Goal: Task Accomplishment & Management: Contribute content

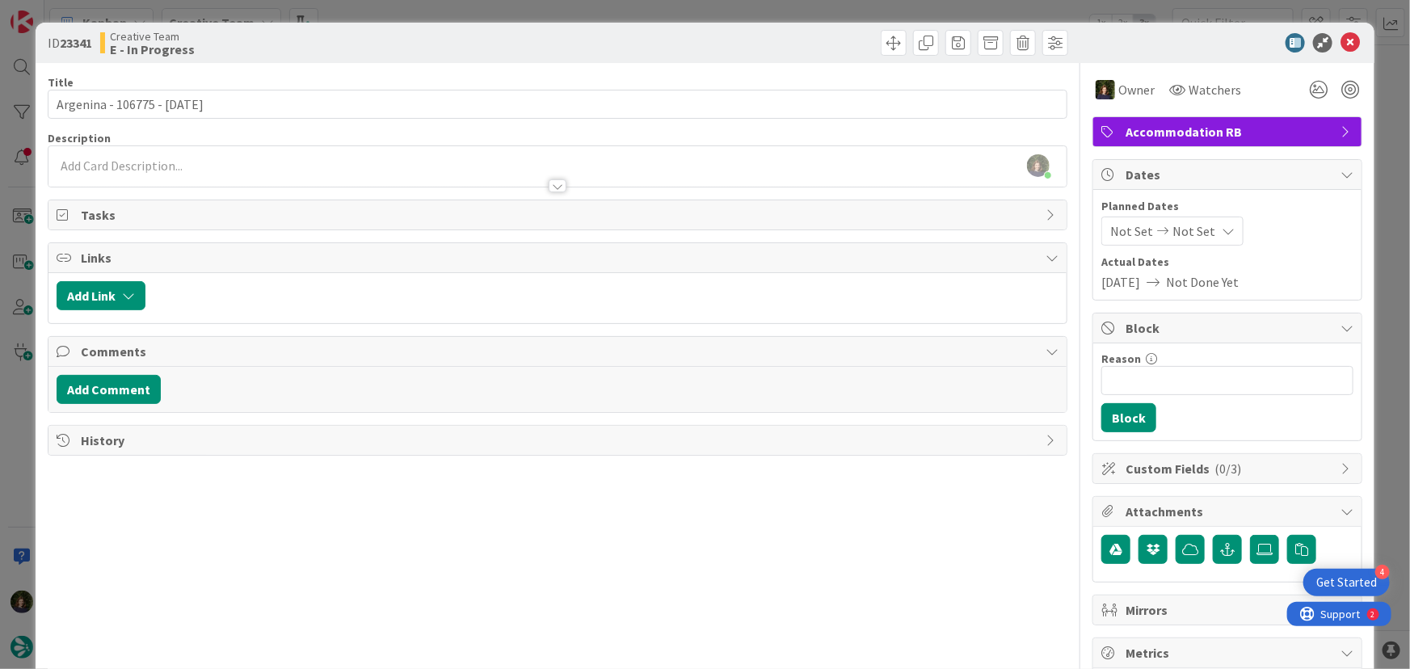
scroll to position [457, 0]
click at [1341, 37] on icon at bounding box center [1350, 42] width 19 height 19
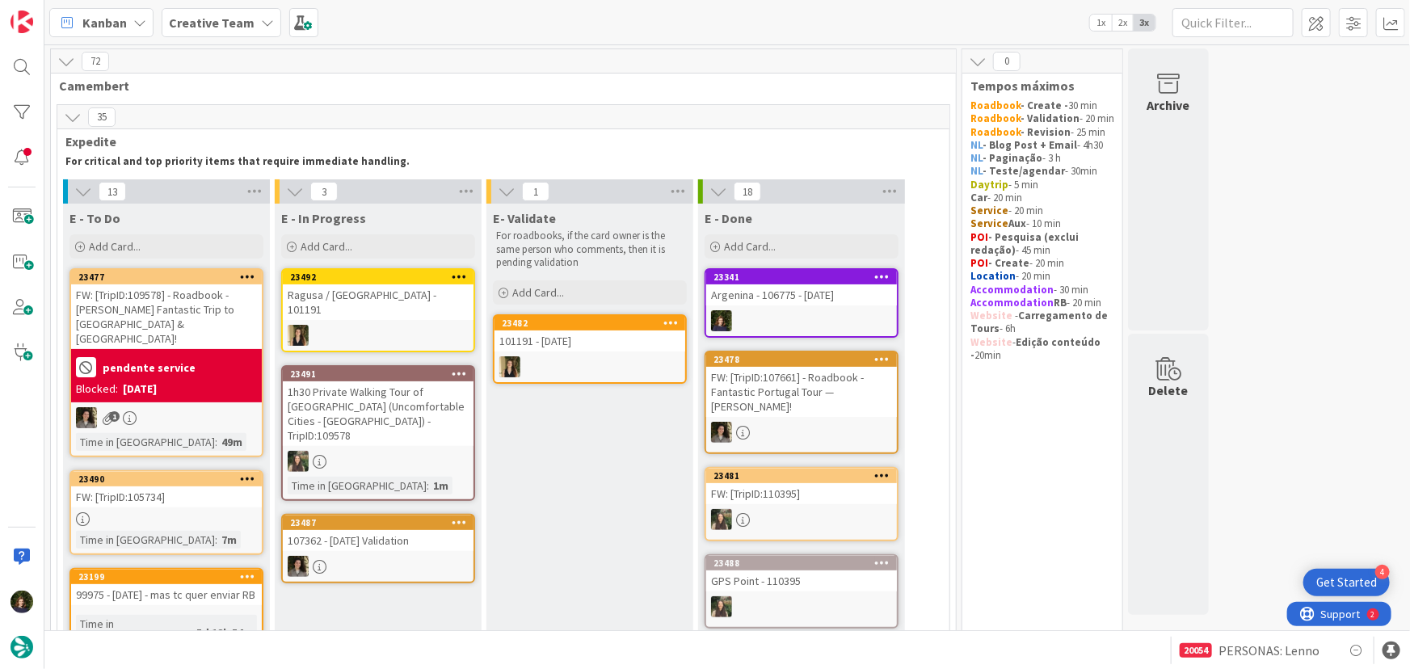
click at [805, 297] on div "Argenina - 106775 - [DATE]" at bounding box center [801, 294] width 191 height 21
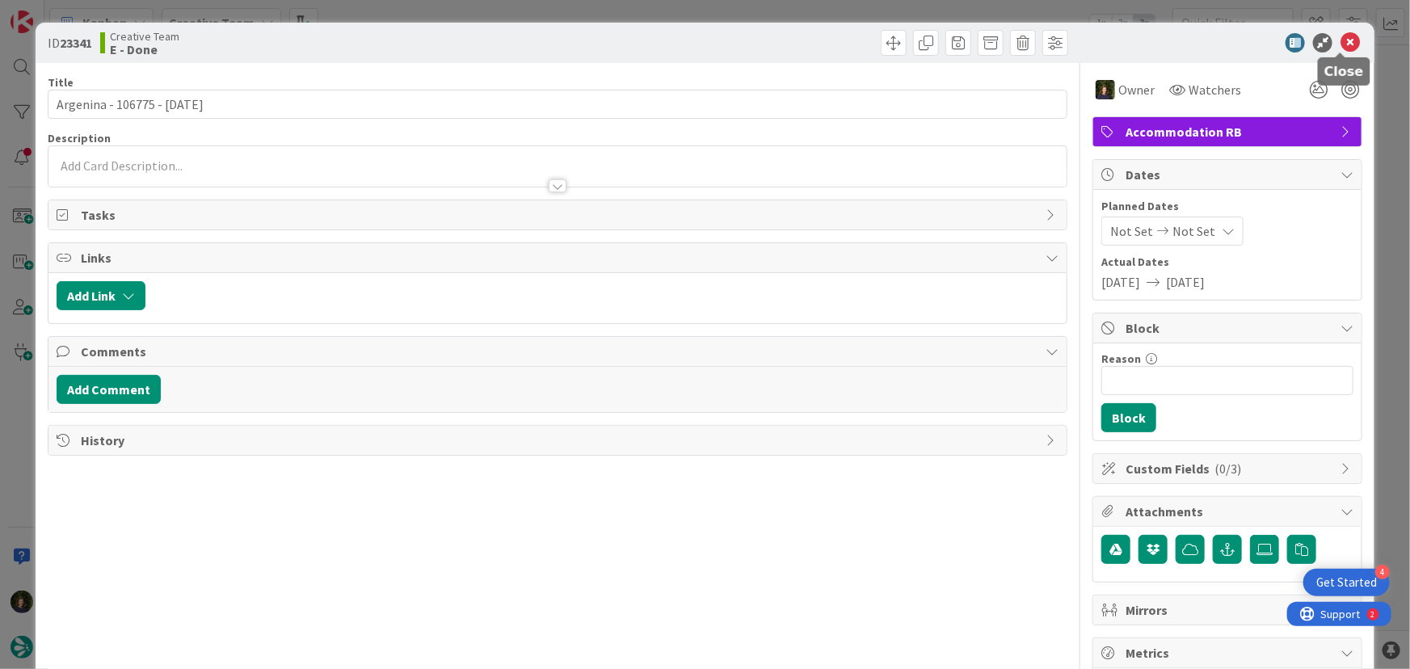
click at [1341, 44] on icon at bounding box center [1350, 42] width 19 height 19
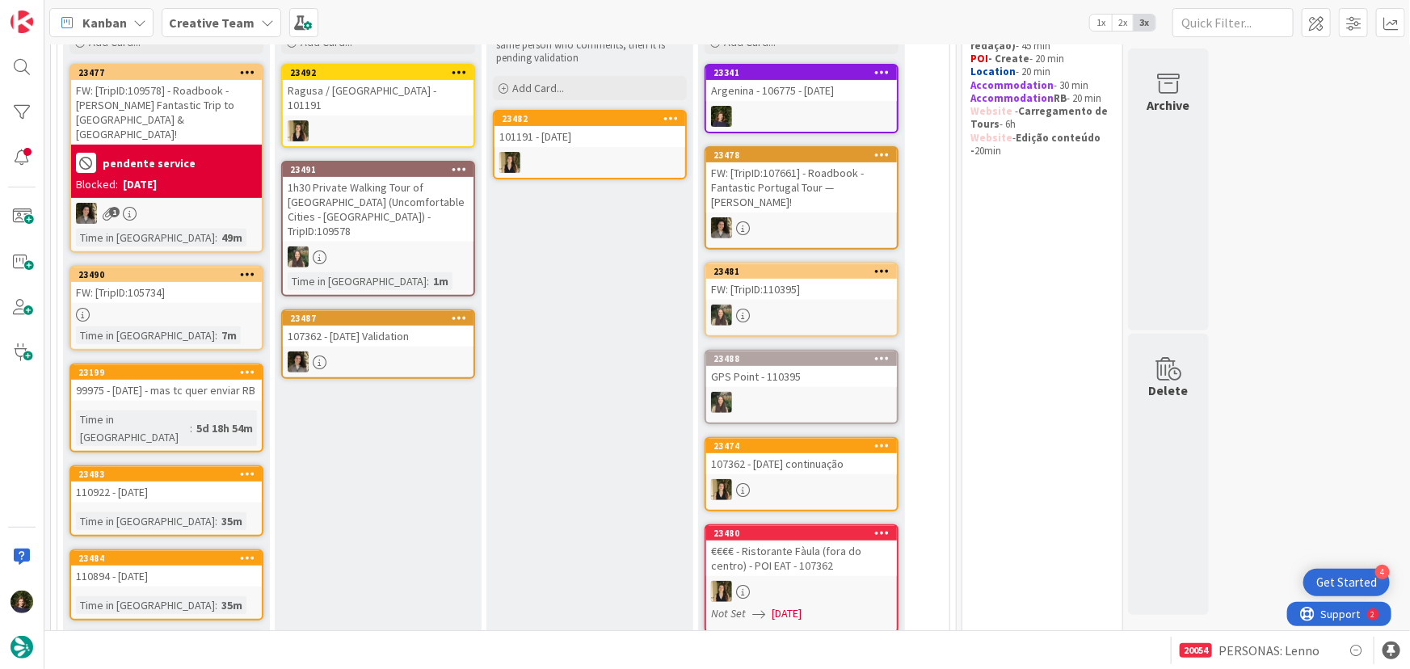
scroll to position [293, 0]
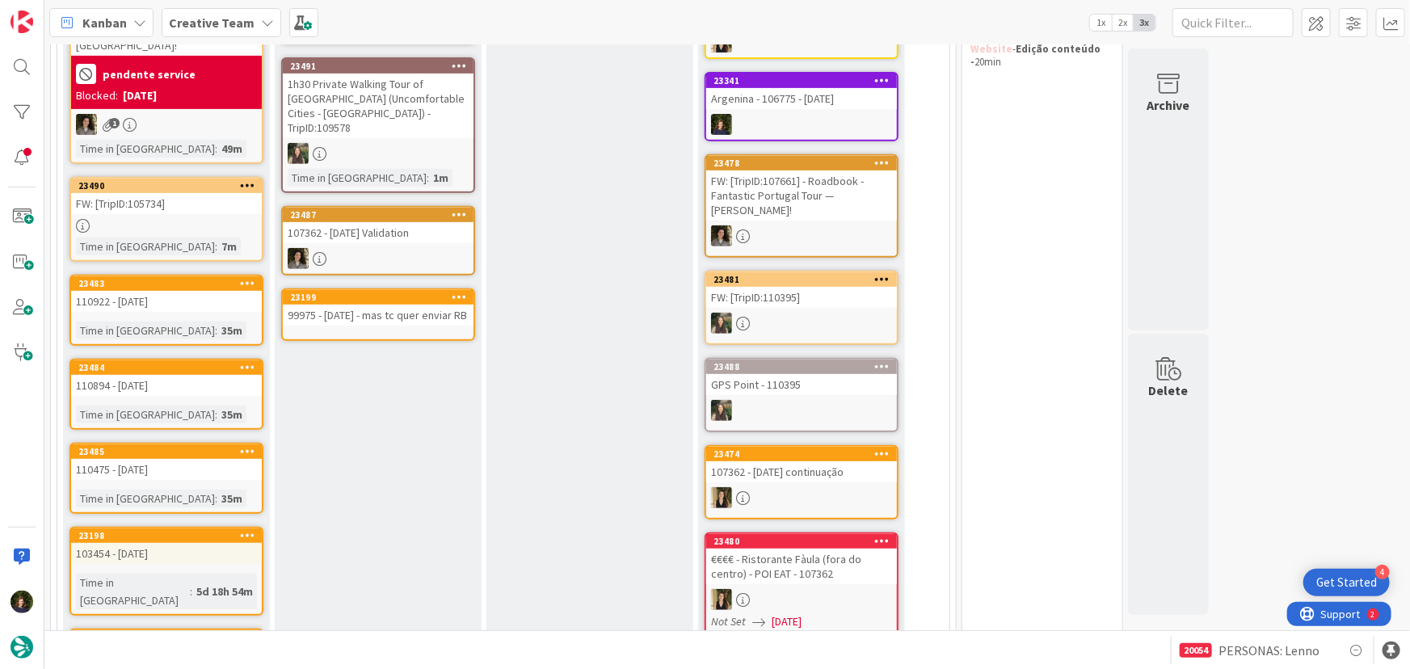
click at [367, 323] on link "23199 99975 - [DATE] - mas tc quer enviar RB" at bounding box center [378, 314] width 194 height 53
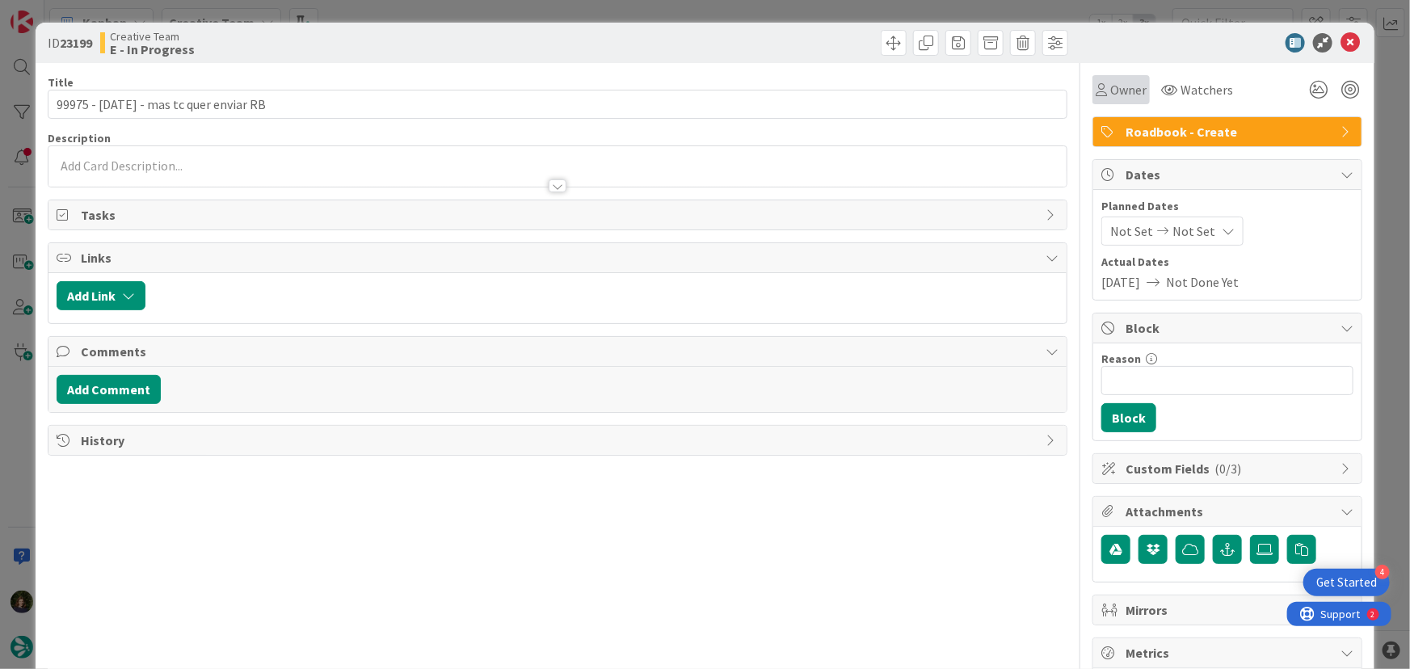
click at [1113, 80] on span "Owner" at bounding box center [1128, 89] width 36 height 19
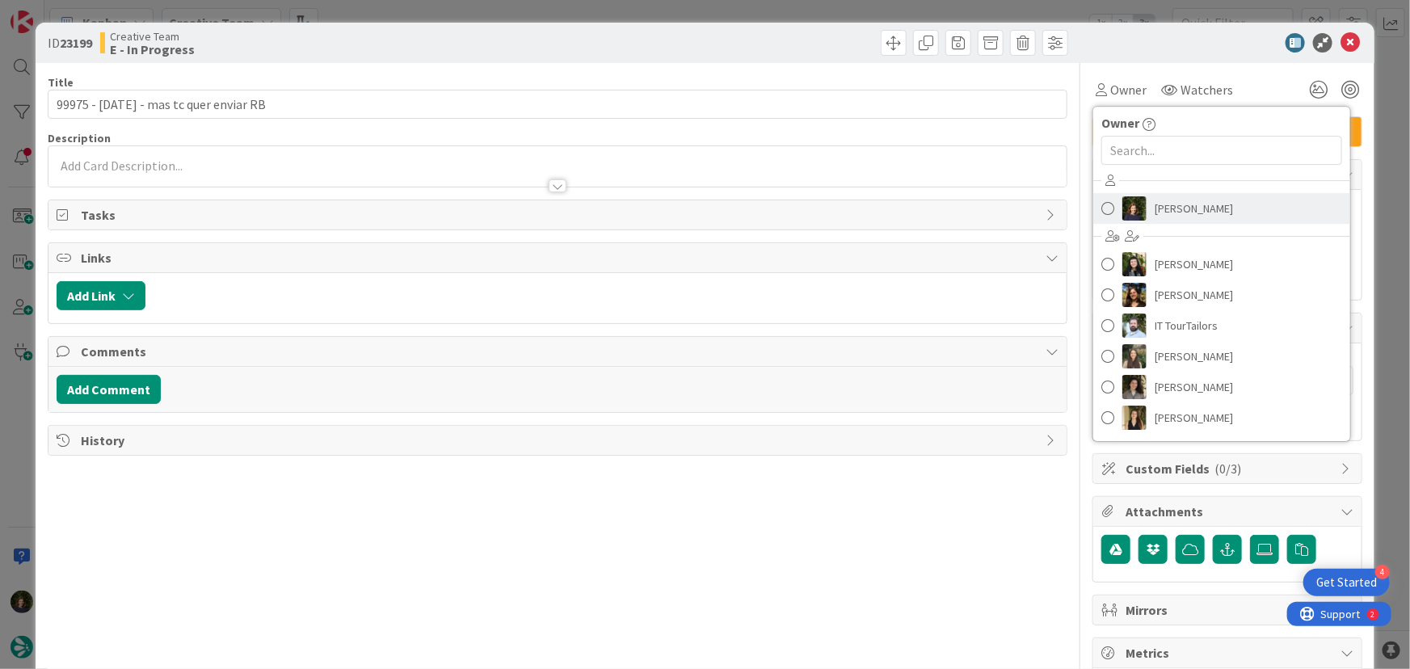
click at [1155, 218] on span "[PERSON_NAME]" at bounding box center [1194, 208] width 78 height 24
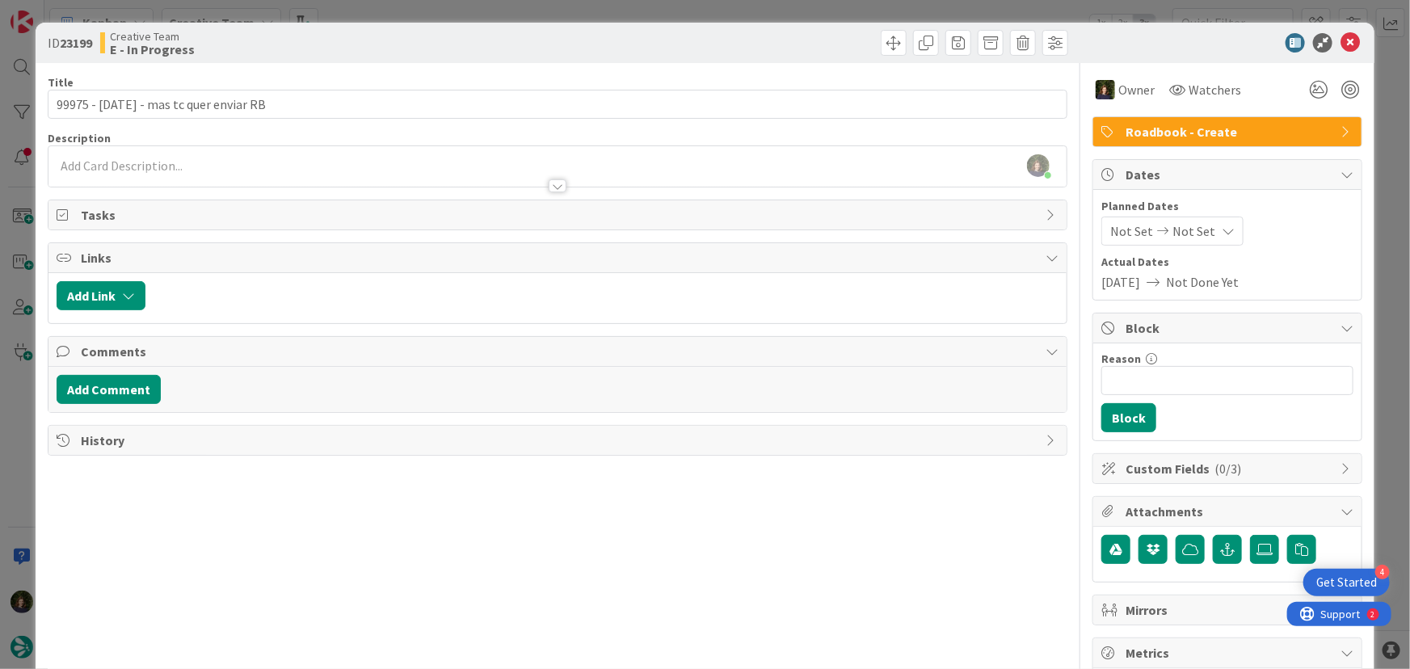
click at [286, 177] on div at bounding box center [557, 178] width 1019 height 17
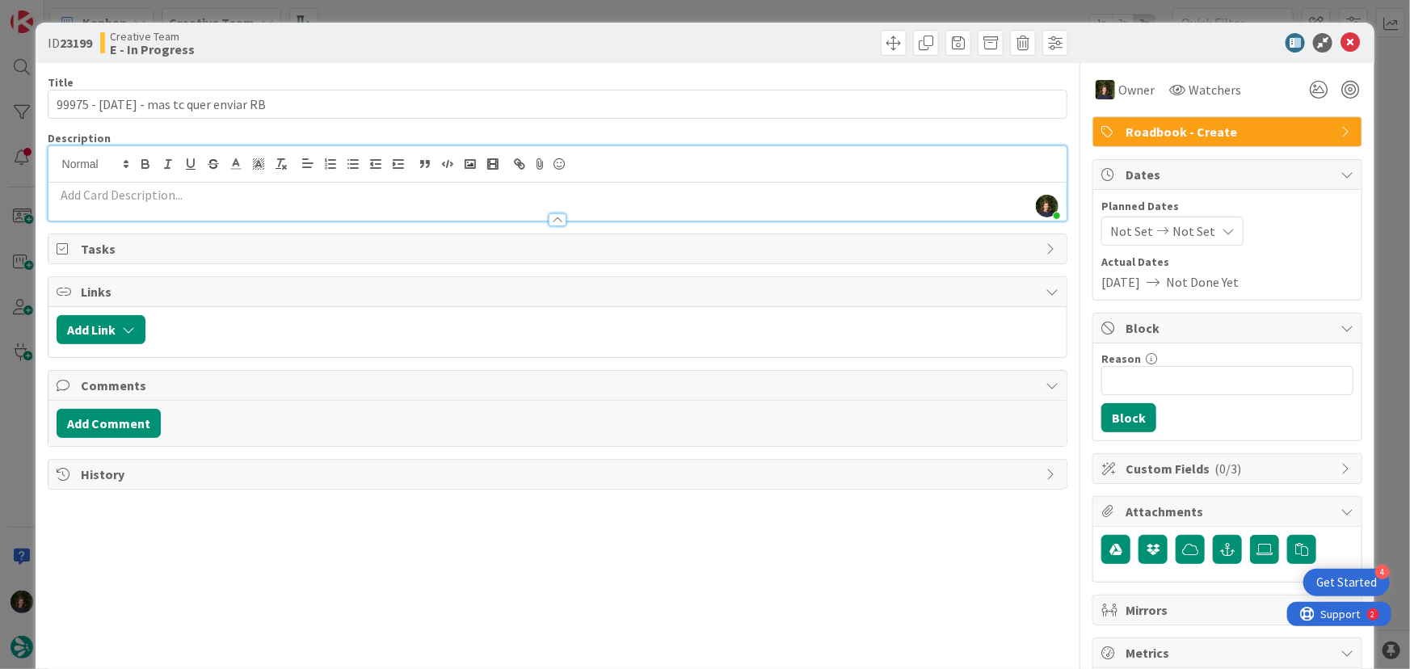
click at [120, 207] on div at bounding box center [557, 212] width 1019 height 17
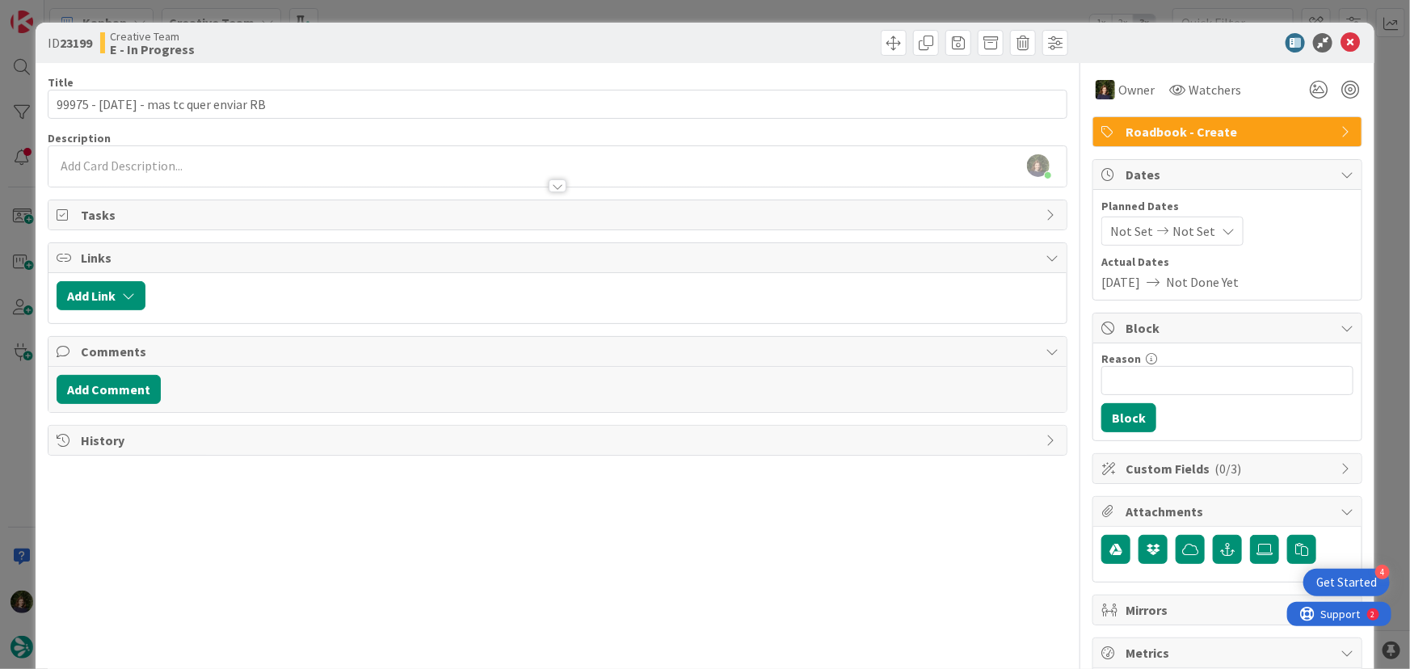
click at [152, 166] on p at bounding box center [558, 166] width 1003 height 19
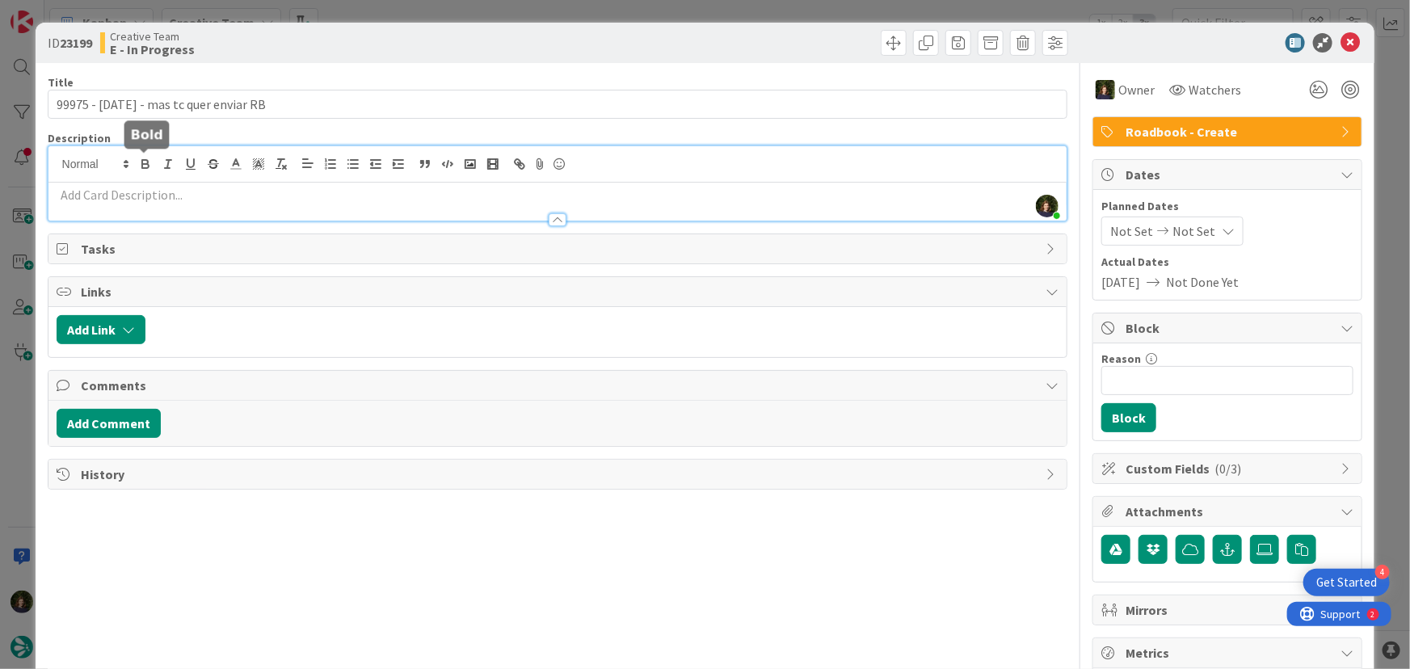
paste div
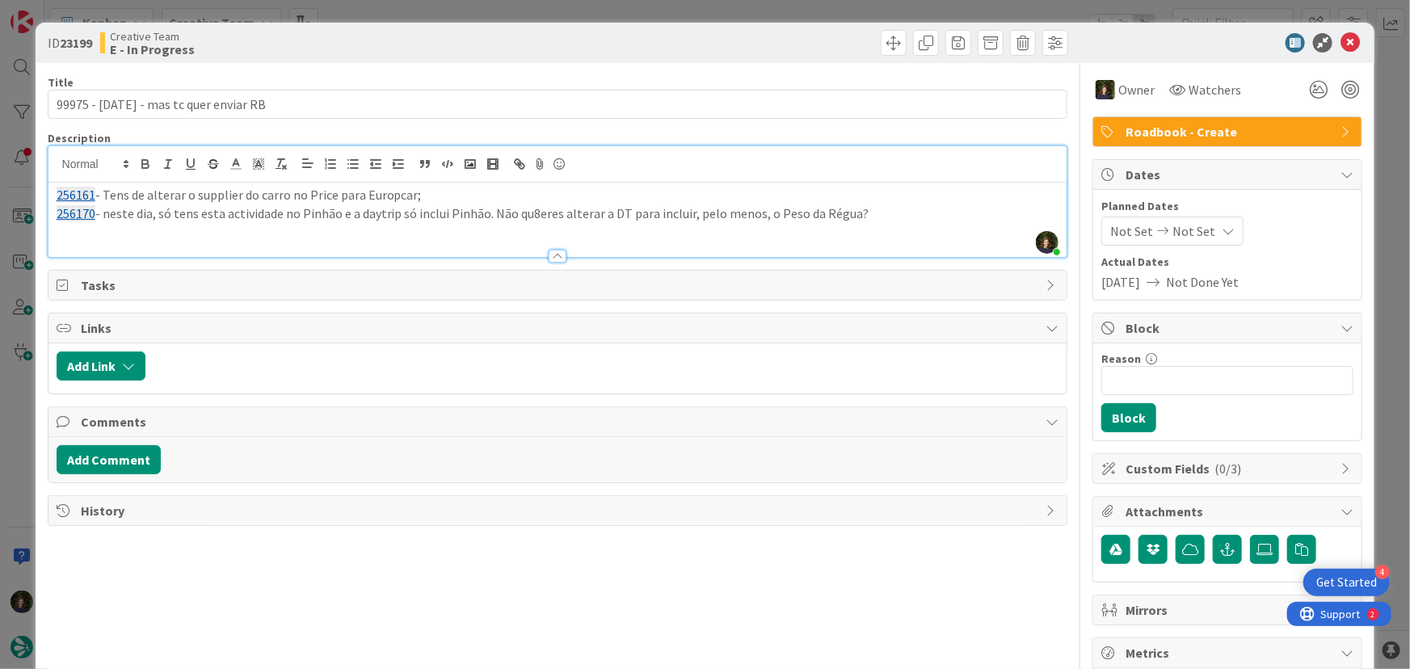
click at [538, 210] on p "256170 - neste dia, só tens esta actividade no Pinhão e a daytrip só inclui Pin…" at bounding box center [558, 213] width 1003 height 19
click at [911, 226] on p at bounding box center [558, 231] width 1003 height 19
click at [886, 201] on p "256161 - Tens de alterar o supplier do carro no Price para Europcar;" at bounding box center [558, 195] width 1003 height 19
click at [881, 218] on p "256170 - neste dia, só tens esta actividade no Pinhão e a daytrip só inclui Pin…" at bounding box center [558, 213] width 1003 height 19
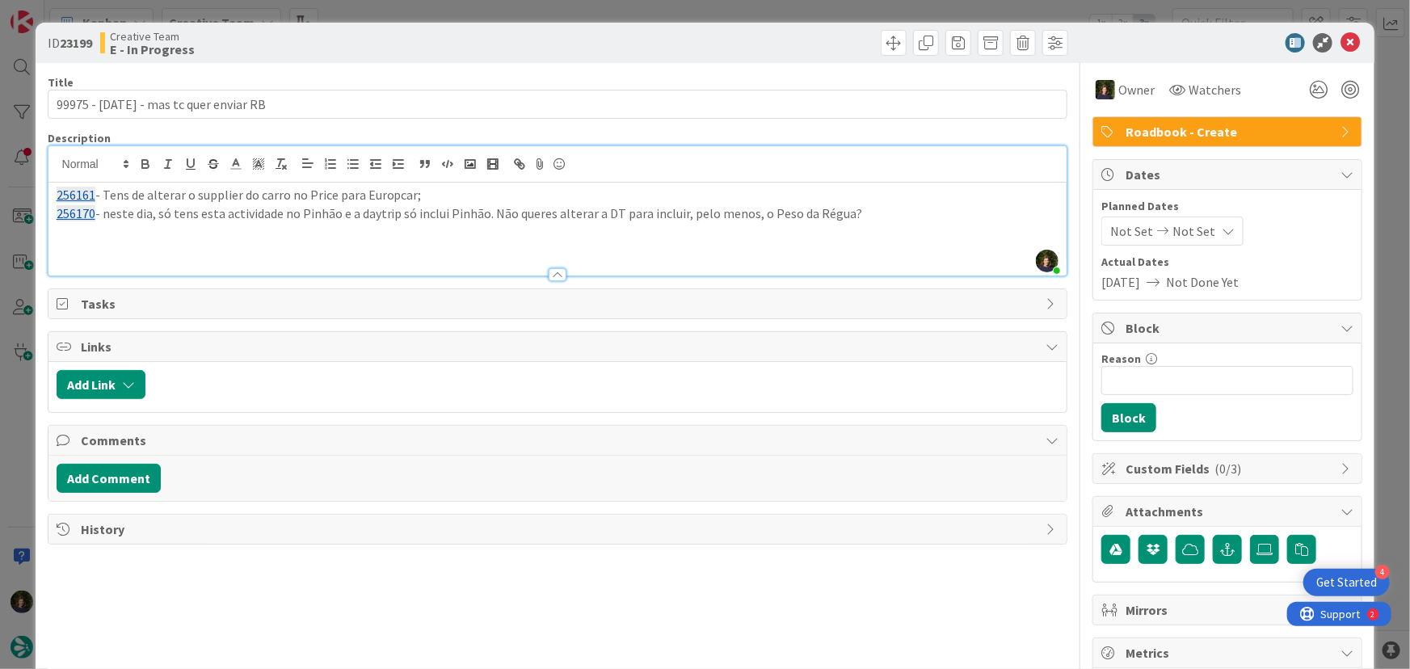
click at [260, 212] on p "256170 - neste dia, só tens esta actividade no Pinhão e a daytrip só inclui Pin…" at bounding box center [558, 213] width 1003 height 19
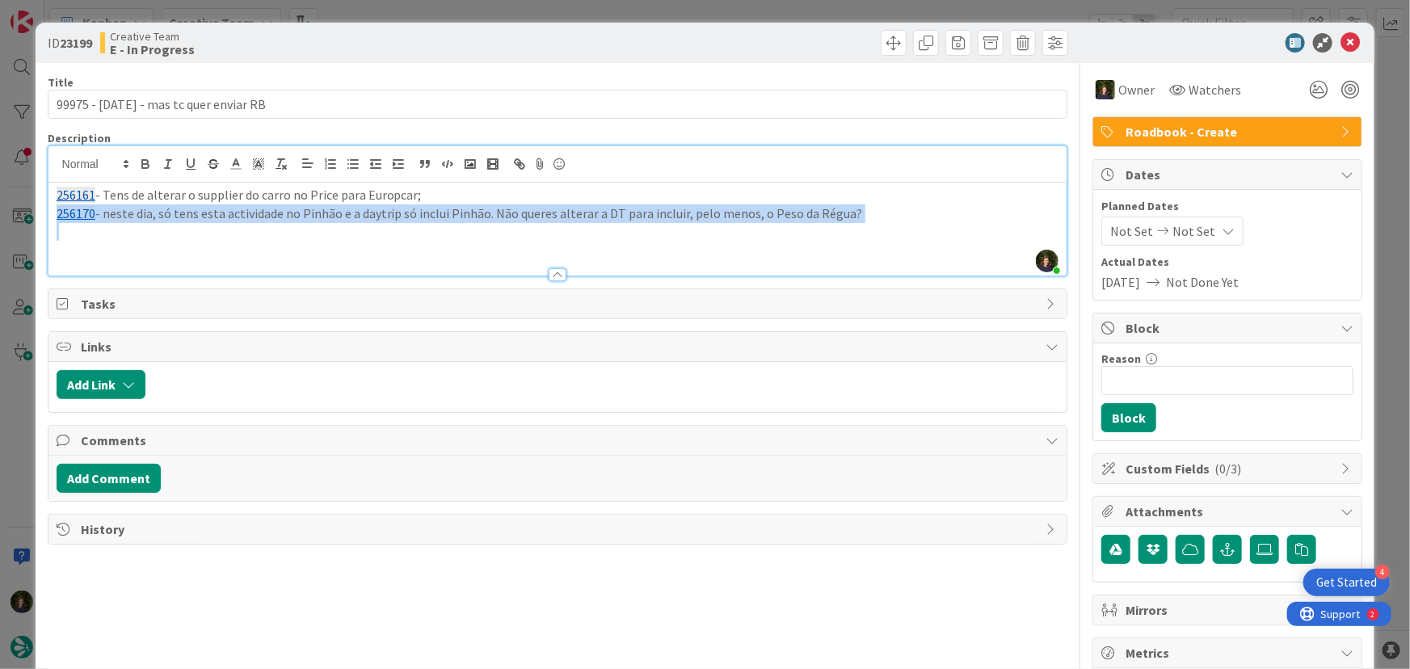
click at [260, 212] on p "256170 - neste dia, só tens esta actividade no Pinhão e a daytrip só inclui Pin…" at bounding box center [558, 213] width 1003 height 19
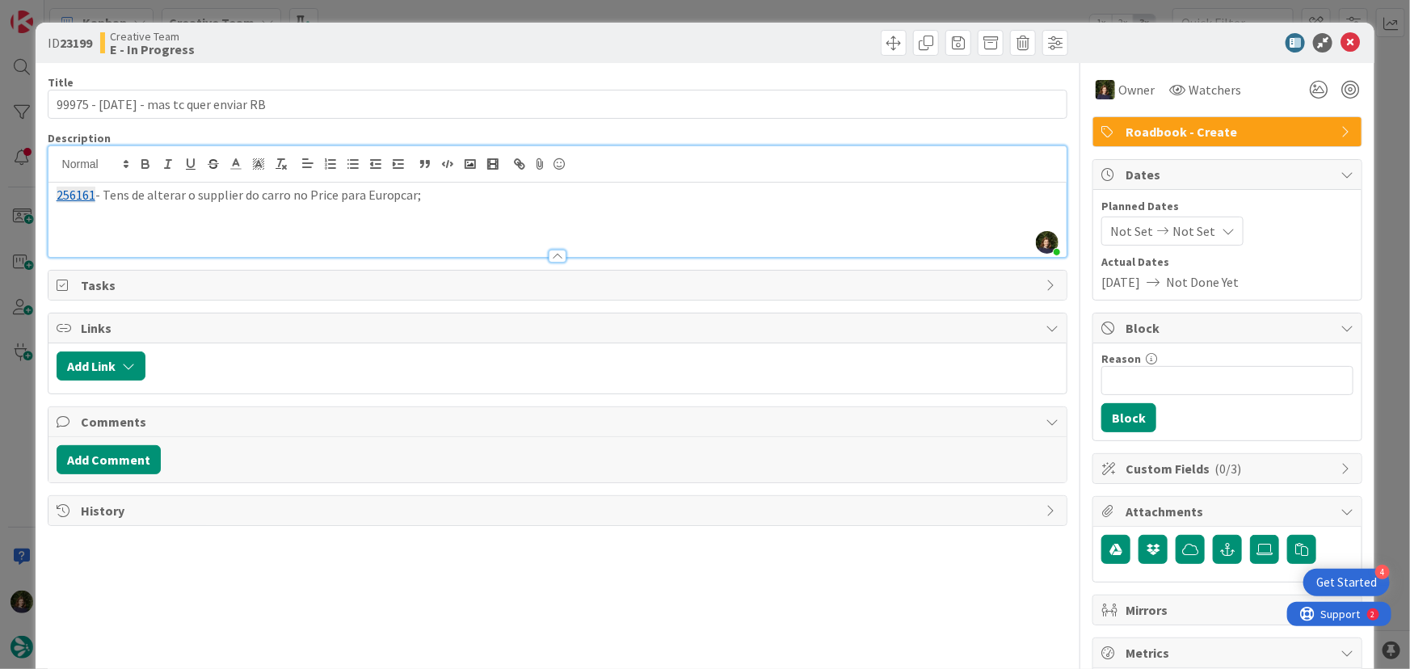
scroll to position [240, 0]
click at [459, 210] on p "No regresso de [GEOGRAPHIC_DATA] para [GEOGRAPHIC_DATA], não queres colocar uma…" at bounding box center [558, 213] width 1003 height 19
click at [650, 204] on p "No regresso de [GEOGRAPHIC_DATA] para [GEOGRAPHIC_DATA], não queres colocar uma…" at bounding box center [558, 213] width 1003 height 19
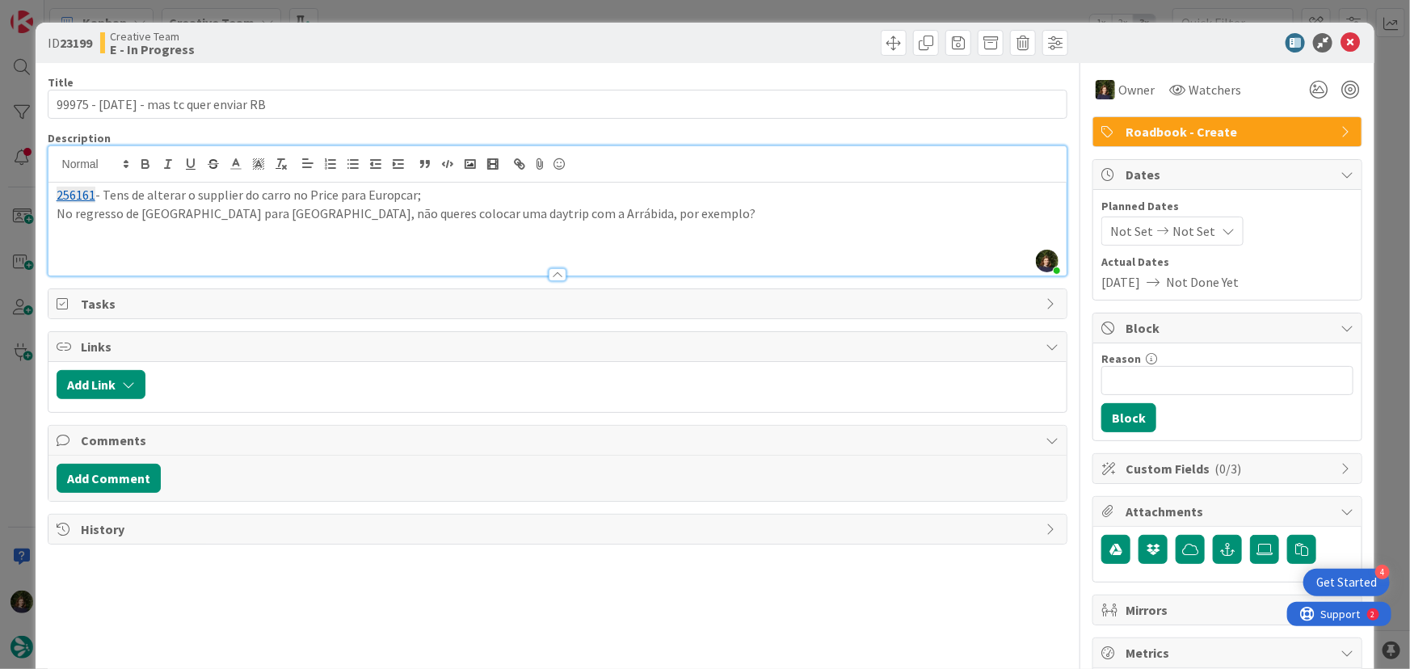
scroll to position [419, 0]
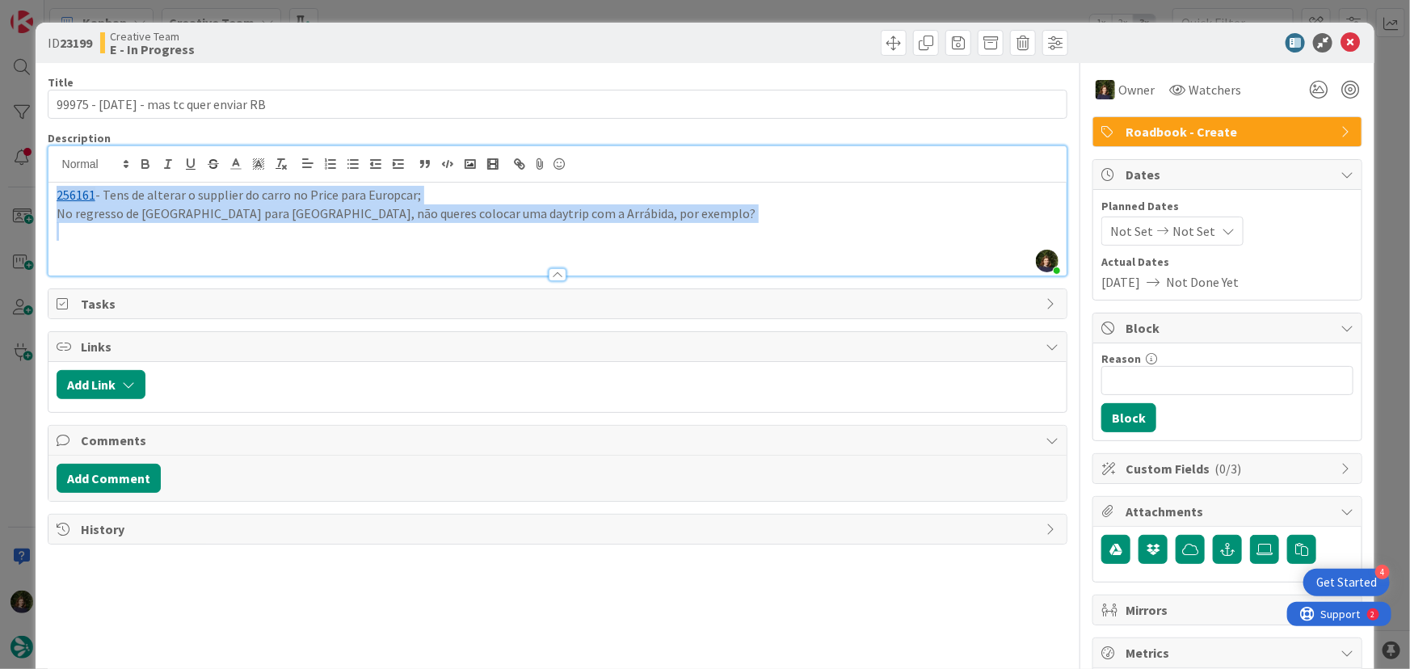
drag, startPoint x: 583, startPoint y: 221, endPoint x: 47, endPoint y: 200, distance: 536.1
click at [48, 200] on div "[PERSON_NAME] joined 41 m ago 256161 - Tens de alterar o supplier do carro no P…" at bounding box center [558, 210] width 1021 height 131
copy div "256161 - Tens de alterar o supplier do carro no Price para Europcar; No regress…"
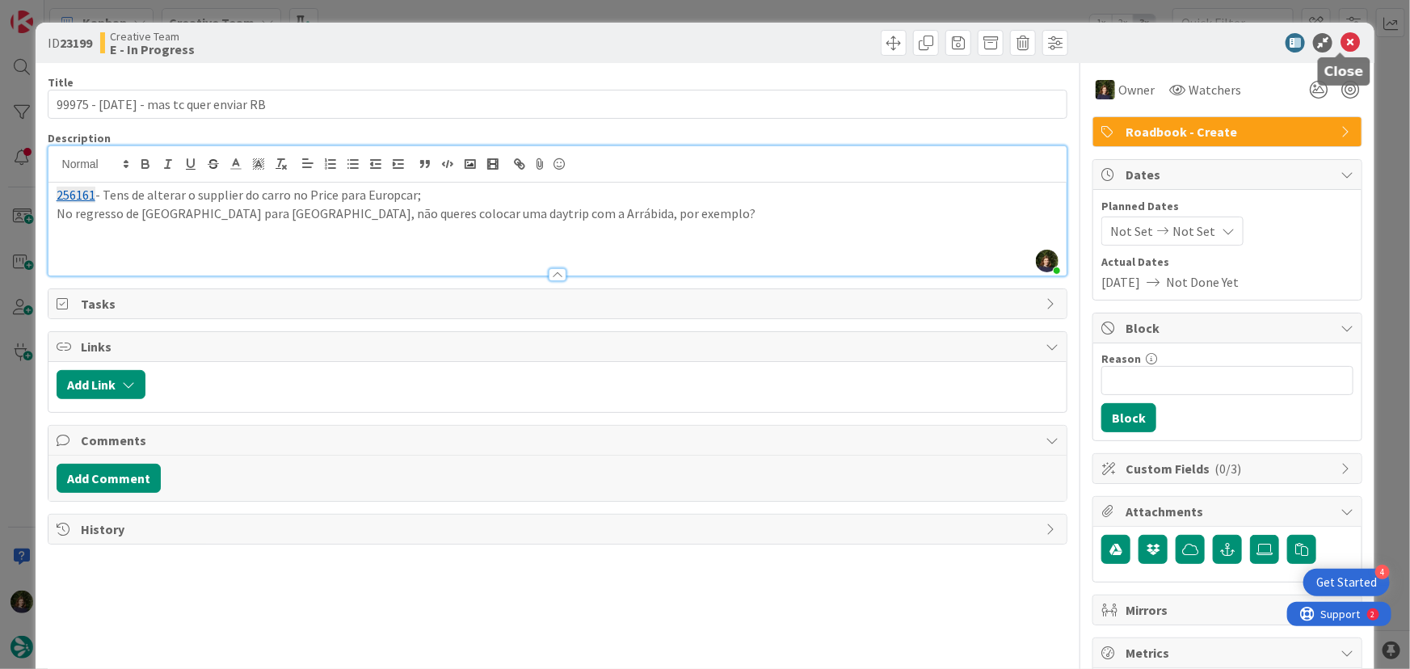
click at [1341, 45] on icon at bounding box center [1350, 42] width 19 height 19
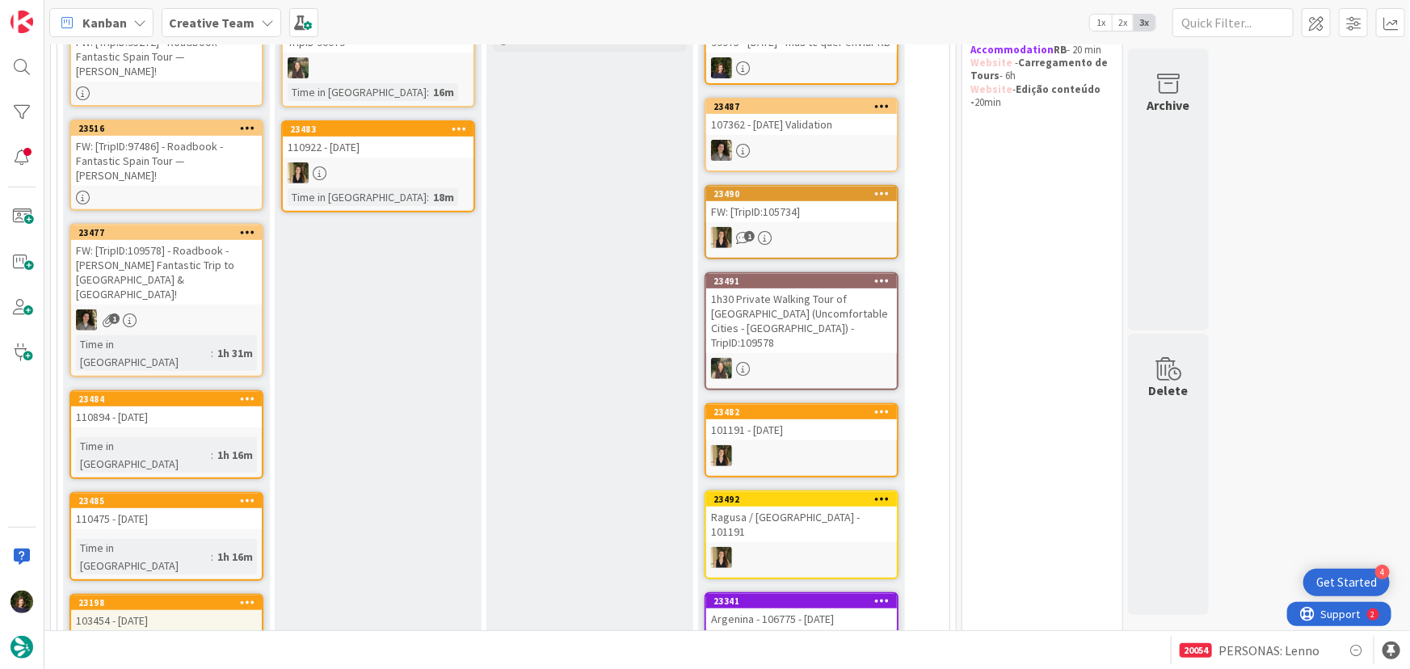
scroll to position [258, 0]
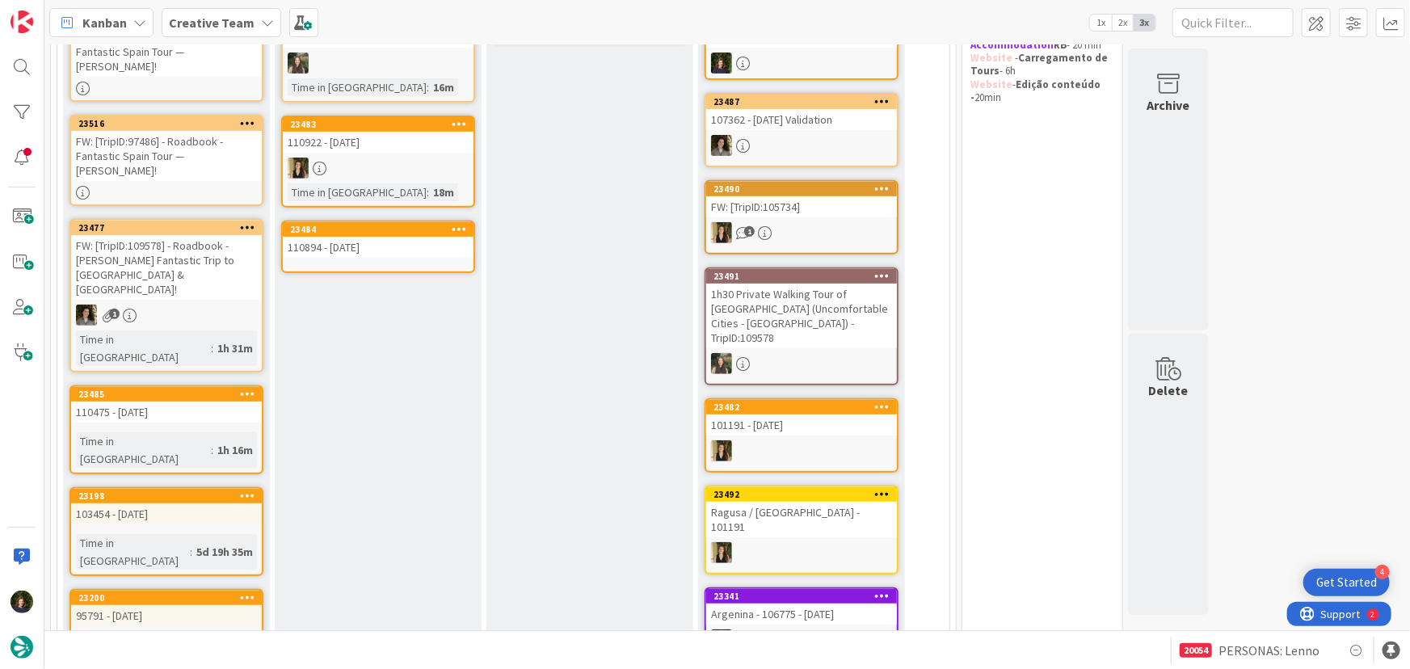
click at [420, 246] on div "110894 - [DATE]" at bounding box center [378, 247] width 191 height 21
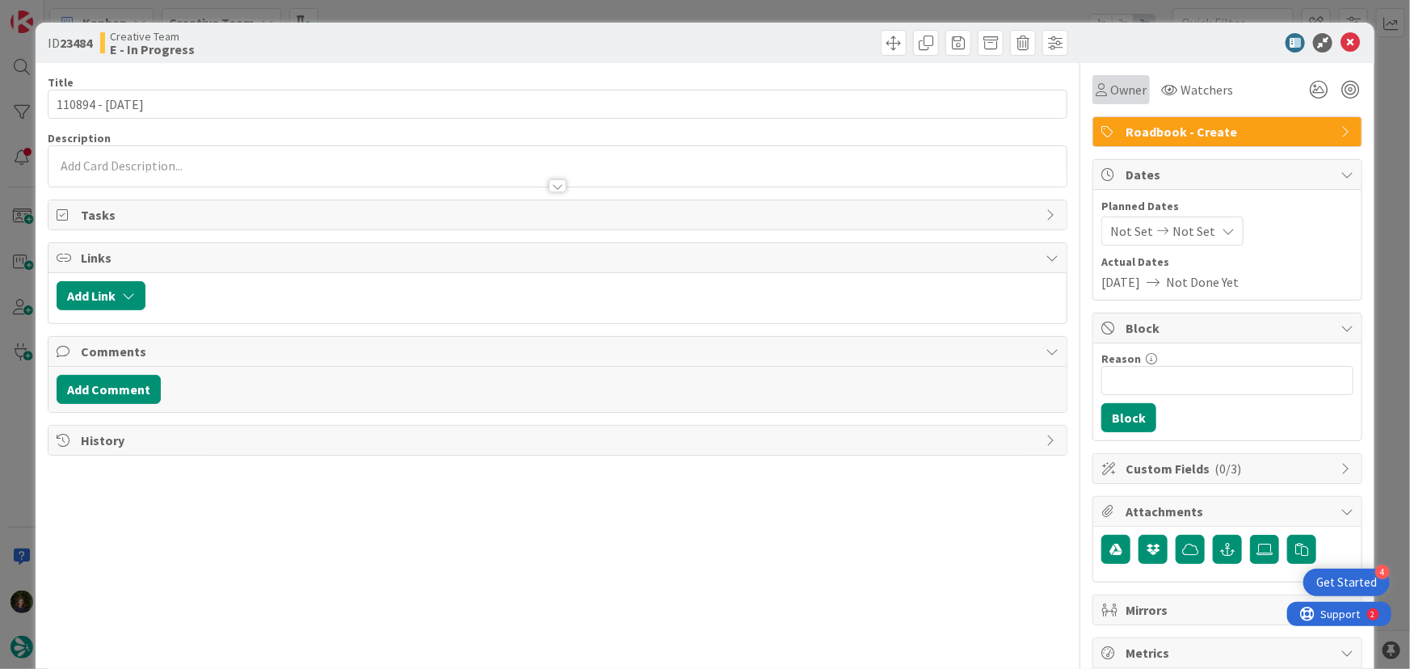
drag, startPoint x: 1108, startPoint y: 89, endPoint x: 1123, endPoint y: 99, distance: 18.2
click at [1110, 89] on span "Owner" at bounding box center [1128, 89] width 36 height 19
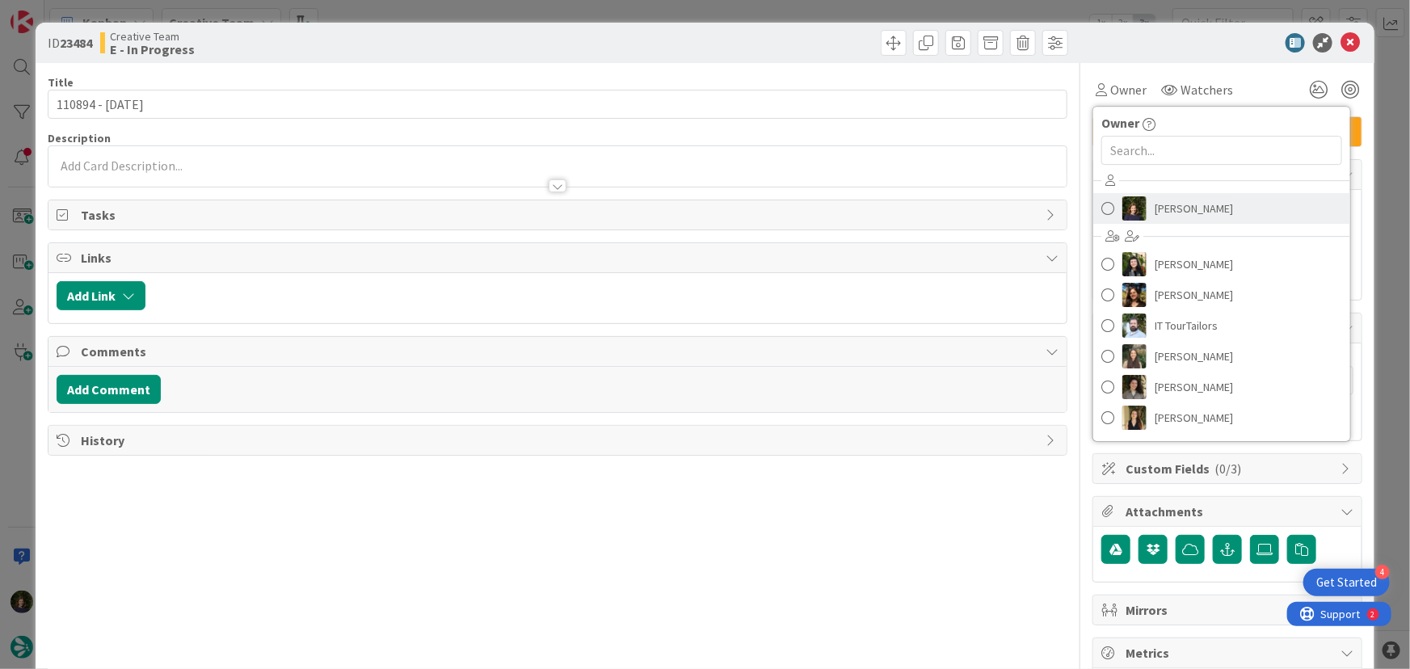
click at [1192, 198] on span "[PERSON_NAME]" at bounding box center [1194, 208] width 78 height 24
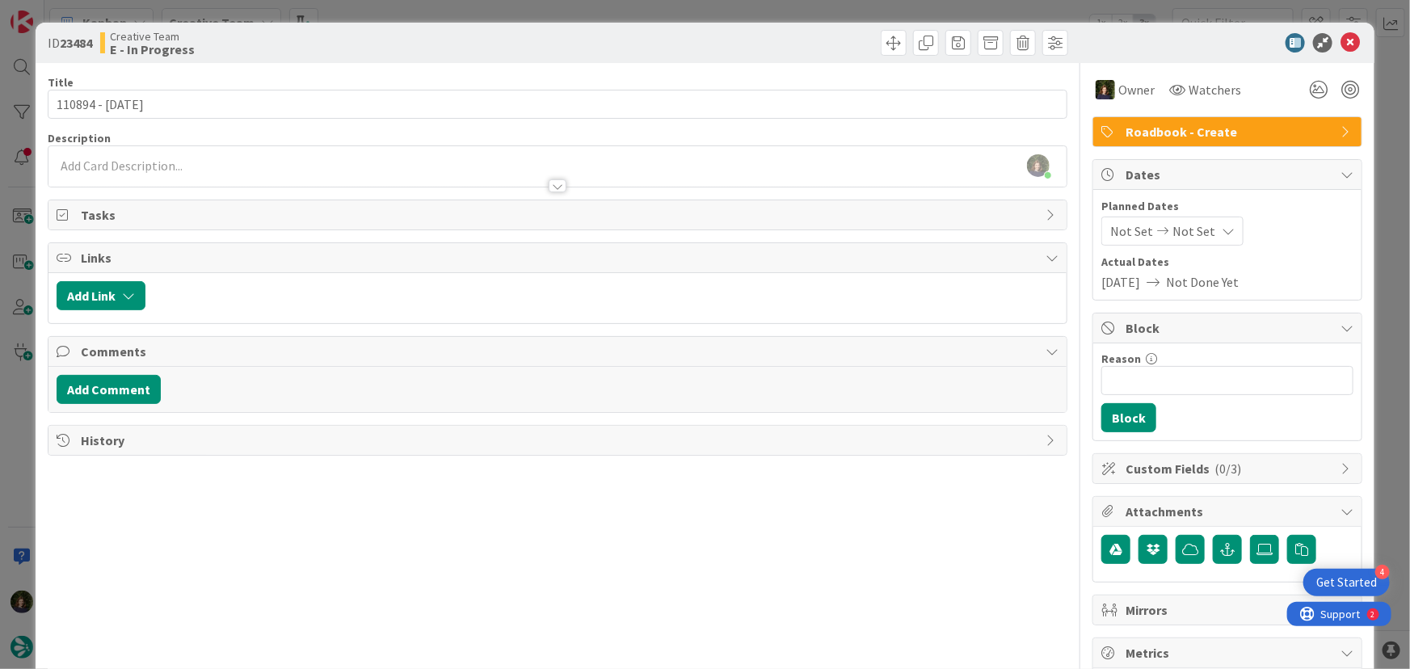
scroll to position [369, 0]
click at [136, 170] on div at bounding box center [557, 178] width 1019 height 17
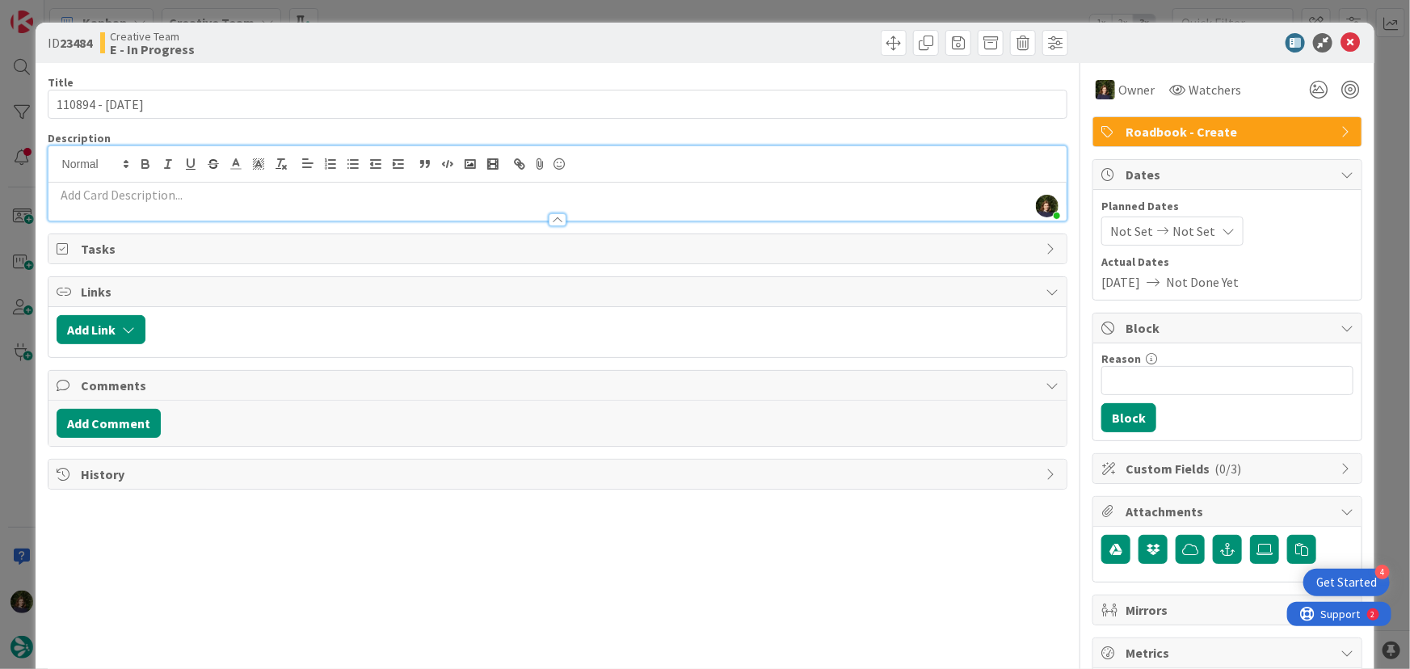
click at [217, 204] on div at bounding box center [557, 212] width 1019 height 17
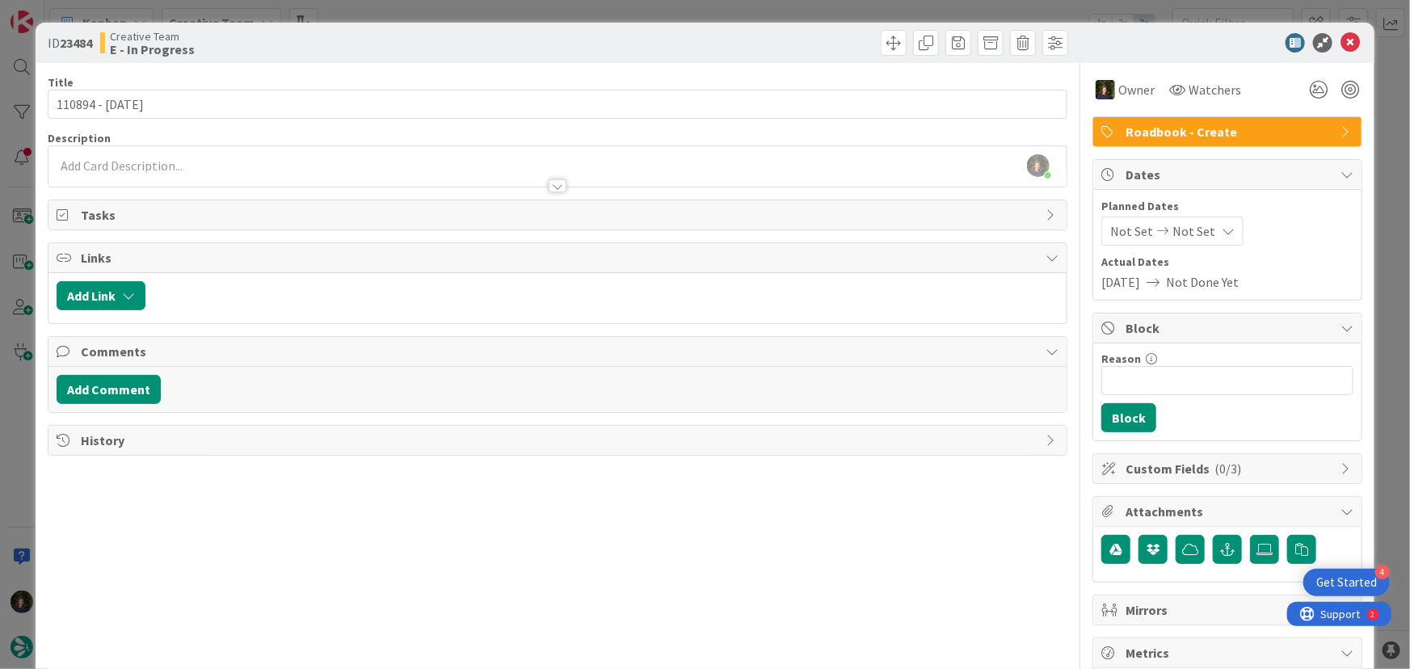
click at [133, 179] on div at bounding box center [557, 178] width 1019 height 17
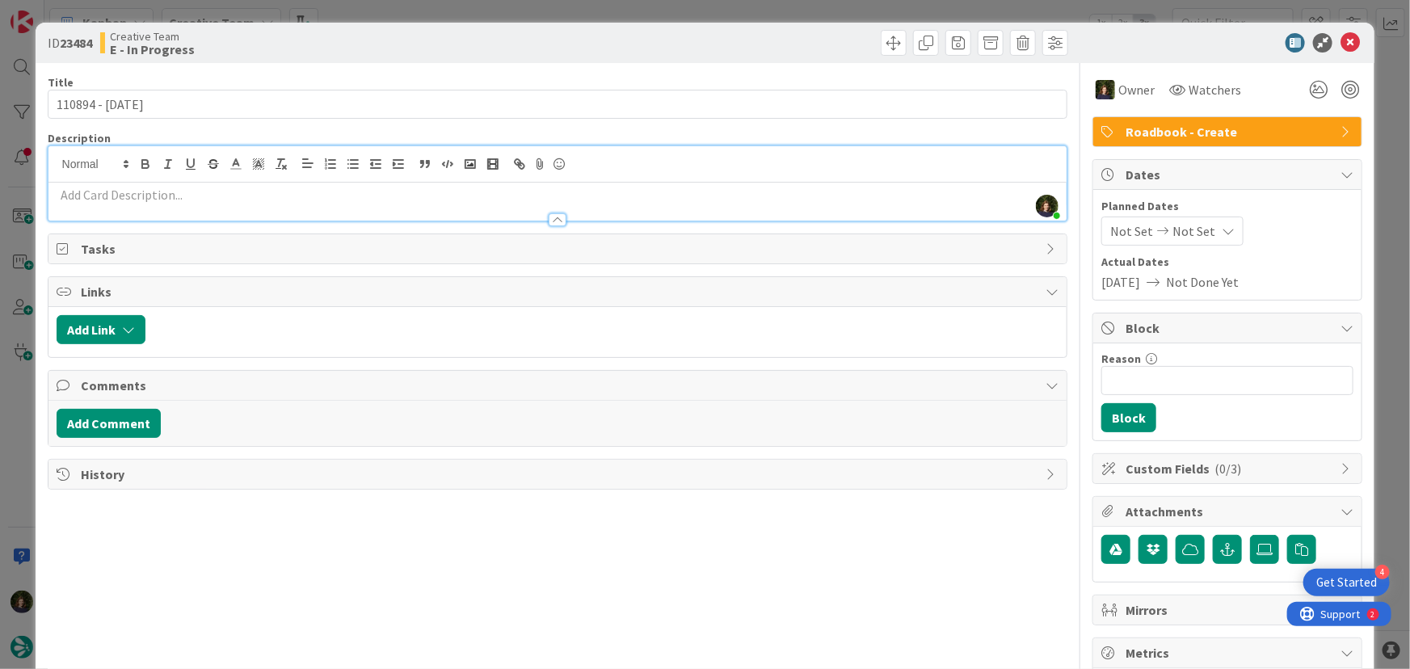
click at [133, 210] on div at bounding box center [557, 212] width 1019 height 17
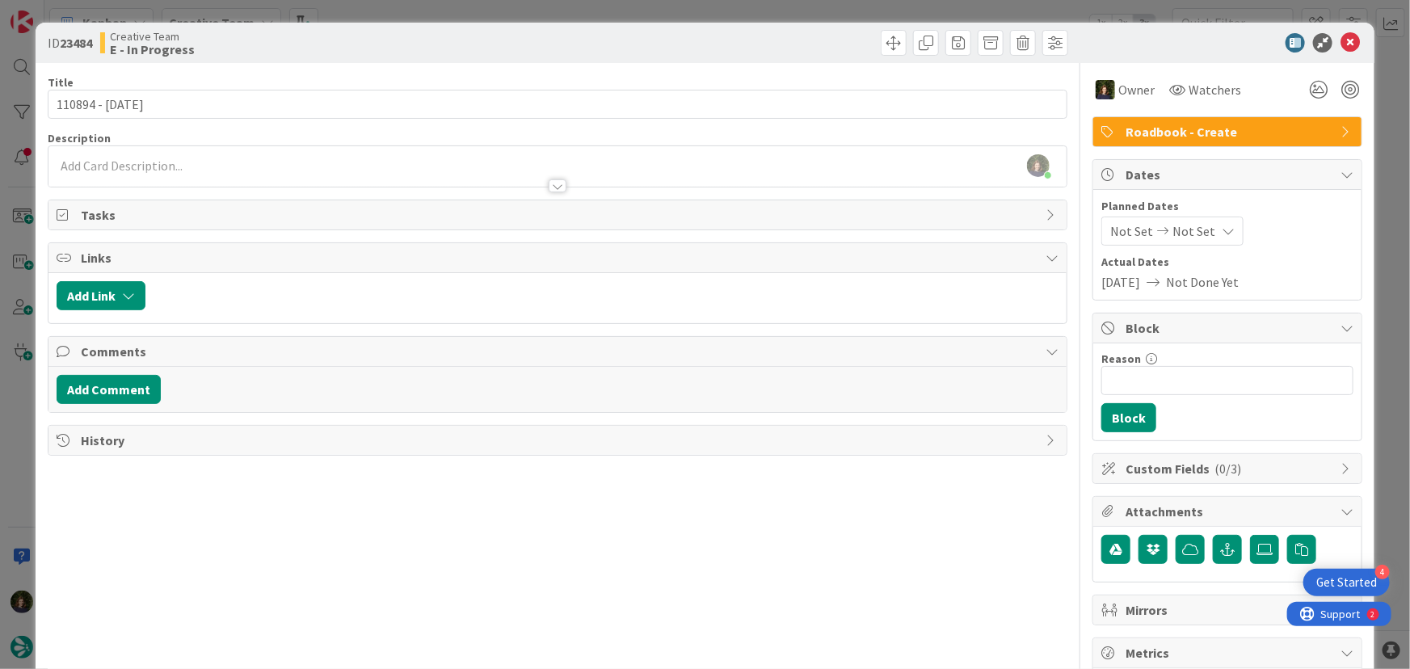
click at [157, 162] on p at bounding box center [558, 166] width 1003 height 19
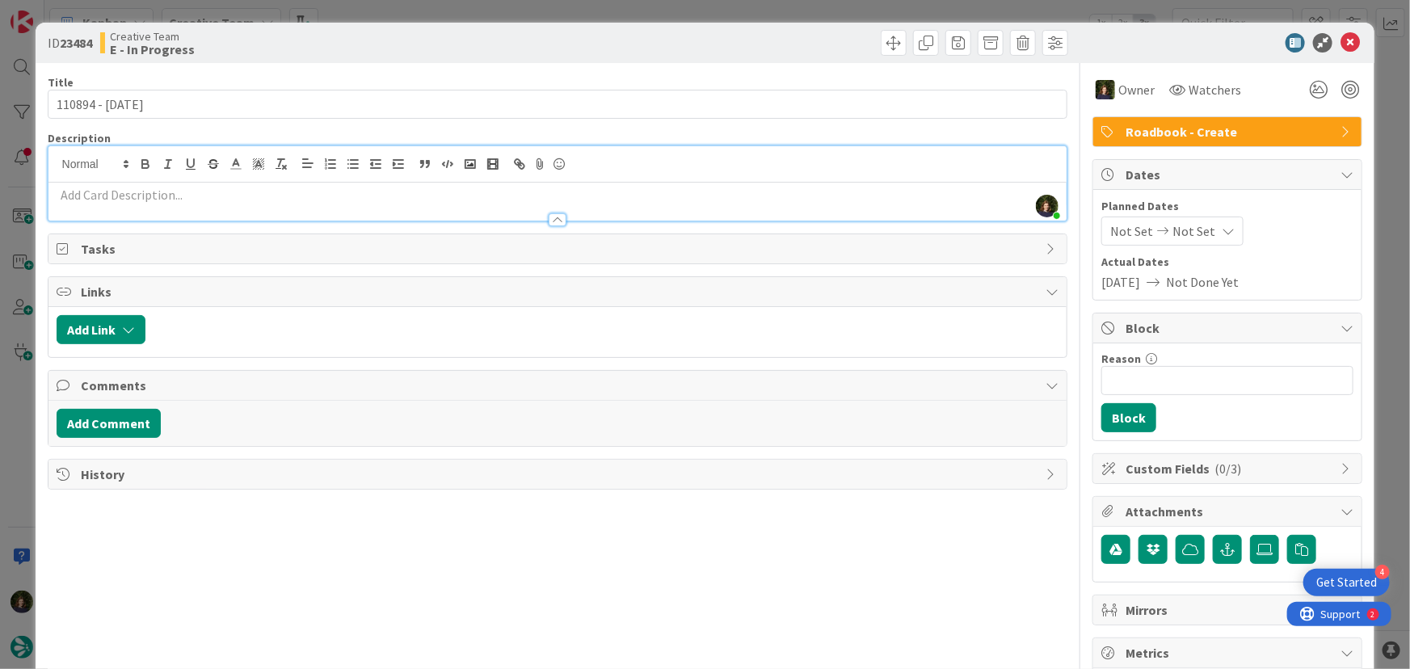
click at [146, 193] on p at bounding box center [558, 195] width 1003 height 19
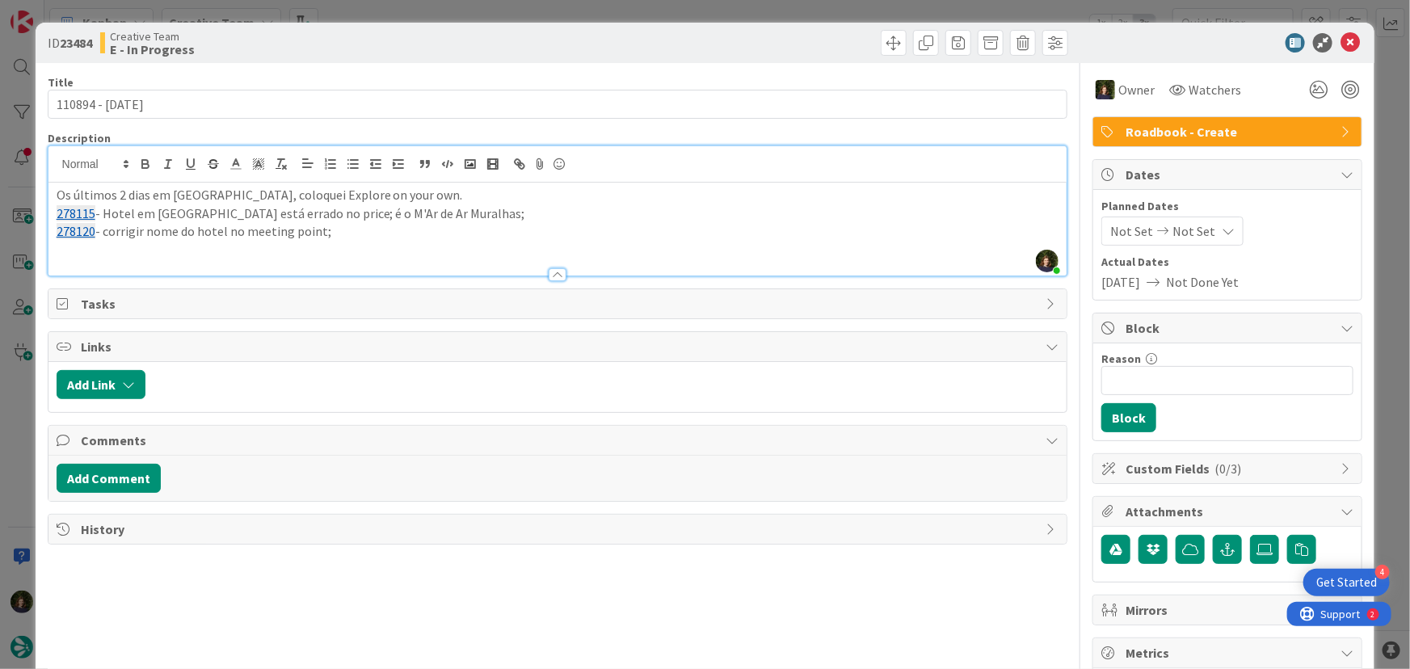
scroll to position [138, 0]
drag, startPoint x: 708, startPoint y: 251, endPoint x: 48, endPoint y: 201, distance: 661.3
click at [48, 201] on div "Os últimos 2 dias em [GEOGRAPHIC_DATA], coloquei Explore on your own. 278115 - …" at bounding box center [557, 229] width 1019 height 93
copy div "Os últimos 2 dias em [GEOGRAPHIC_DATA], coloquei Explore on your own. 278115 - …"
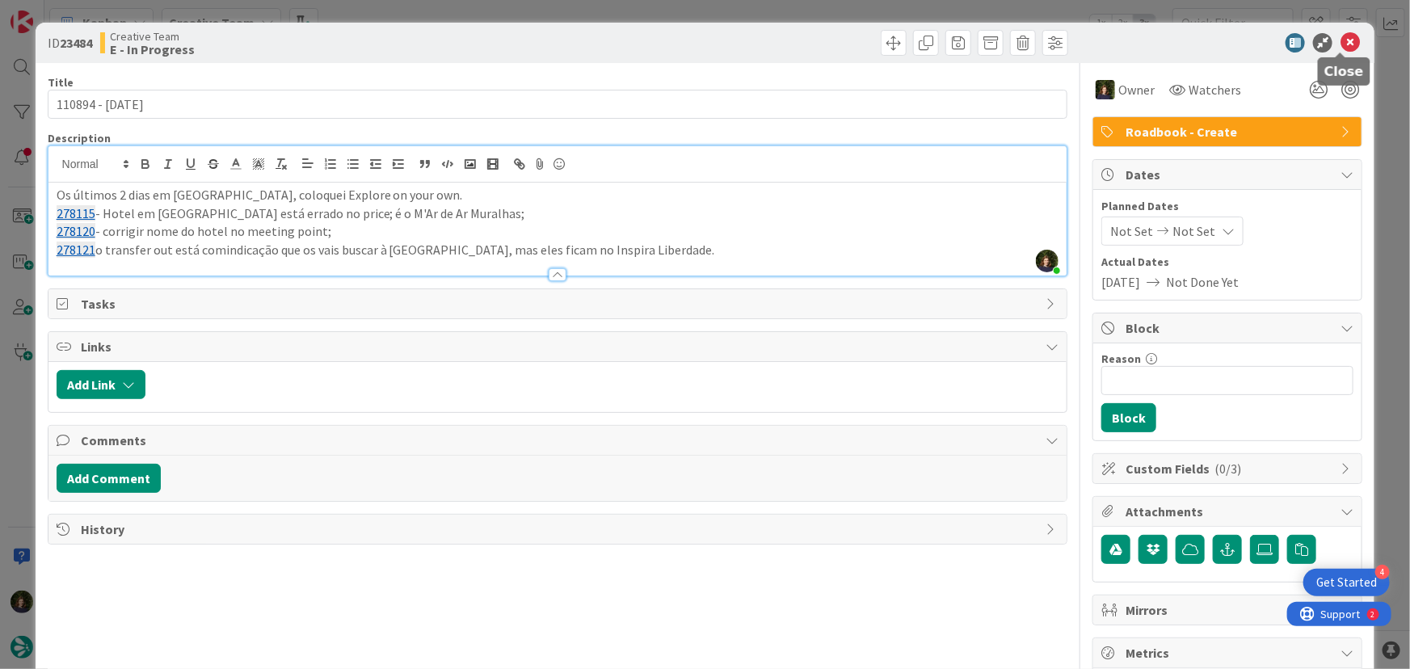
click at [1341, 43] on icon at bounding box center [1350, 42] width 19 height 19
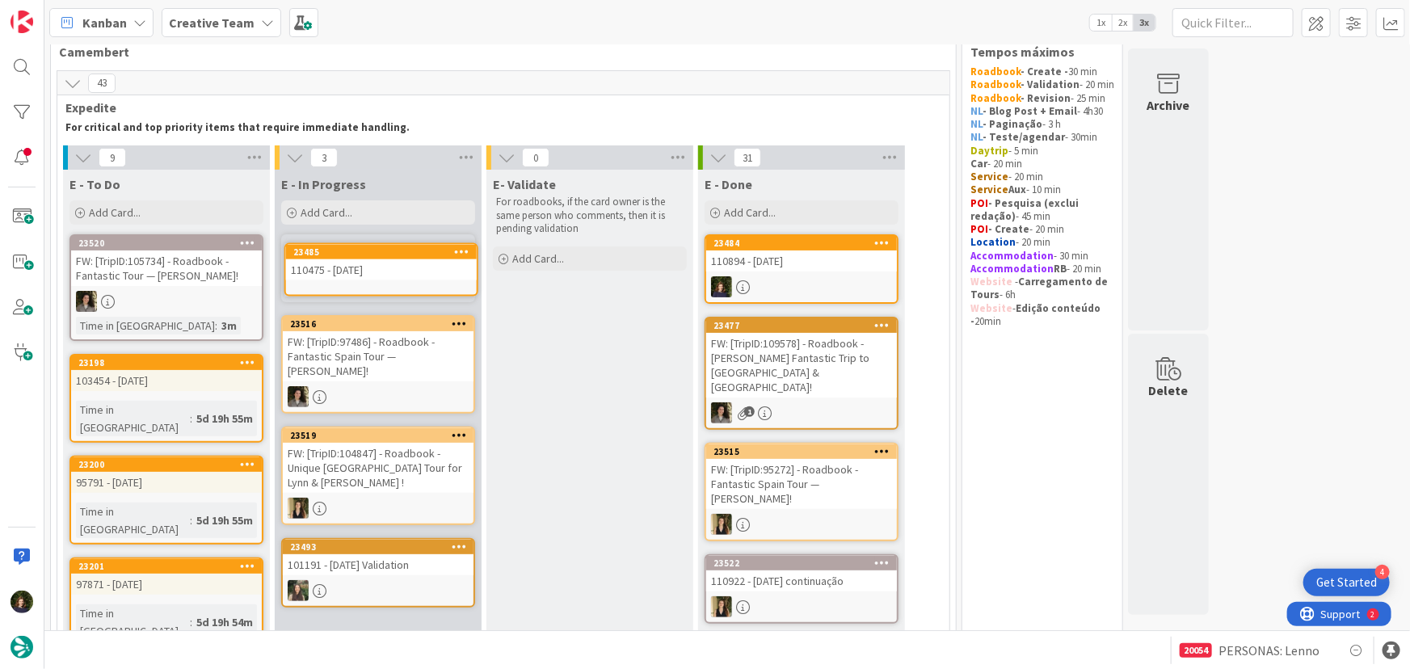
scroll to position [30, 0]
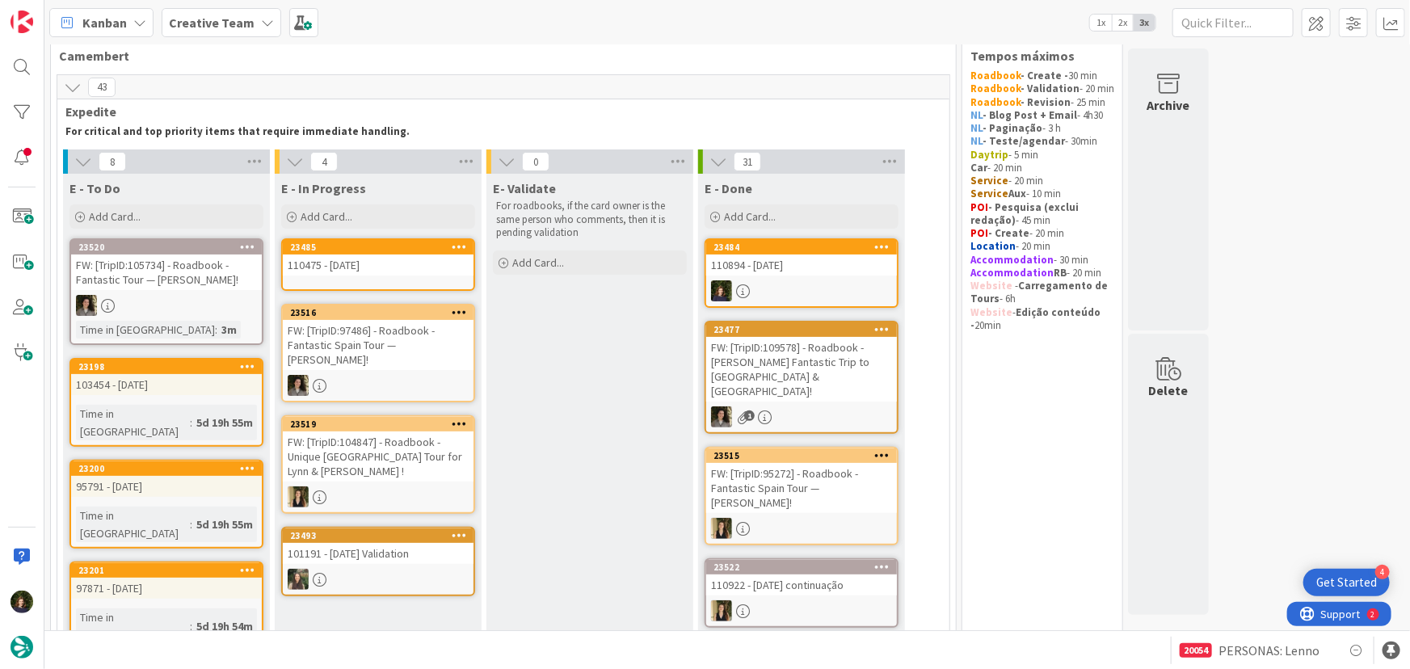
click at [377, 266] on div "110475 - [DATE]" at bounding box center [378, 265] width 191 height 21
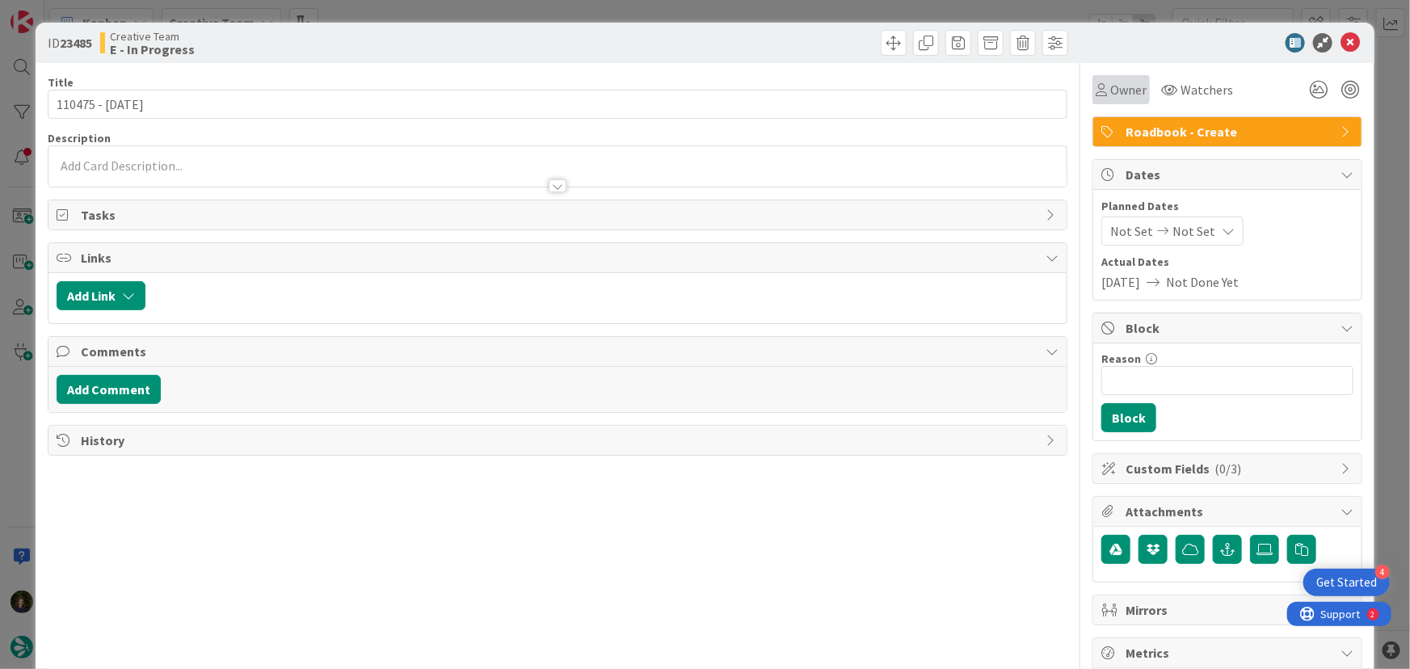
click at [1119, 89] on span "Owner" at bounding box center [1128, 89] width 36 height 19
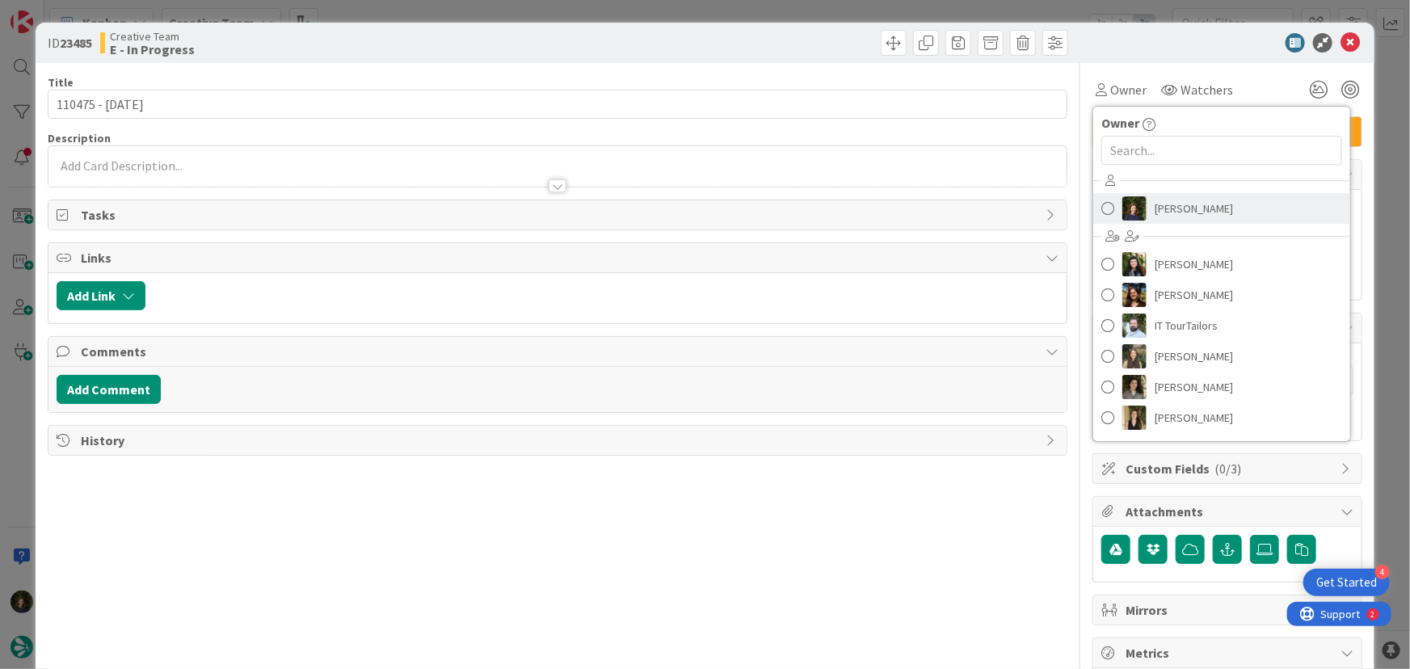
click at [1171, 213] on span "[PERSON_NAME]" at bounding box center [1194, 208] width 78 height 24
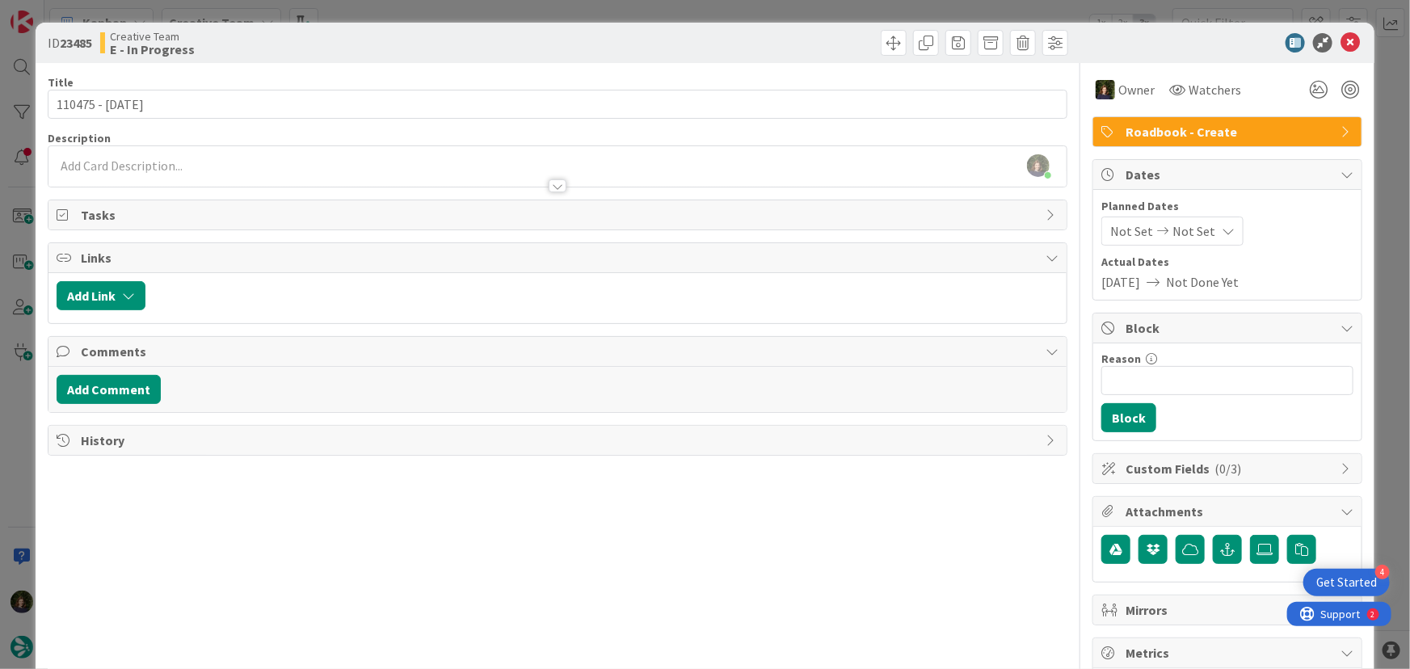
click at [112, 166] on div "[PERSON_NAME] just joined" at bounding box center [557, 166] width 1019 height 40
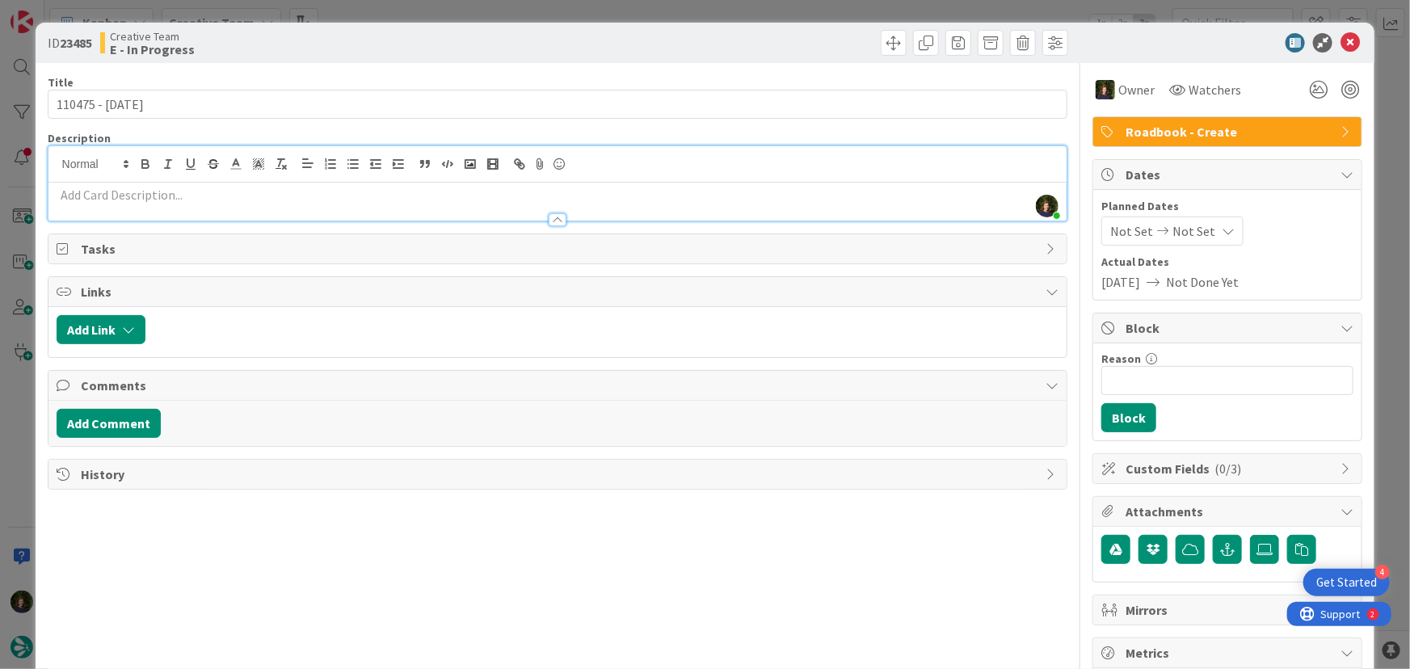
paste div
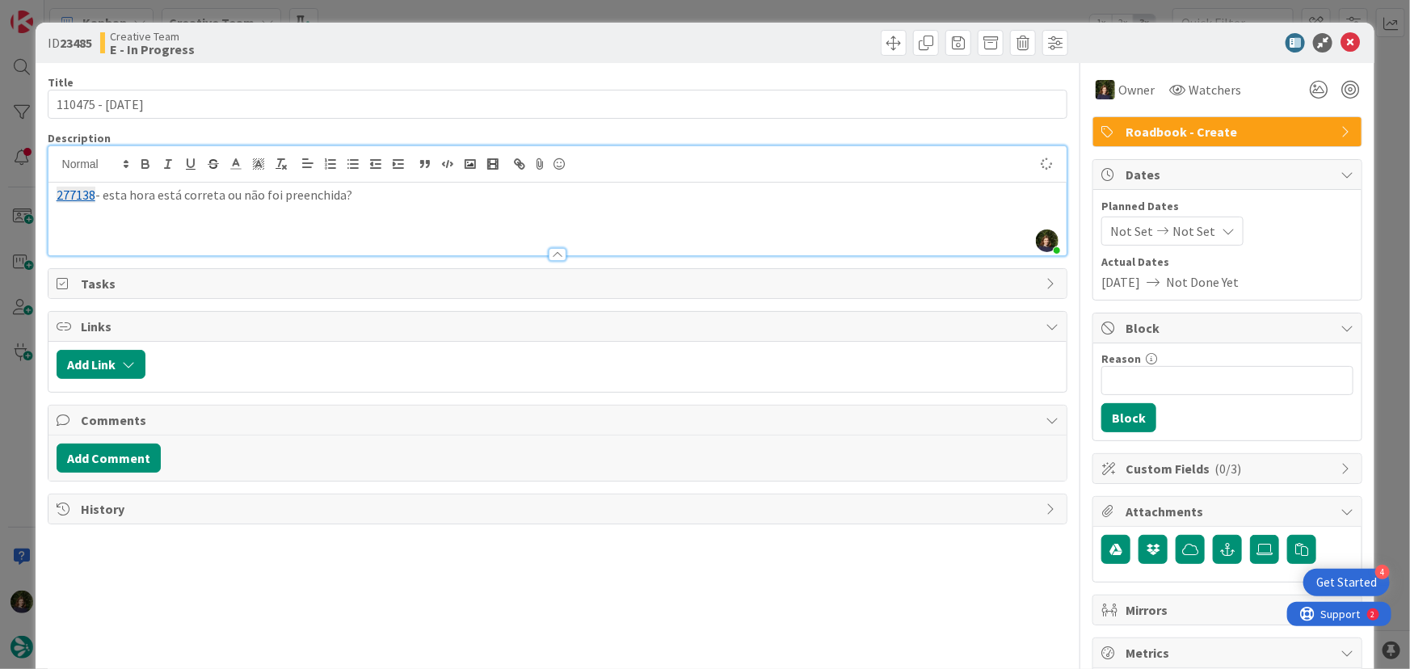
click at [95, 196] on p "277138 - esta hora está correta ou não foi preenchida?" at bounding box center [558, 195] width 1003 height 19
click at [401, 195] on p "277138 - esta hora está correta ou não foi preenchida?" at bounding box center [558, 195] width 1003 height 19
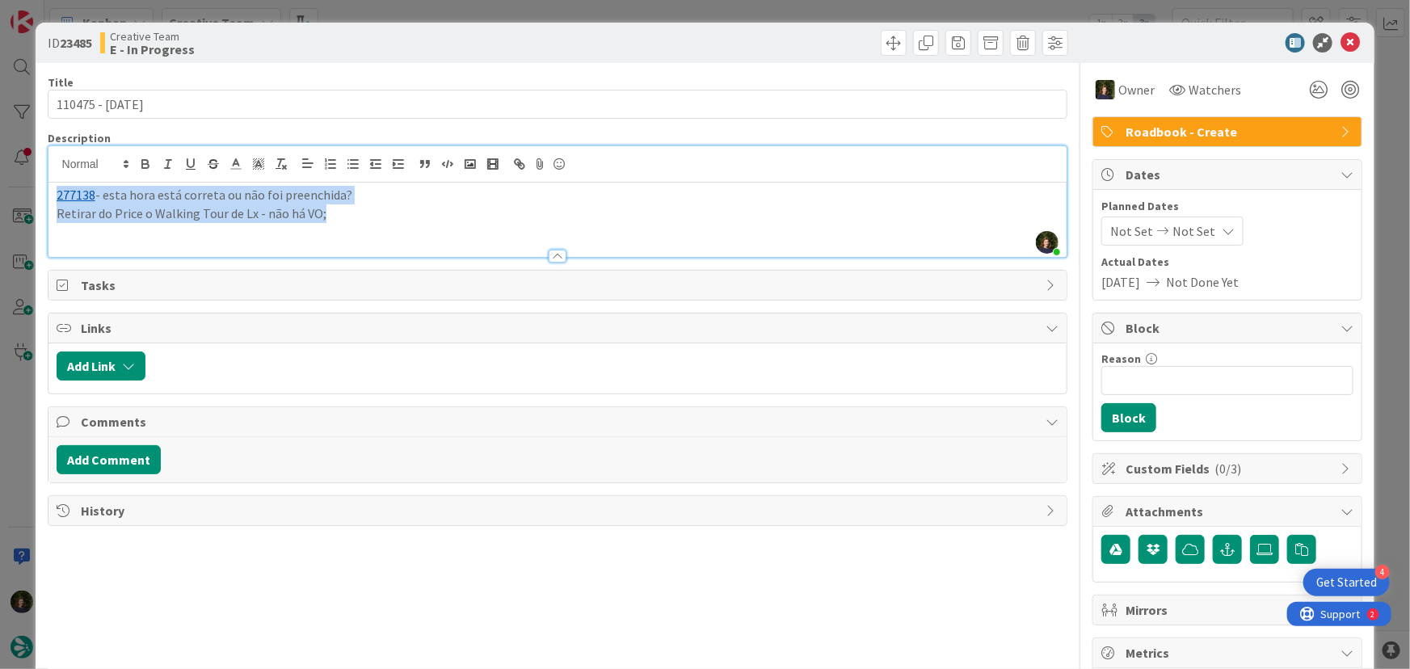
drag, startPoint x: 357, startPoint y: 218, endPoint x: 48, endPoint y: 199, distance: 310.1
click at [48, 199] on div "277138 - esta hora está correta ou não foi preenchida? Retirar do Price o Walki…" at bounding box center [557, 220] width 1019 height 74
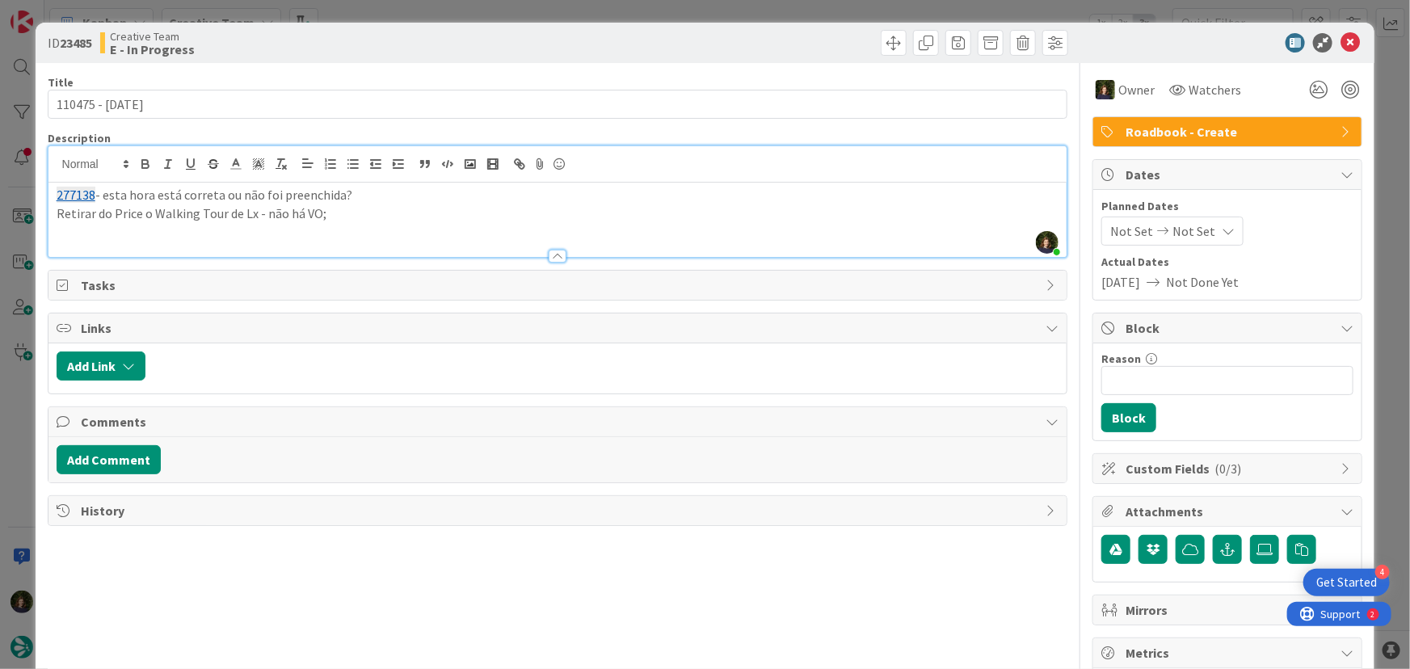
drag, startPoint x: 118, startPoint y: 224, endPoint x: 346, endPoint y: 226, distance: 227.9
click at [346, 226] on p at bounding box center [558, 231] width 1003 height 19
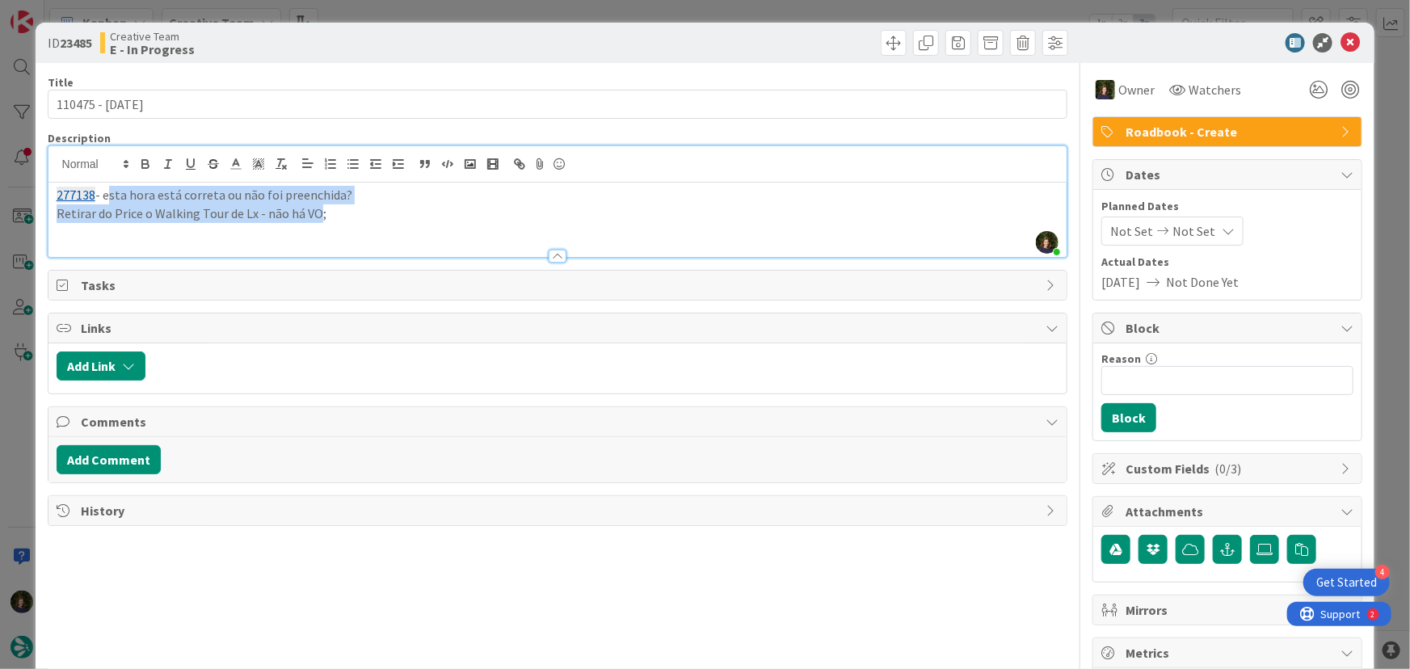
drag, startPoint x: 316, startPoint y: 213, endPoint x: 115, endPoint y: 208, distance: 201.3
click at [103, 200] on div "277138 - esta hora está correta ou não foi preenchida? Retirar do Price o Walki…" at bounding box center [557, 220] width 1019 height 74
drag, startPoint x: 326, startPoint y: 213, endPoint x: 53, endPoint y: 201, distance: 273.4
click at [44, 198] on div "ID 23485 Creative Team E - In Progress Title 15 / 128 110475 - [DATE] Descripti…" at bounding box center [706, 489] width 1340 height 933
copy div "277138 - esta hora está correta ou não foi preenchida? Retirar do Price o Walki…"
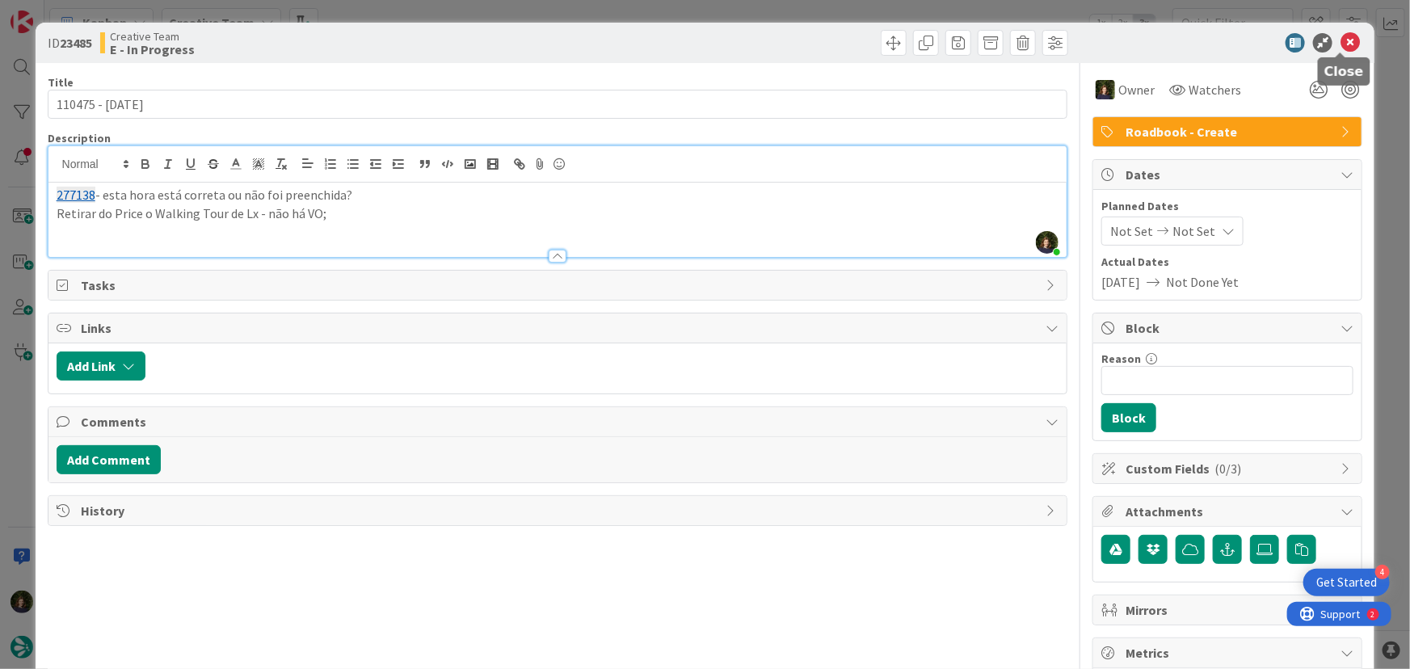
click at [1341, 44] on icon at bounding box center [1350, 42] width 19 height 19
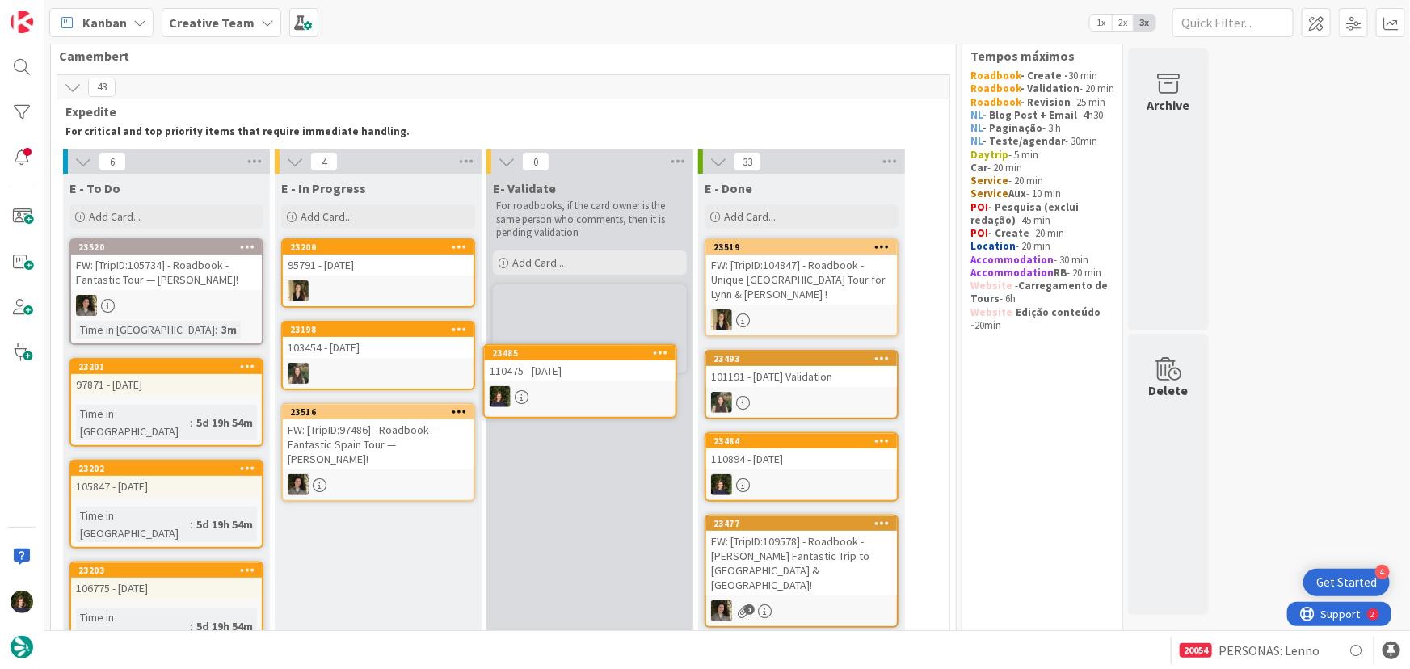
scroll to position [33, 0]
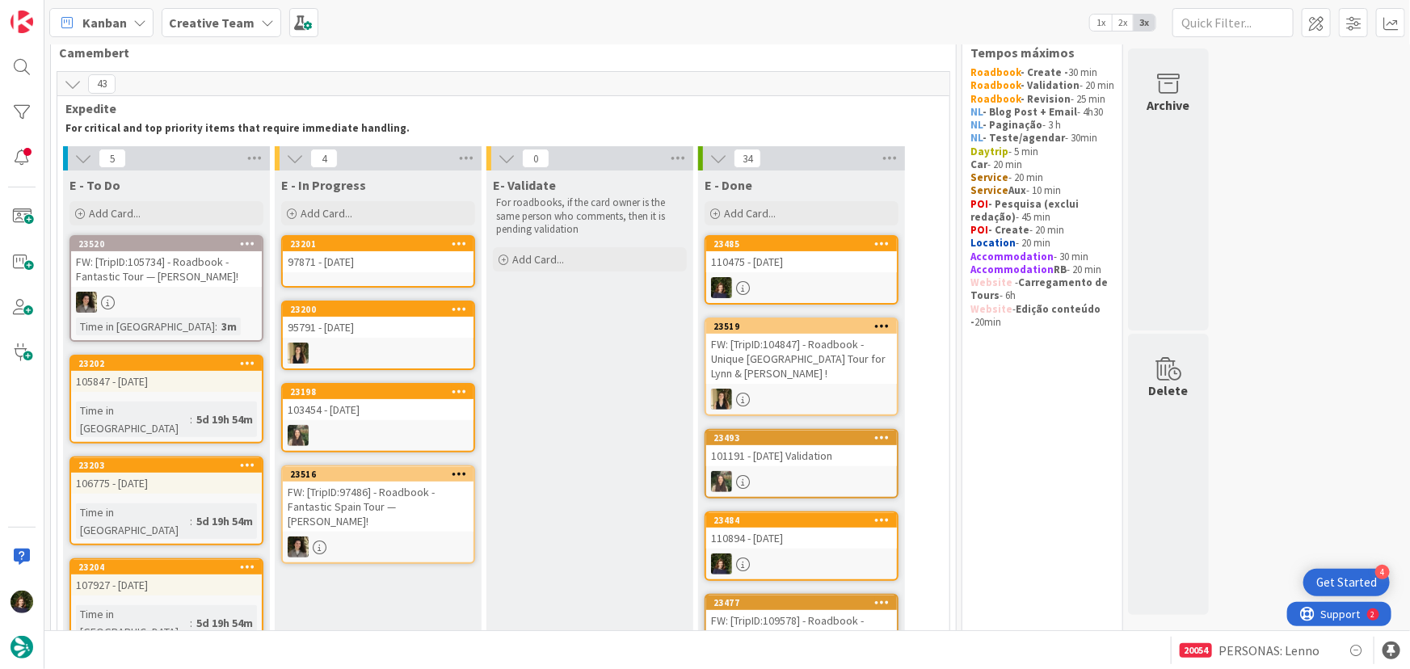
click at [387, 258] on div "97871 - [DATE]" at bounding box center [378, 261] width 191 height 21
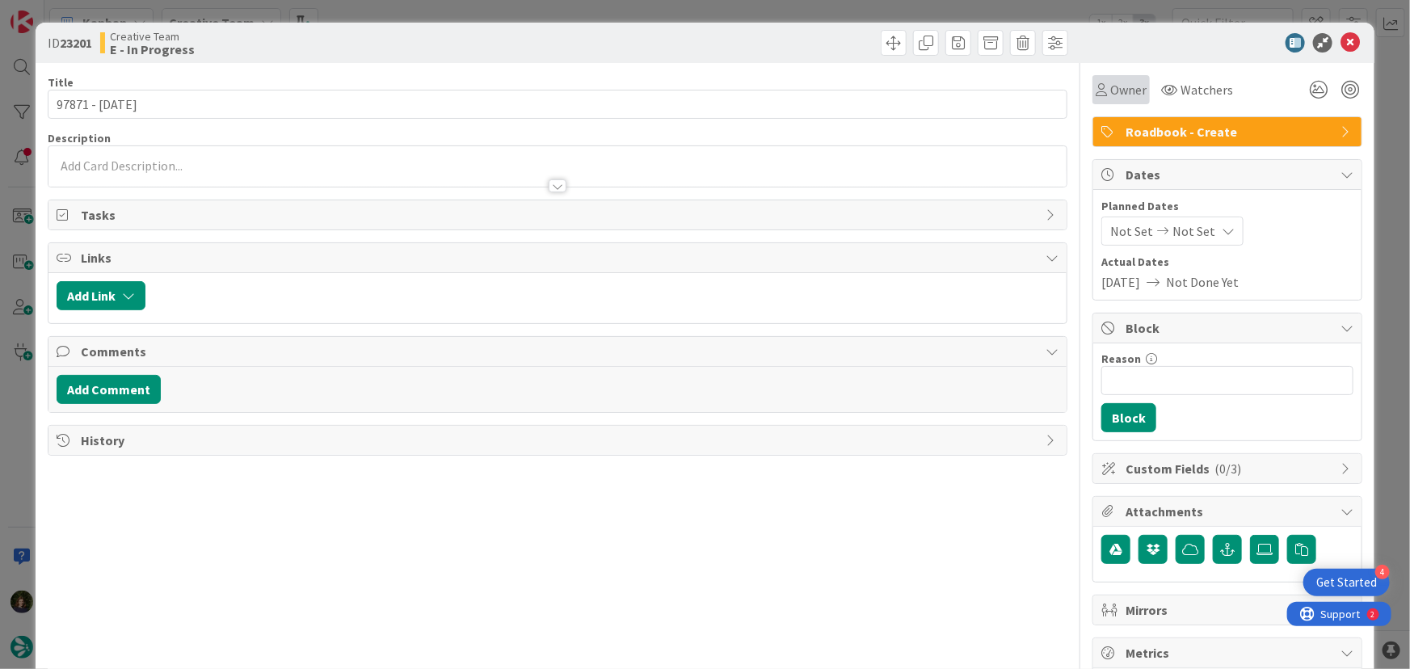
click at [1110, 92] on span "Owner" at bounding box center [1128, 89] width 36 height 19
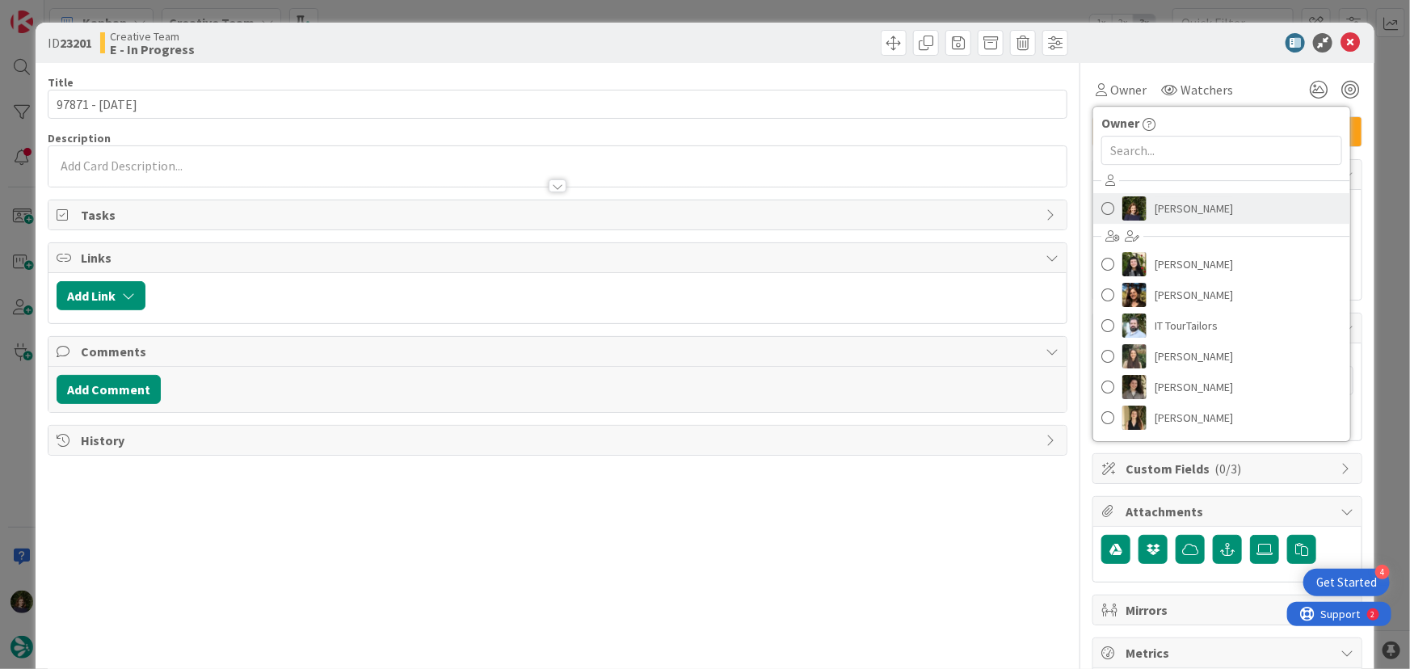
click at [1168, 206] on span "[PERSON_NAME]" at bounding box center [1194, 208] width 78 height 24
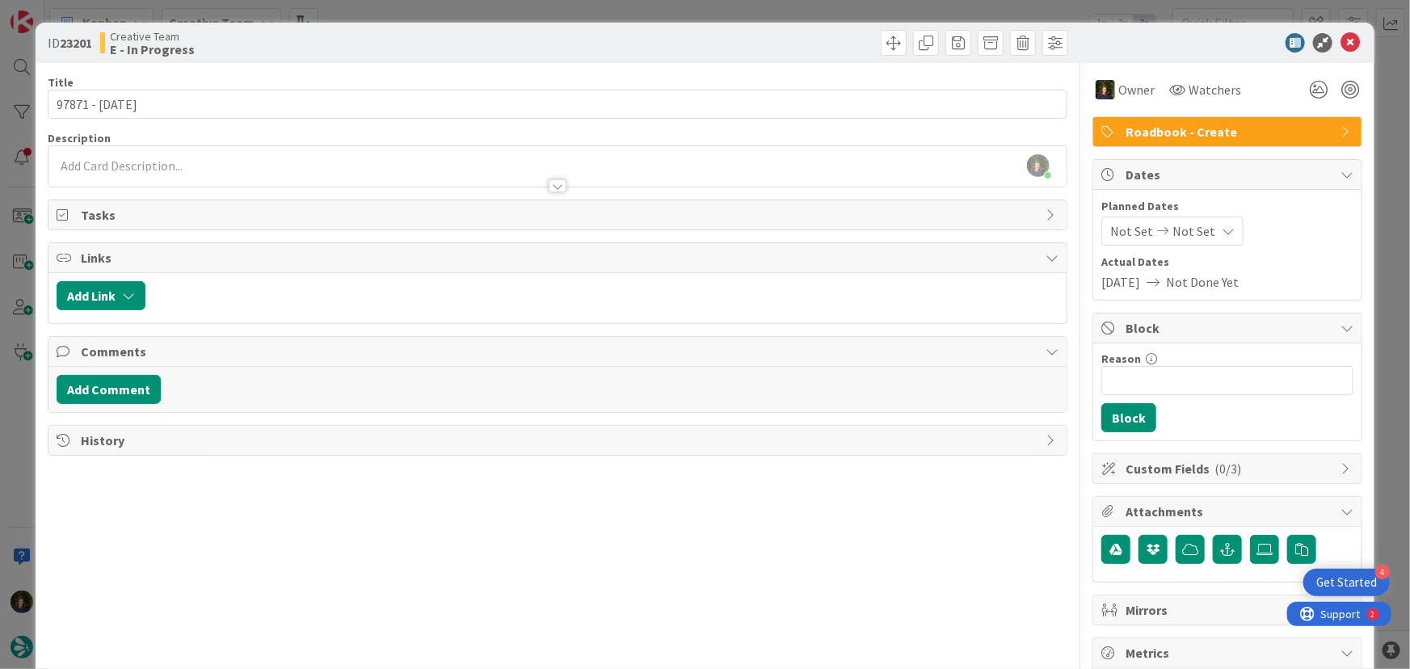
click at [116, 170] on div at bounding box center [557, 178] width 1019 height 17
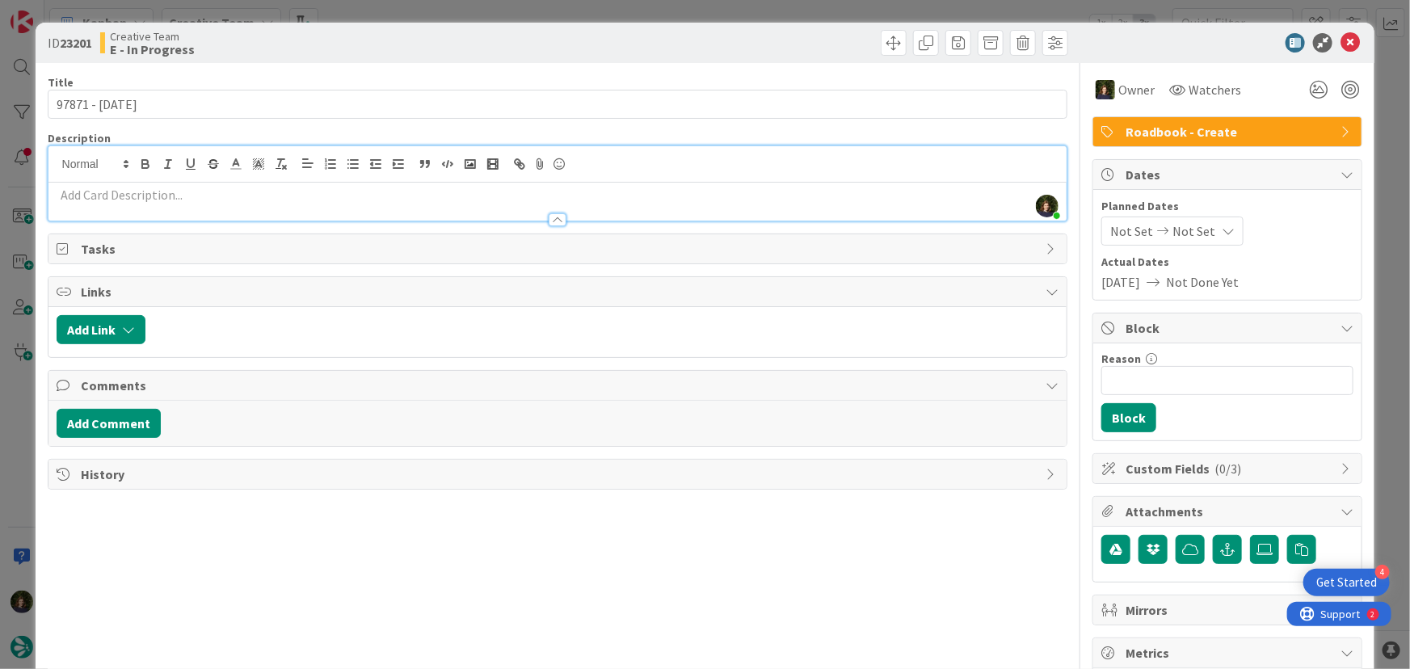
click at [174, 200] on p at bounding box center [558, 195] width 1003 height 19
paste div
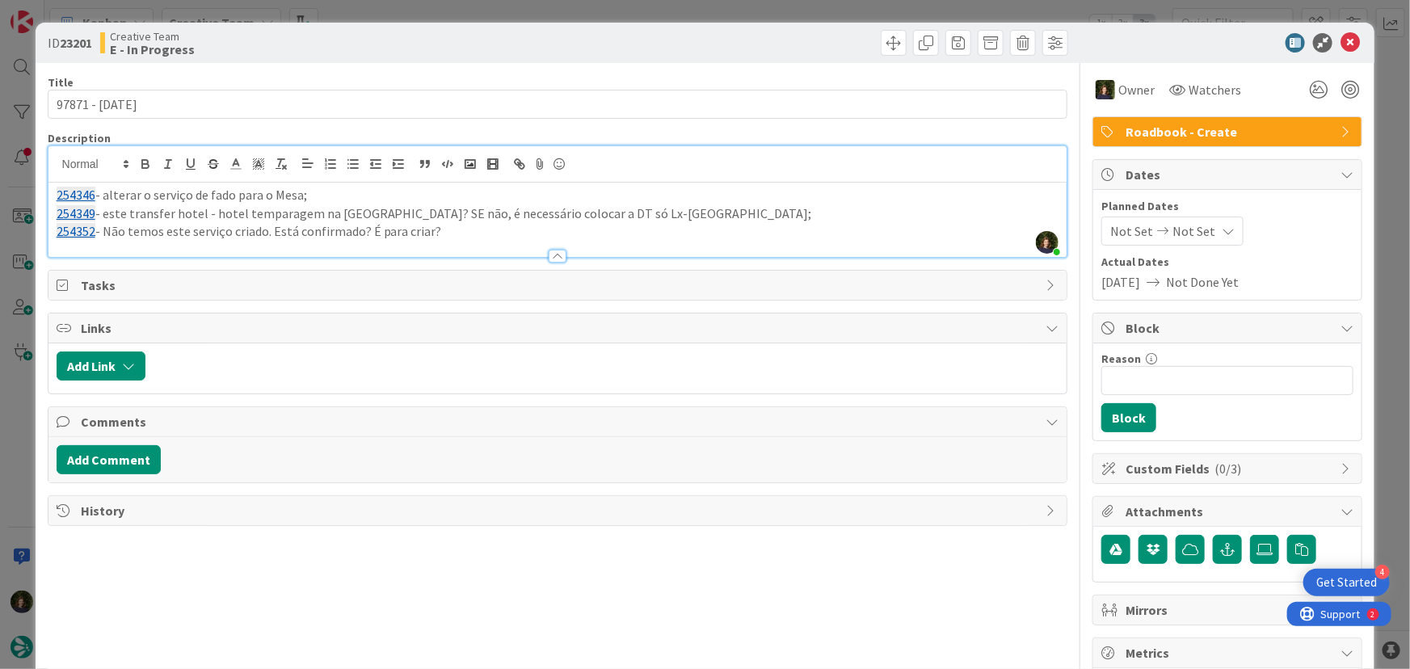
click at [266, 237] on p "254352 - Não temos este serviço criado. Está confirmado? É para criar?" at bounding box center [558, 231] width 1003 height 19
click at [675, 226] on p "254352 - Não temos este serviço criado. As hikes que temos em Évora são de 4h o…" at bounding box center [558, 231] width 1003 height 19
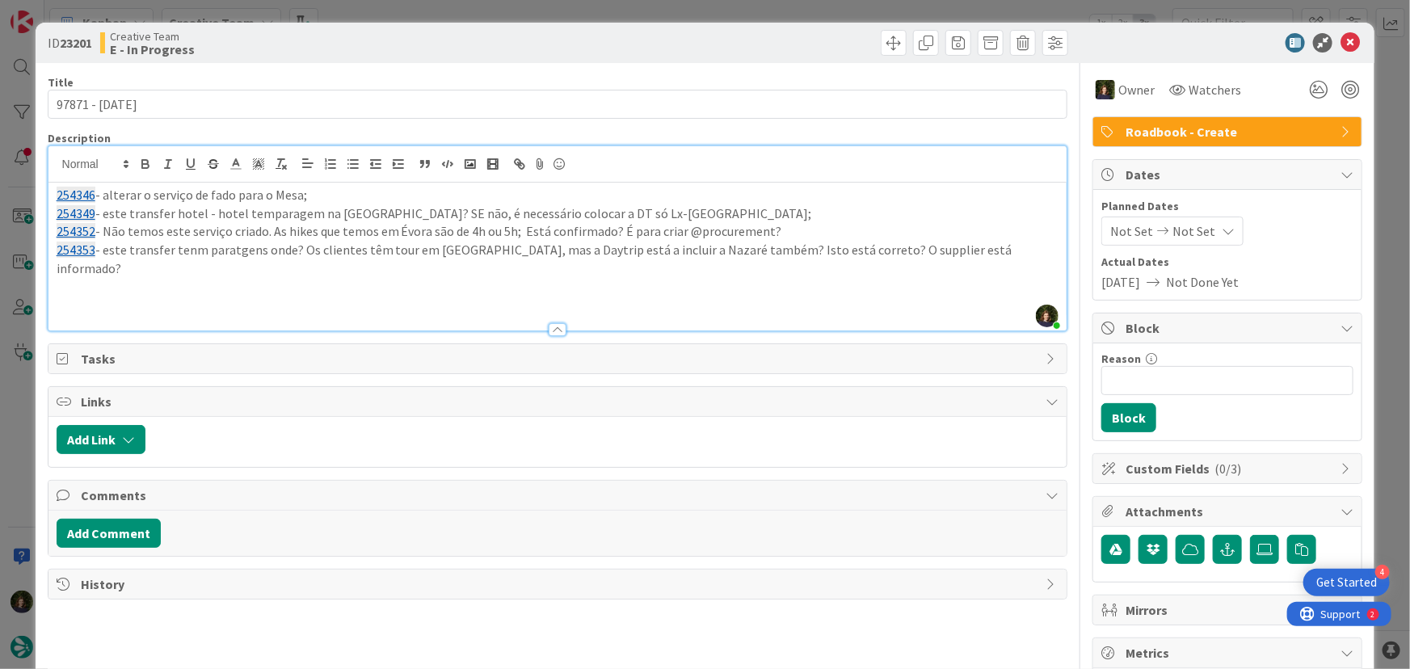
drag, startPoint x: 187, startPoint y: 253, endPoint x: 413, endPoint y: 255, distance: 225.5
click at [187, 252] on p "254353 - este transfer tenm paratgens onde? Os clientes têm tour em [GEOGRAPHIC…" at bounding box center [558, 259] width 1003 height 36
click at [223, 252] on p "254353 - este transfer tem paratgens onde? Os clientes têm tour em [GEOGRAPHIC_…" at bounding box center [558, 259] width 1003 height 36
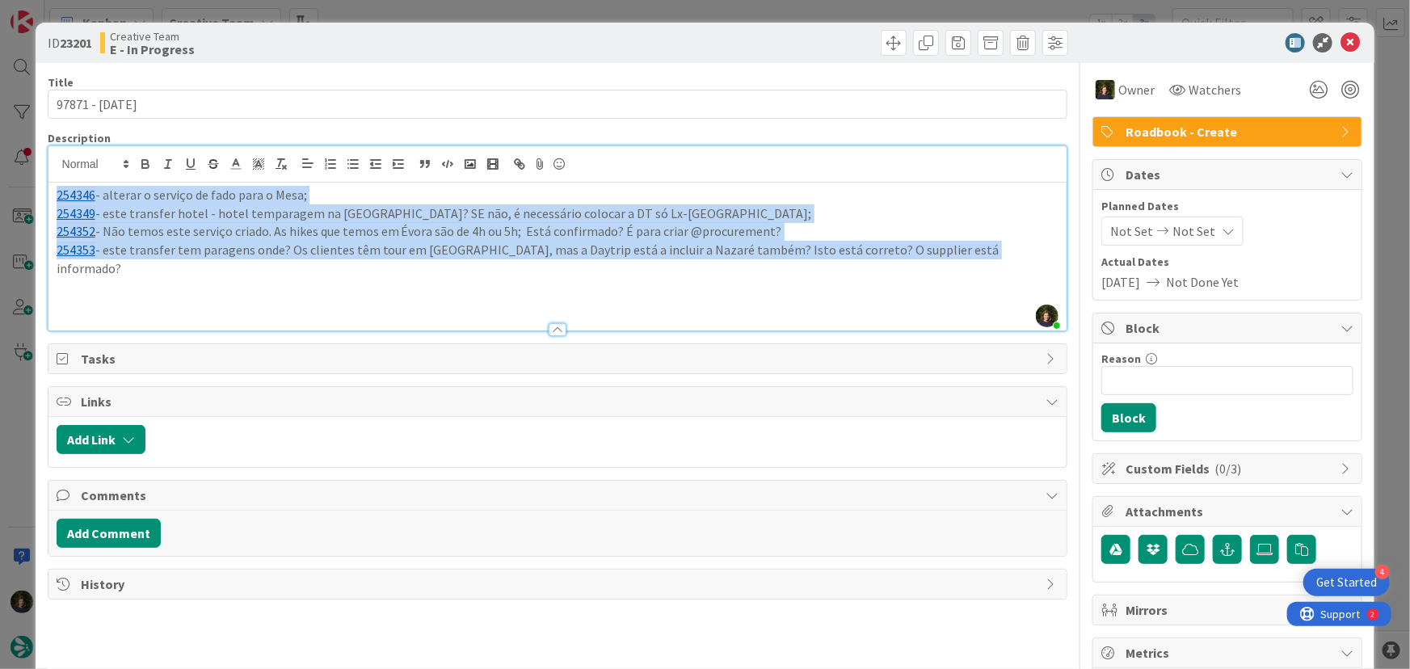
drag, startPoint x: 962, startPoint y: 254, endPoint x: 28, endPoint y: 194, distance: 935.2
click at [29, 194] on div "ID 23201 Creative Team E - In Progress Title 14 / 128 97871 - [DATE] Descriptio…" at bounding box center [705, 334] width 1410 height 669
copy div "254346 - alterar o serviço de fado para [GEOGRAPHIC_DATA]; 254349 - este transf…"
click at [890, 215] on p "254349 - este transfer hotel - hotel temparagem na [GEOGRAPHIC_DATA]? SE não, é…" at bounding box center [558, 213] width 1003 height 19
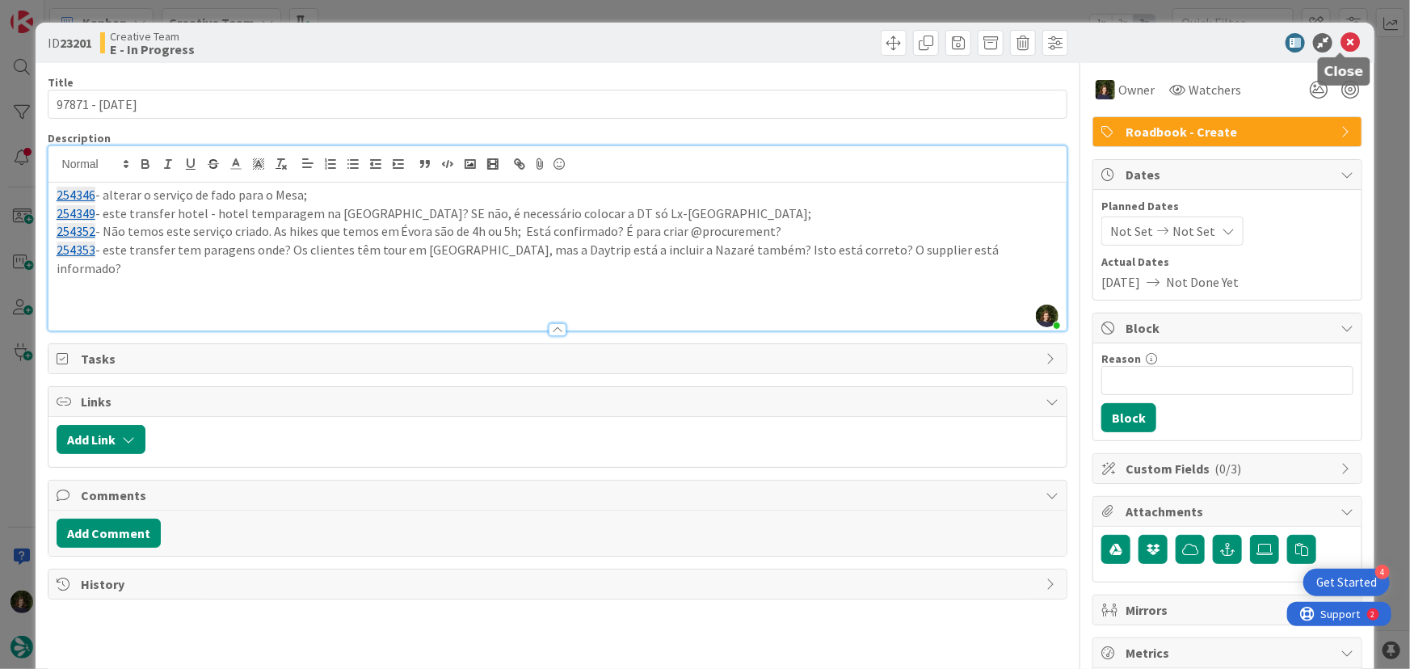
click at [1341, 43] on icon at bounding box center [1350, 42] width 19 height 19
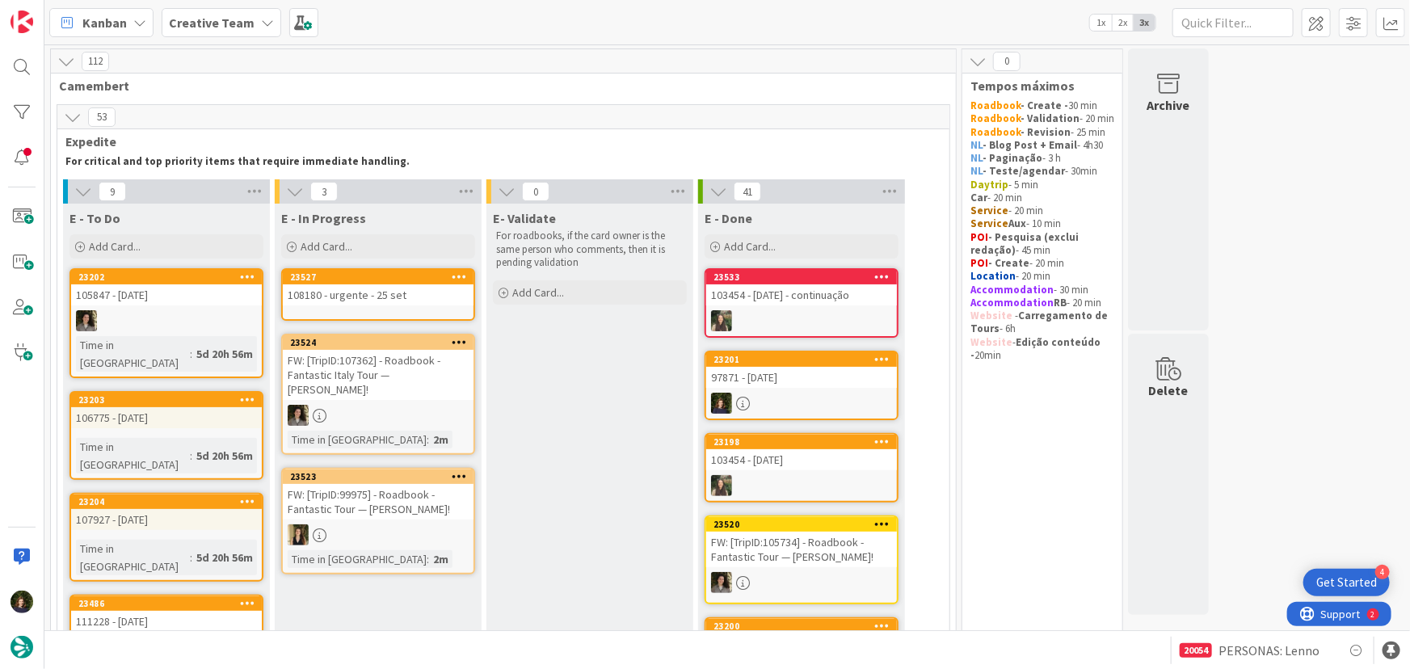
click at [363, 296] on div "108180 - urgente - 25 set" at bounding box center [378, 294] width 191 height 21
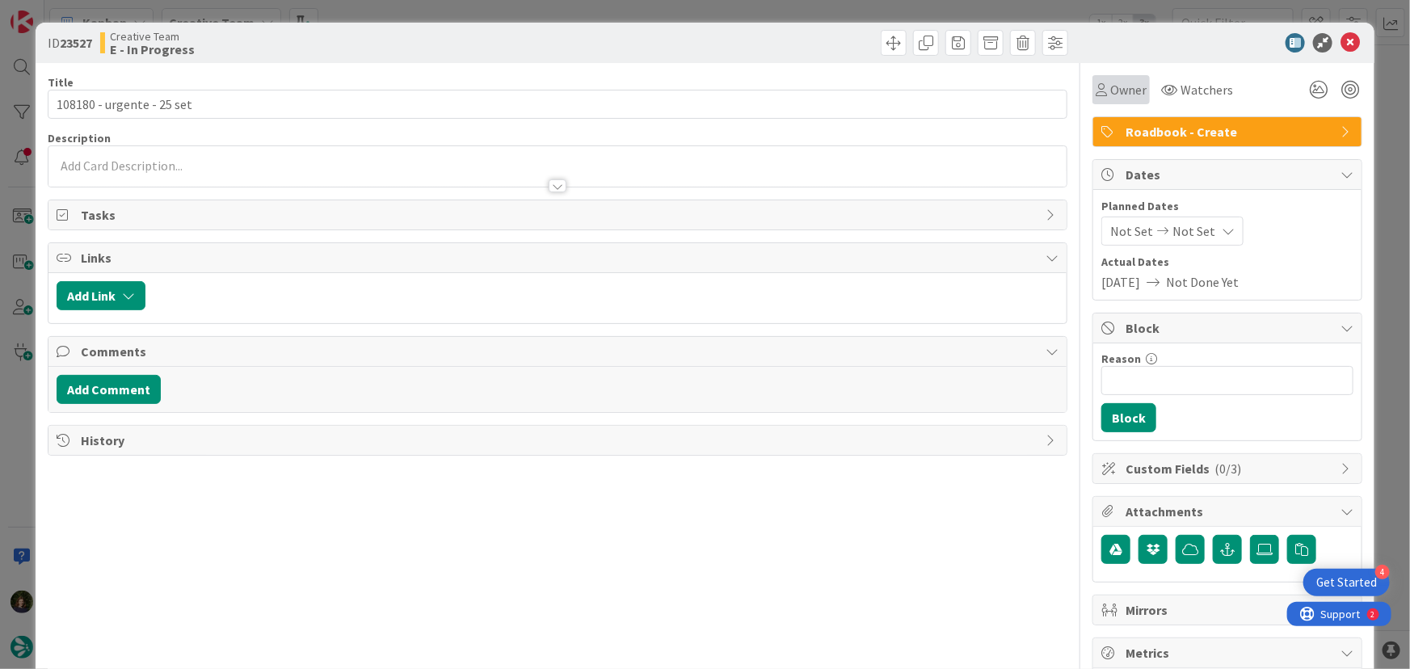
click at [1120, 86] on span "Owner" at bounding box center [1128, 89] width 36 height 19
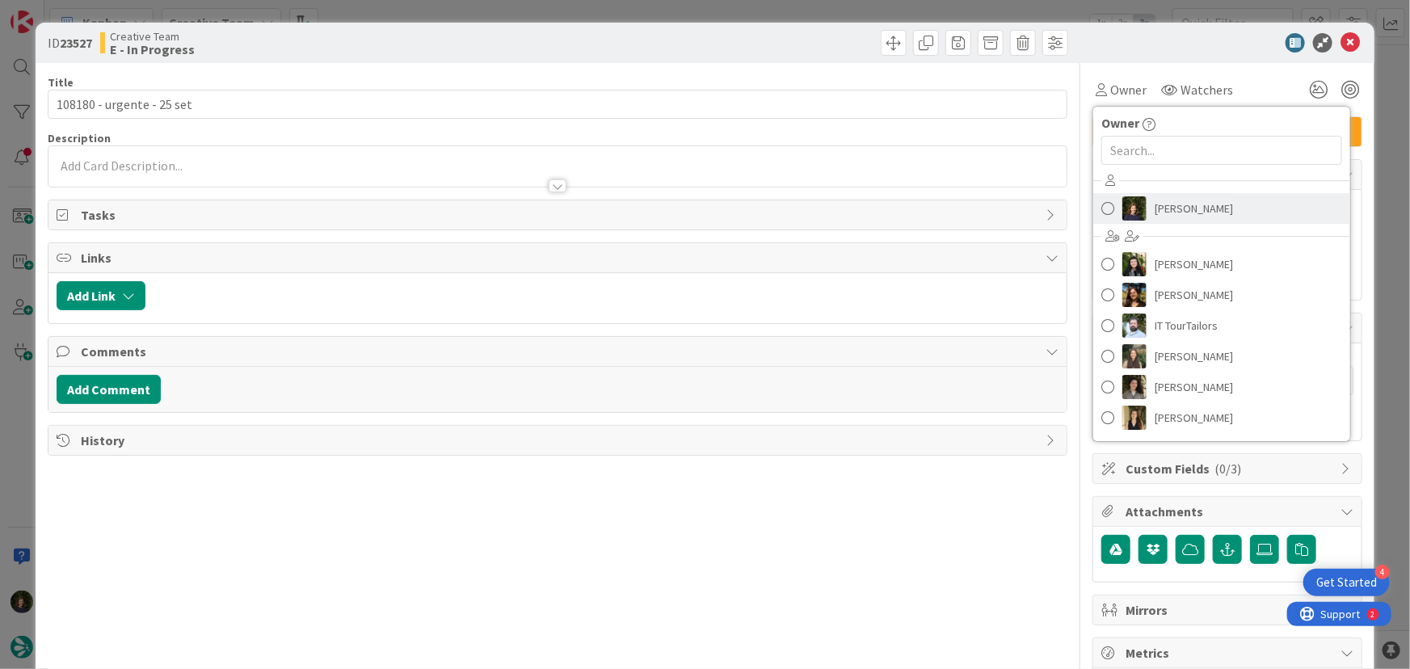
click at [1166, 208] on span "[PERSON_NAME]" at bounding box center [1194, 208] width 78 height 24
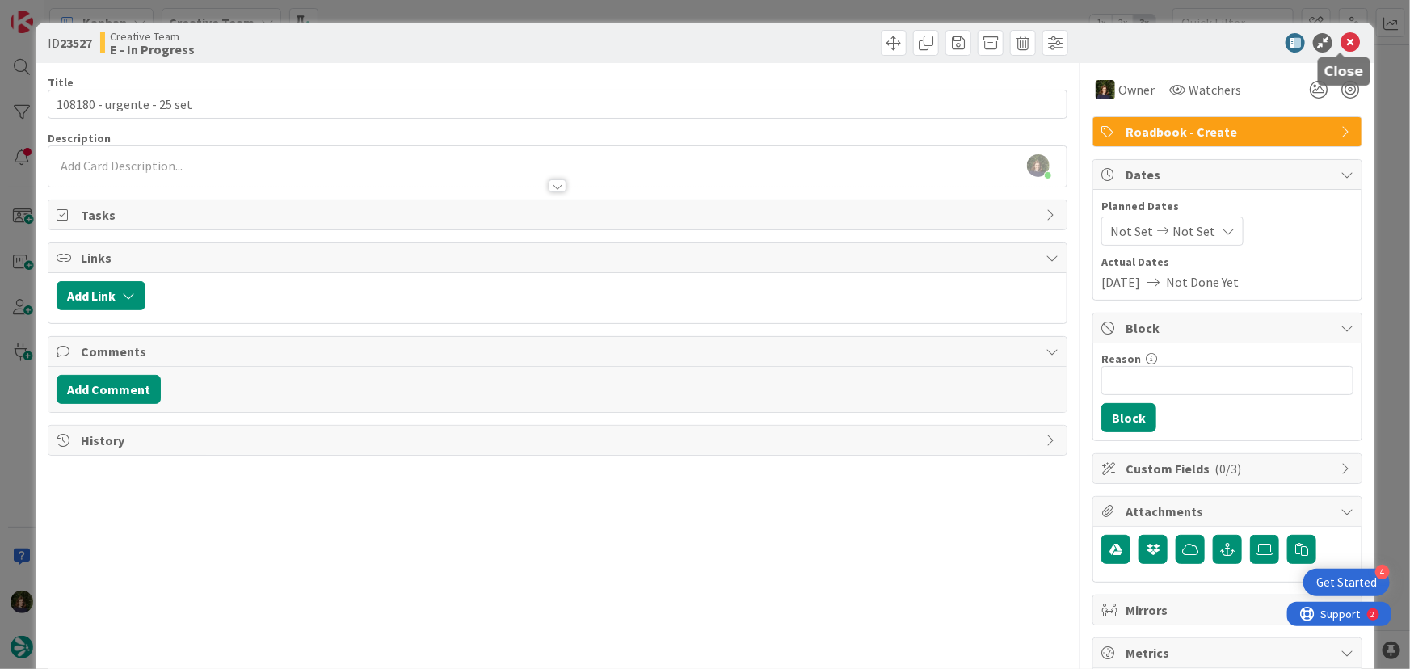
click at [1341, 40] on icon at bounding box center [1350, 42] width 19 height 19
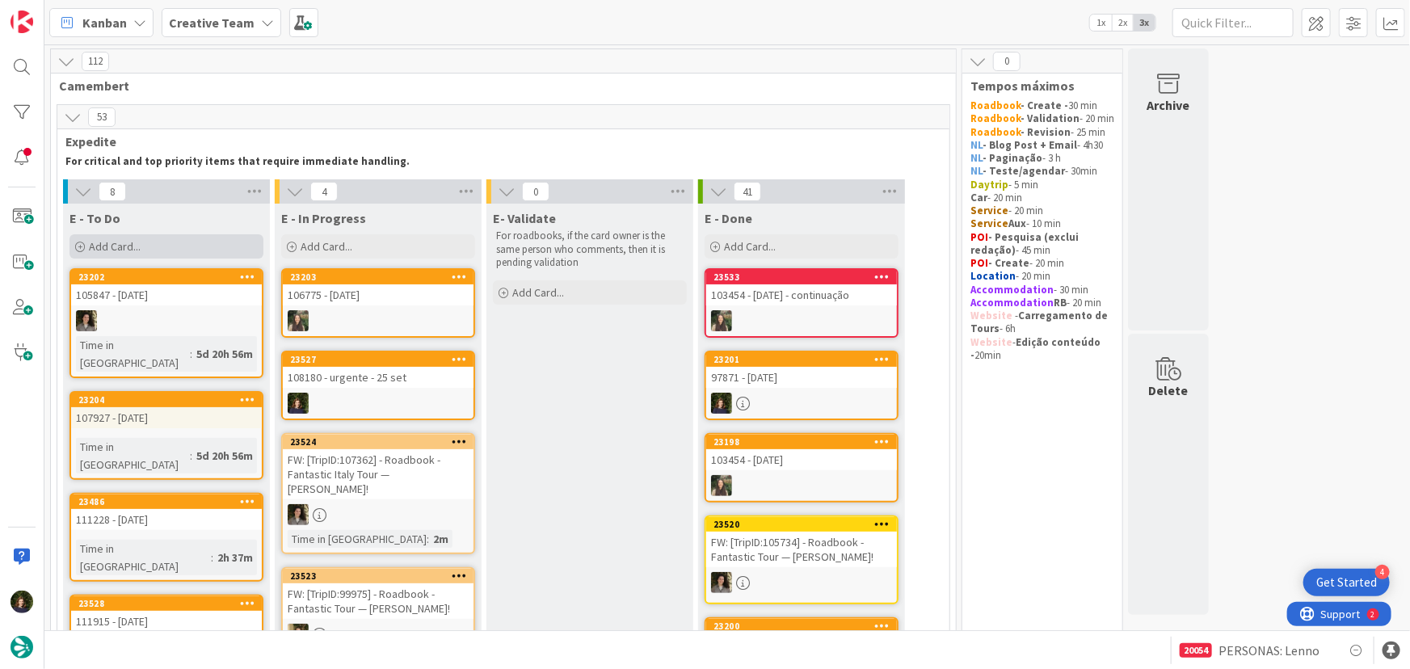
click at [124, 242] on span "Add Card..." at bounding box center [115, 246] width 52 height 15
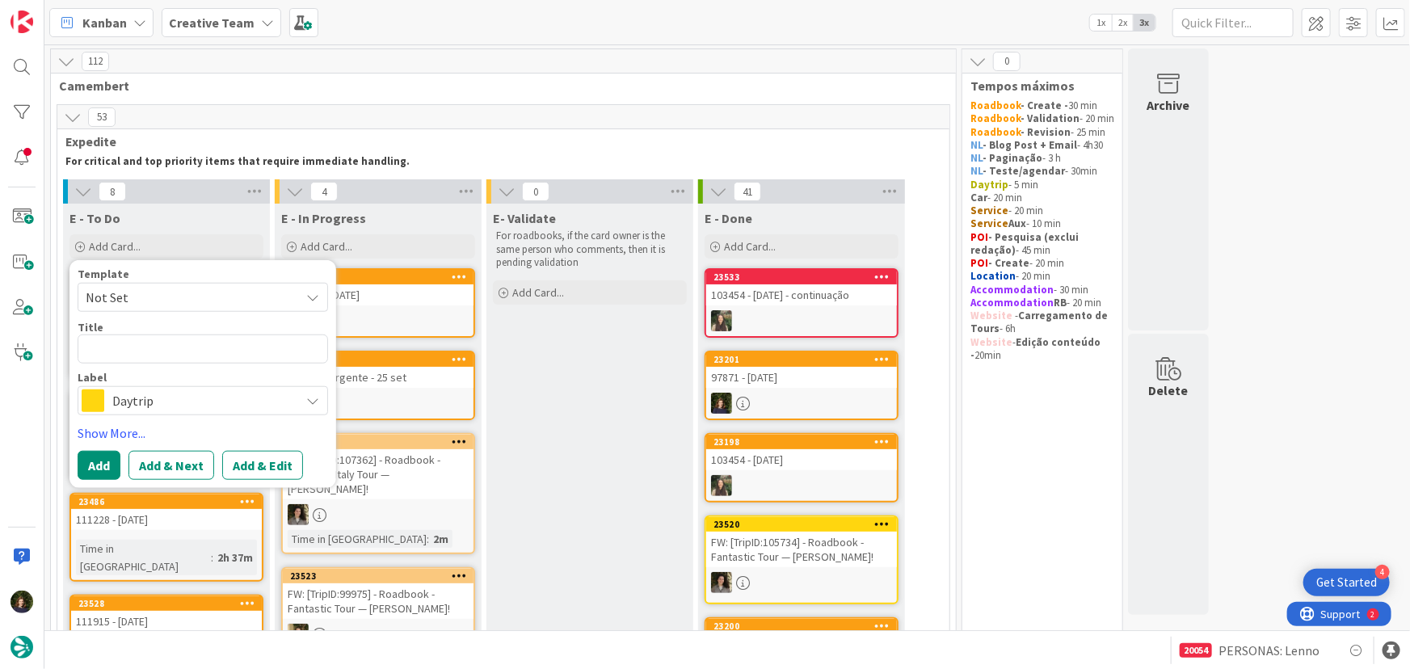
type textarea "x"
type textarea "1"
type textarea "x"
type textarea "10"
type textarea "x"
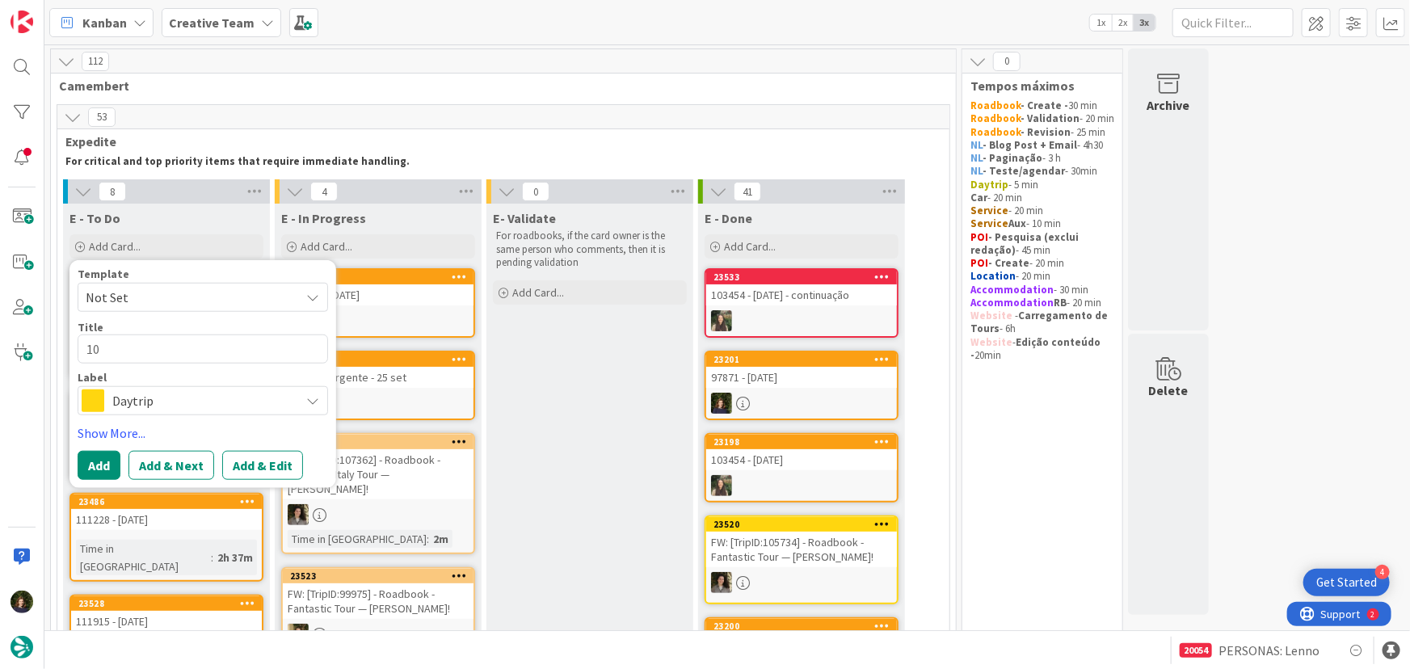
type textarea "108"
type textarea "x"
type textarea "1081"
type textarea "x"
type textarea "10818"
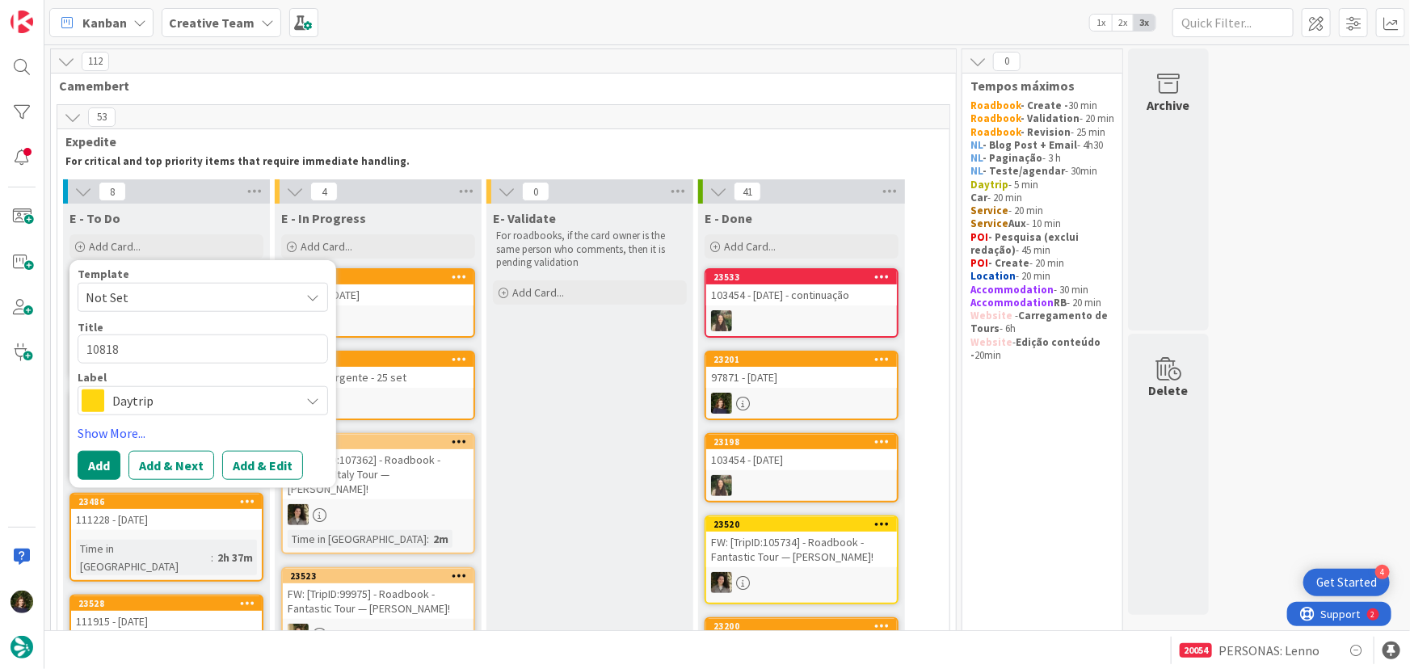
type textarea "x"
type textarea "108180"
type textarea "x"
type textarea "108180"
type textarea "x"
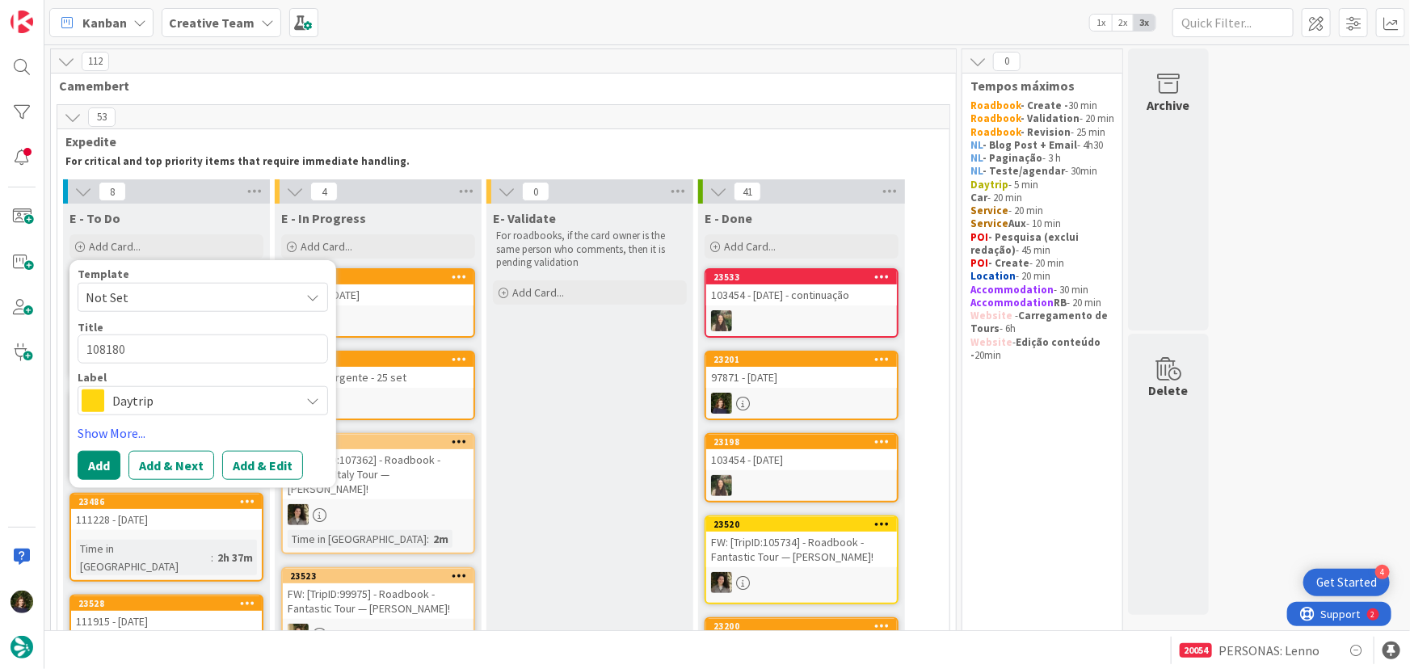
type textarea "108180 -"
type textarea "x"
type textarea "108180 -"
type textarea "x"
type textarea "108180 - W"
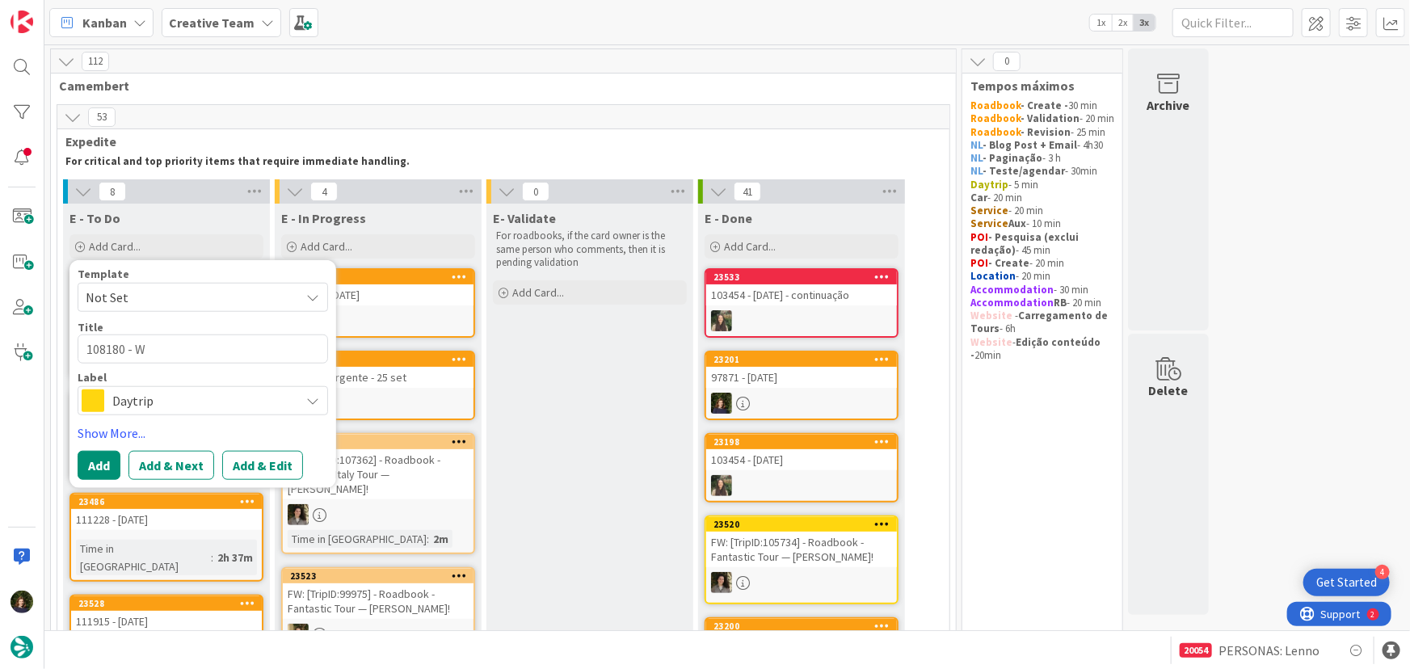
type textarea "x"
type textarea "108180 - Wi"
type textarea "x"
type textarea "108180 - Win"
type textarea "x"
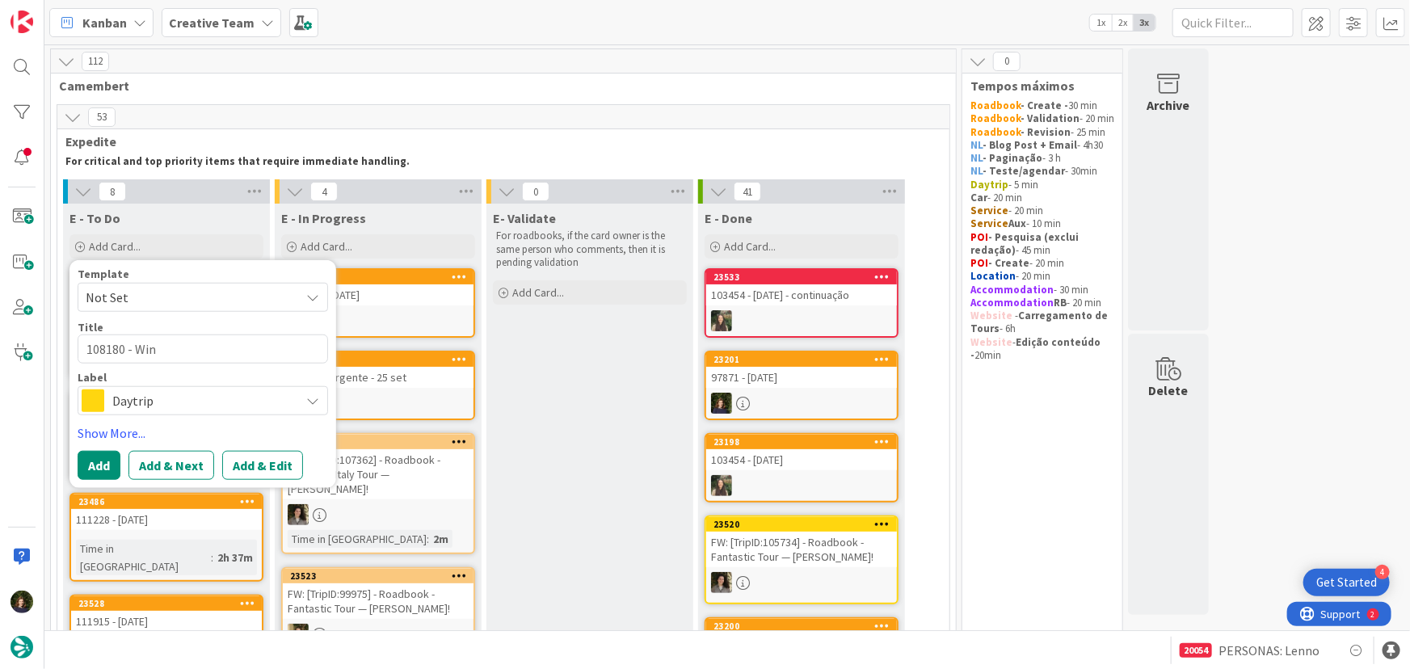
type textarea "108180 - Wine"
type textarea "x"
type textarea "108180 - Wine"
type textarea "x"
type textarea "108180 - Wine &"
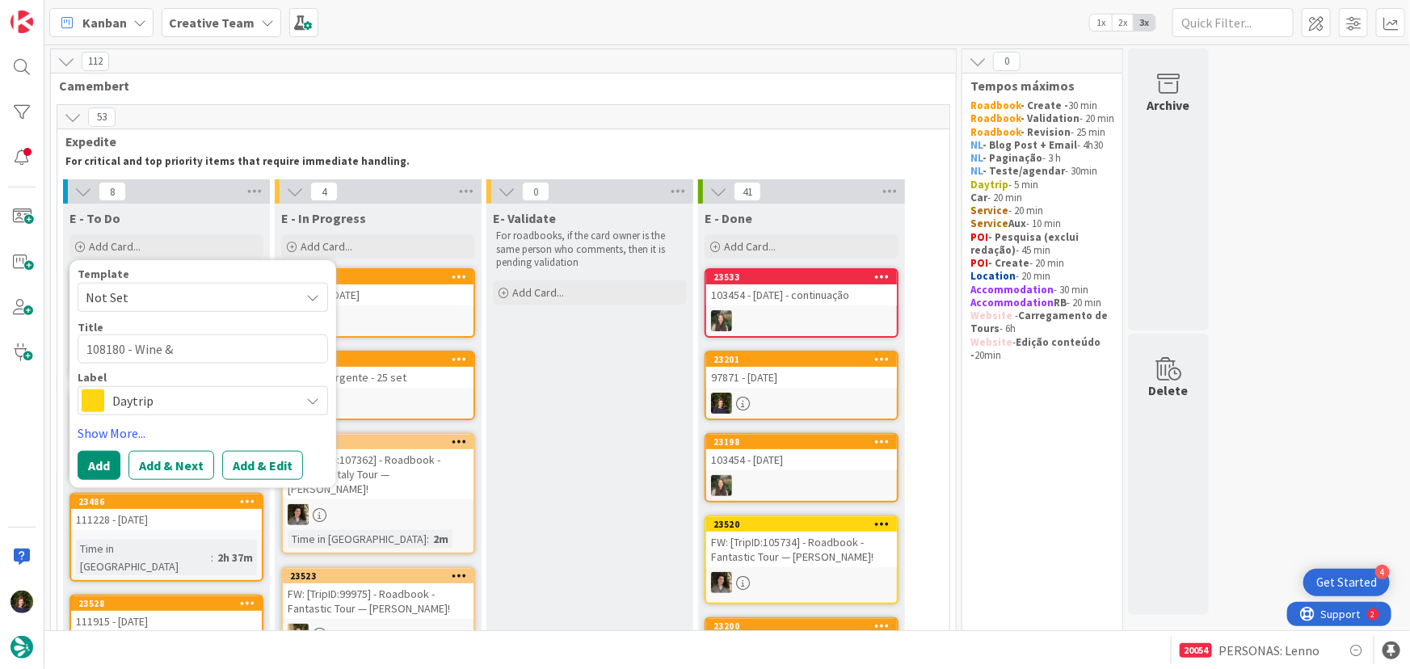
type textarea "x"
type textarea "108180 - Wine &"
type textarea "x"
type textarea "108180 - Wine & B"
type textarea "x"
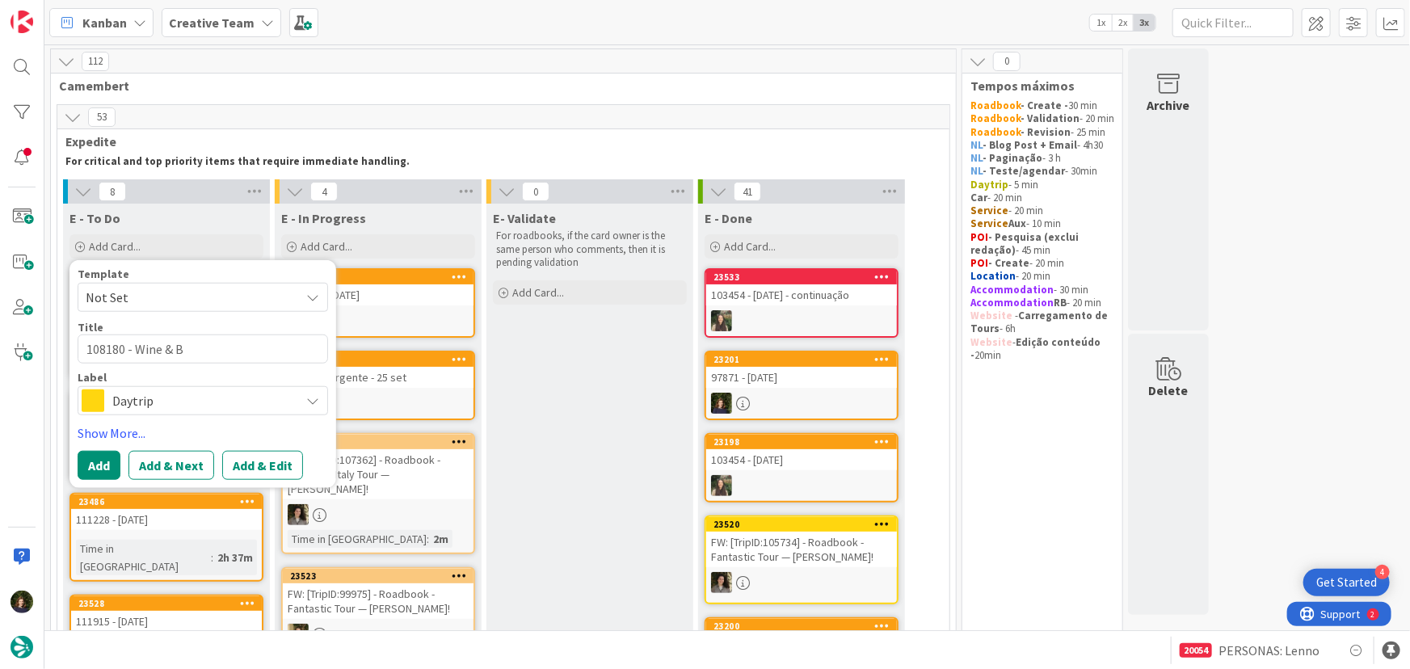
type textarea "108180 - Wine & Bo"
type textarea "x"
type textarea "108180 - Wine & Boo"
type textarea "x"
type textarea "108180 - Wine & Book"
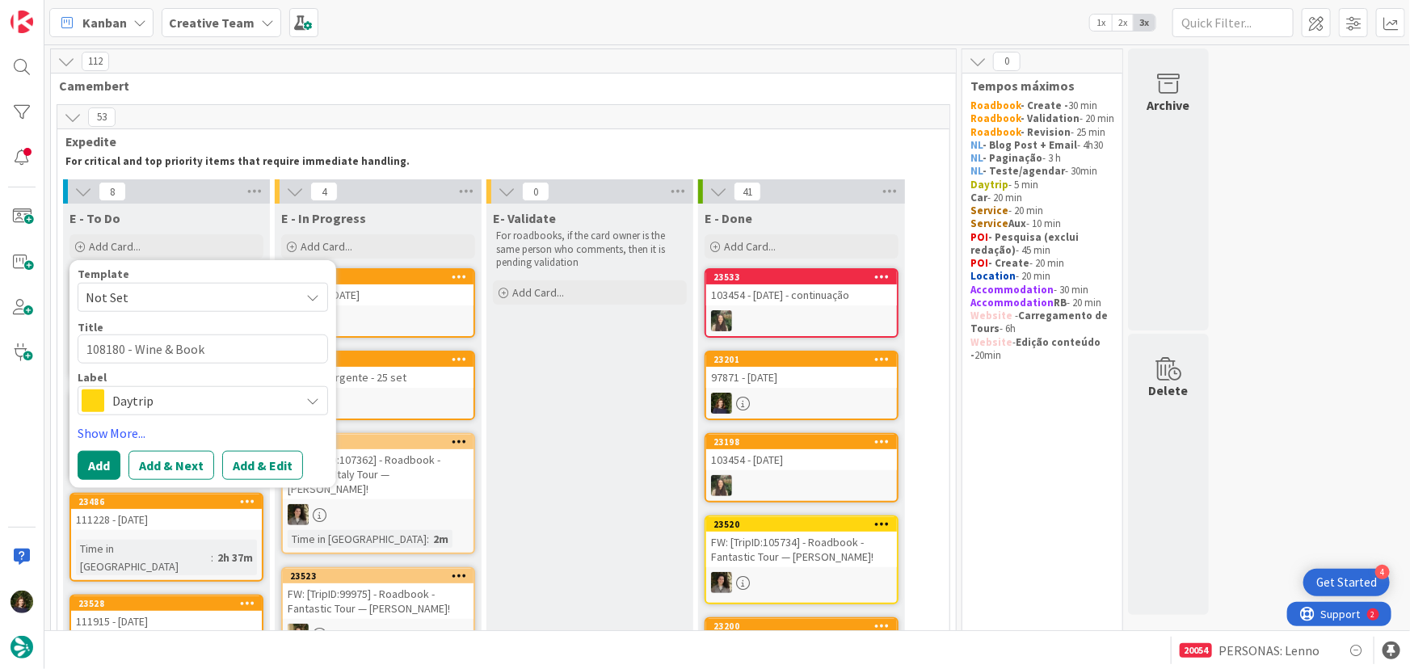
type textarea "x"
type textarea "108180 - Wine & Books"
type textarea "x"
type textarea "108180 - Wine & Books"
type textarea "x"
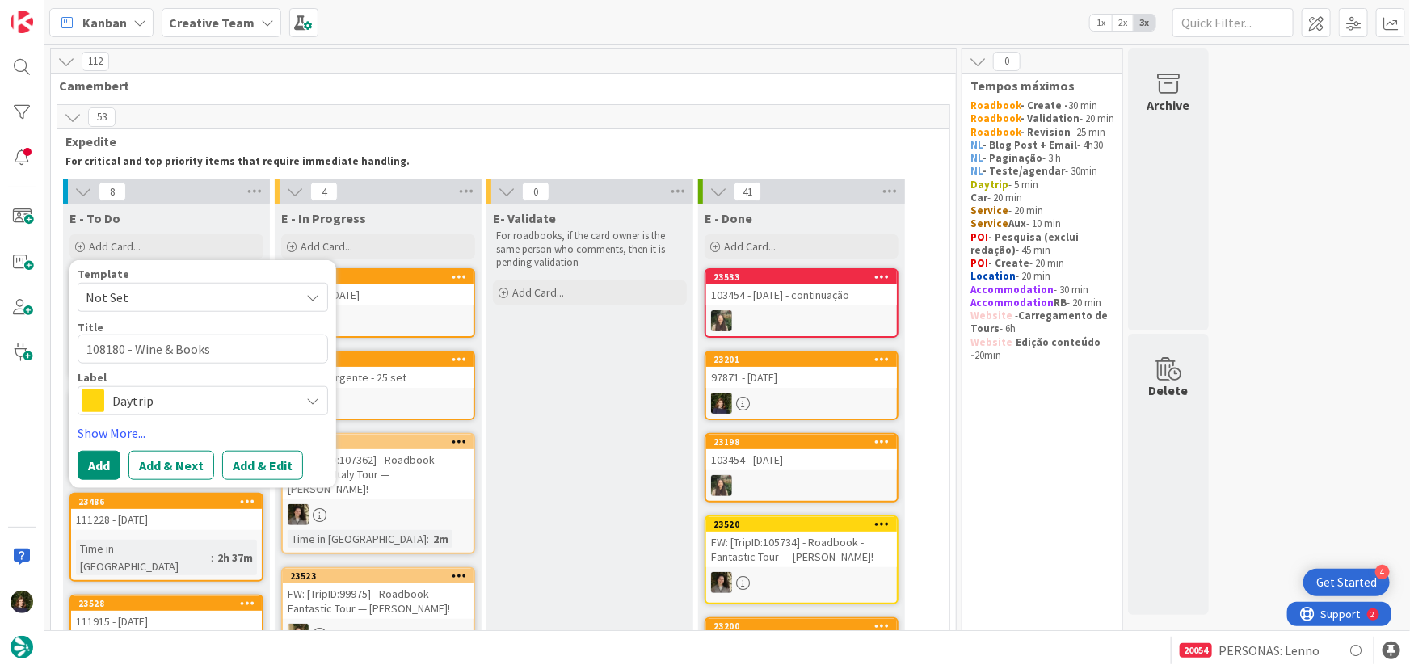
type textarea "108180 - Wine & Books H"
type textarea "x"
type textarea "108180 - Wine & Books Ho"
type textarea "x"
type textarea "108180 - Wine & Books Hot"
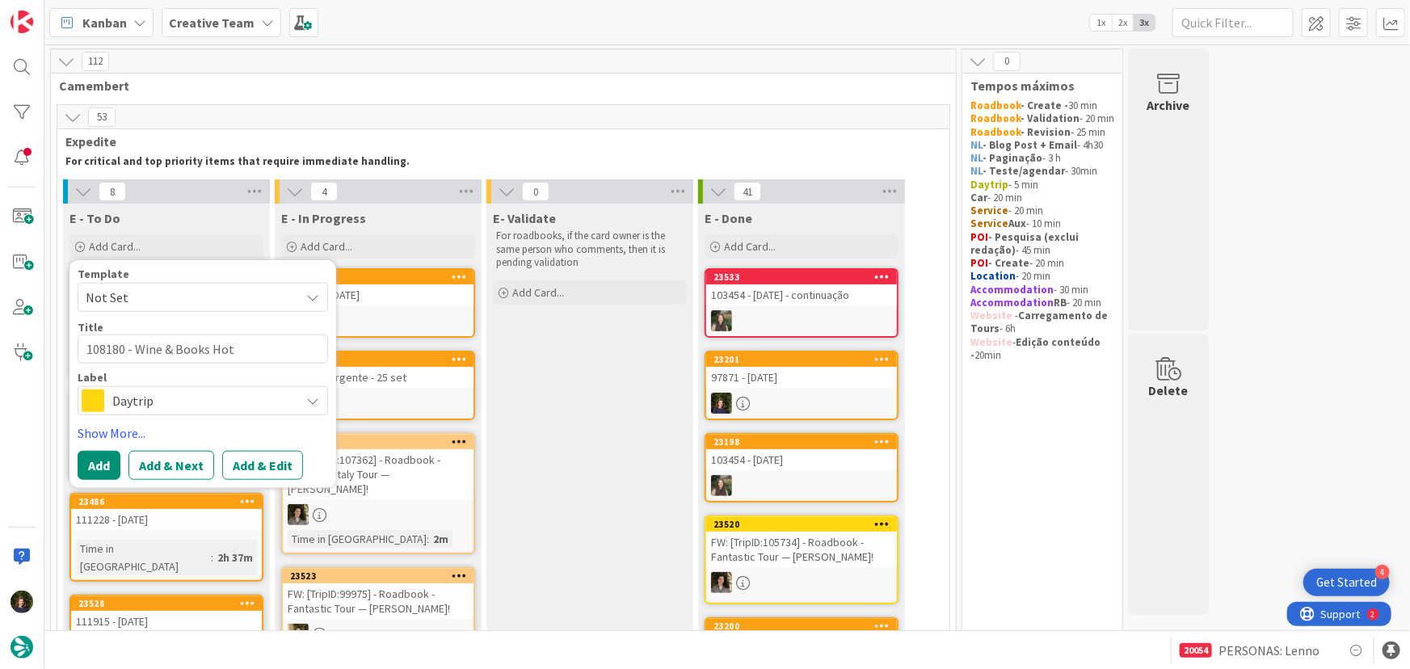
type textarea "x"
type textarea "108180 - Wine & Books Hote"
type textarea "x"
type textarea "108180 - Wine & Books Hotel"
type textarea "x"
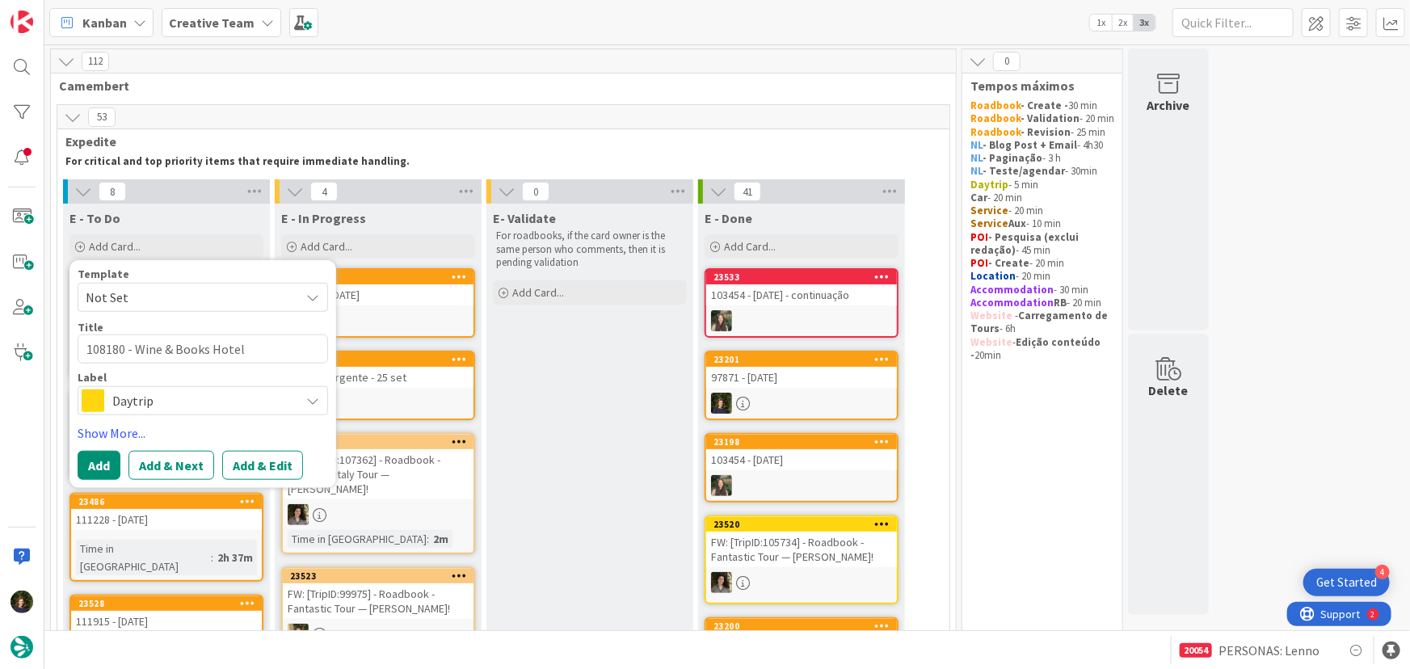
type textarea "108180 - Wine & Books Hotel"
click at [220, 408] on span "Daytrip" at bounding box center [201, 400] width 179 height 23
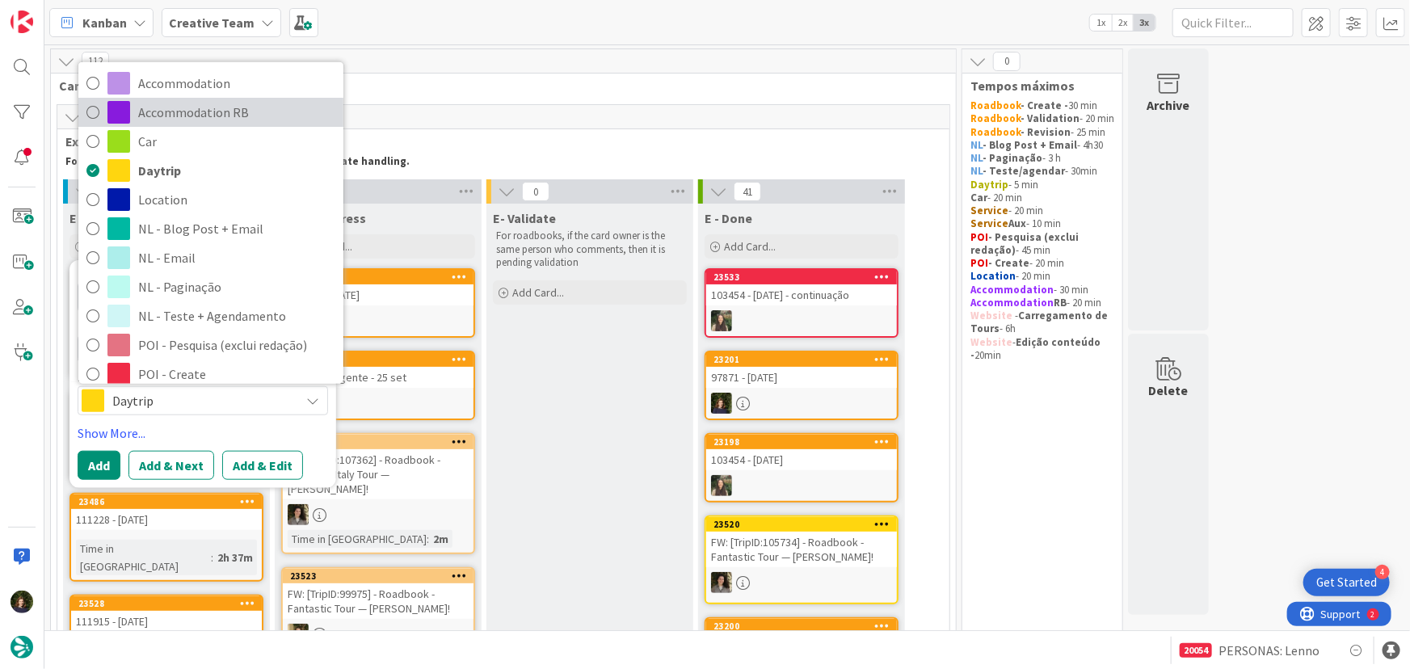
click at [204, 110] on span "Accommodation RB" at bounding box center [236, 112] width 197 height 24
type textarea "x"
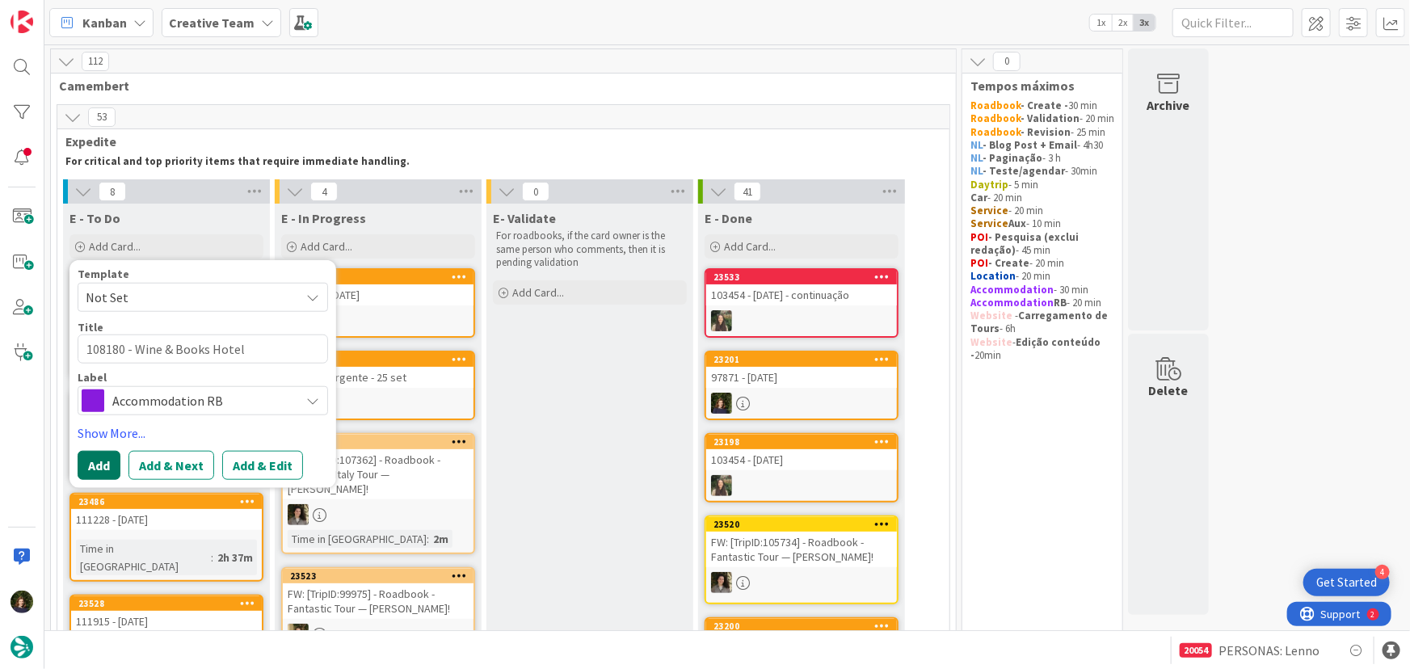
click at [82, 469] on button "Add" at bounding box center [99, 465] width 43 height 29
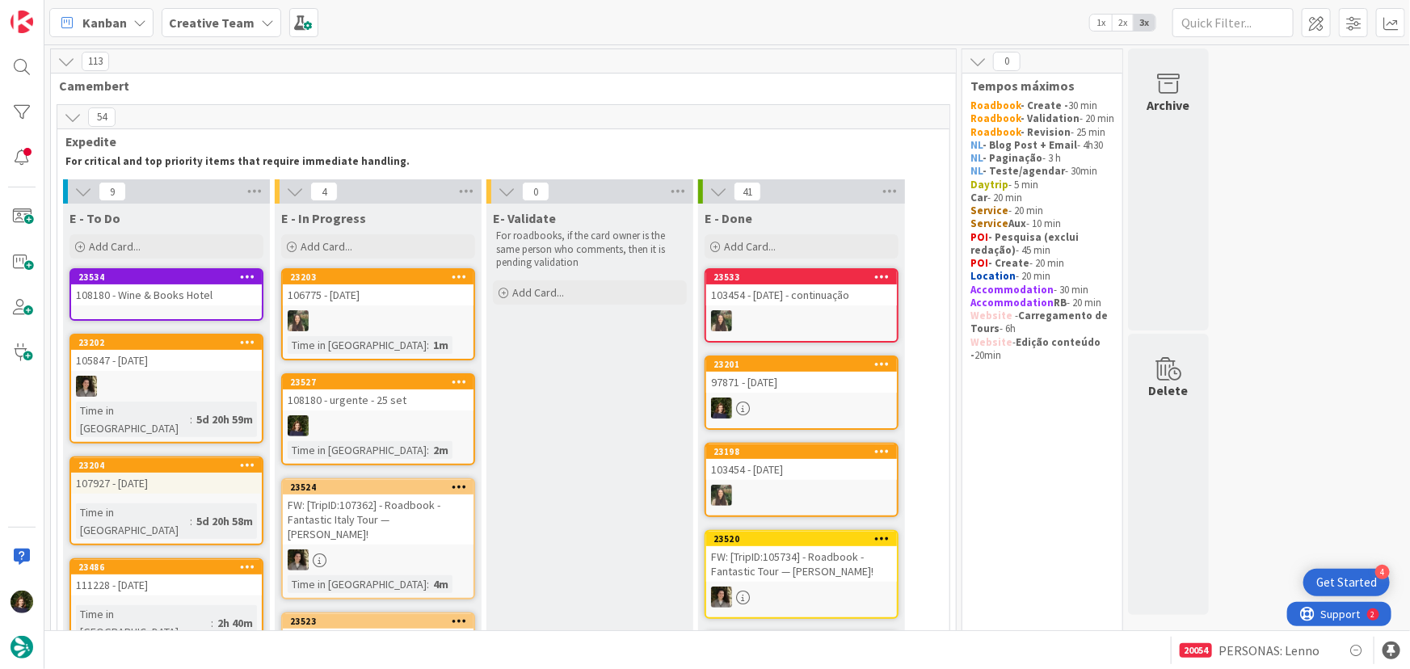
click at [373, 413] on link "23527 108180 - urgente - [DATE] Time in [GEOGRAPHIC_DATA] : 2m" at bounding box center [378, 419] width 194 height 92
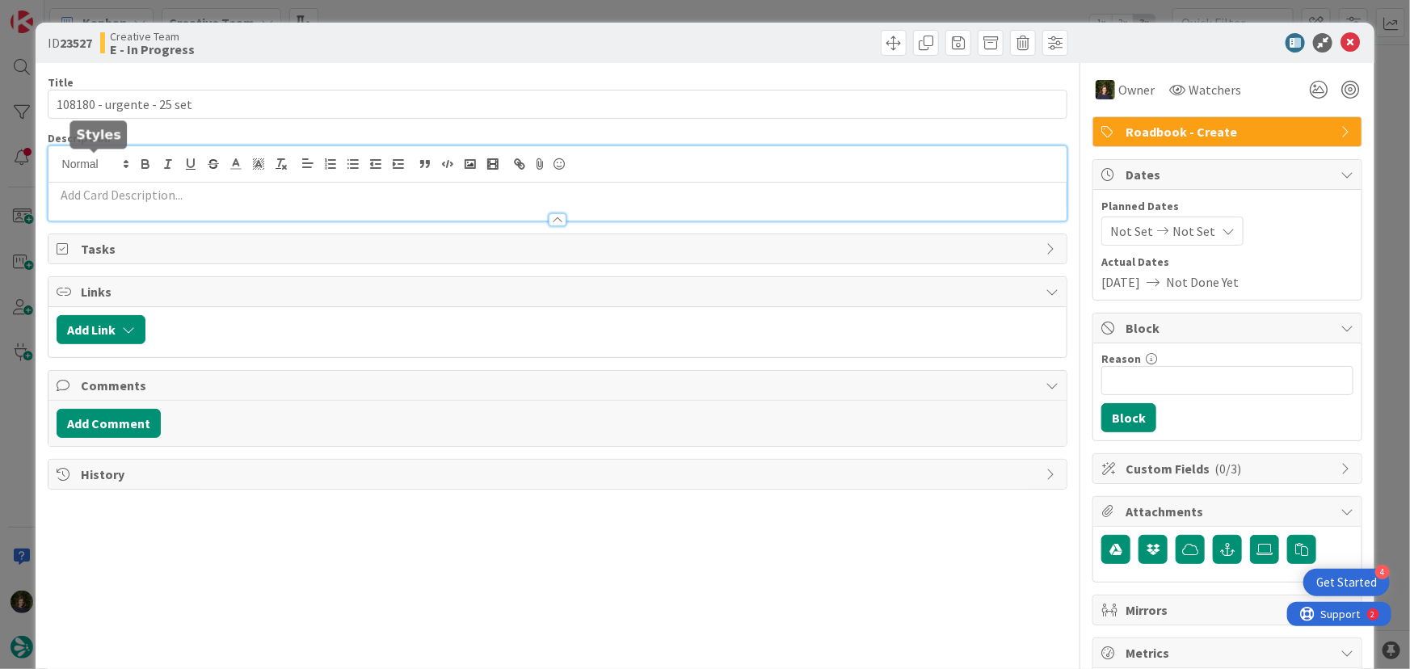
click at [83, 166] on div at bounding box center [557, 183] width 1019 height 74
paste div
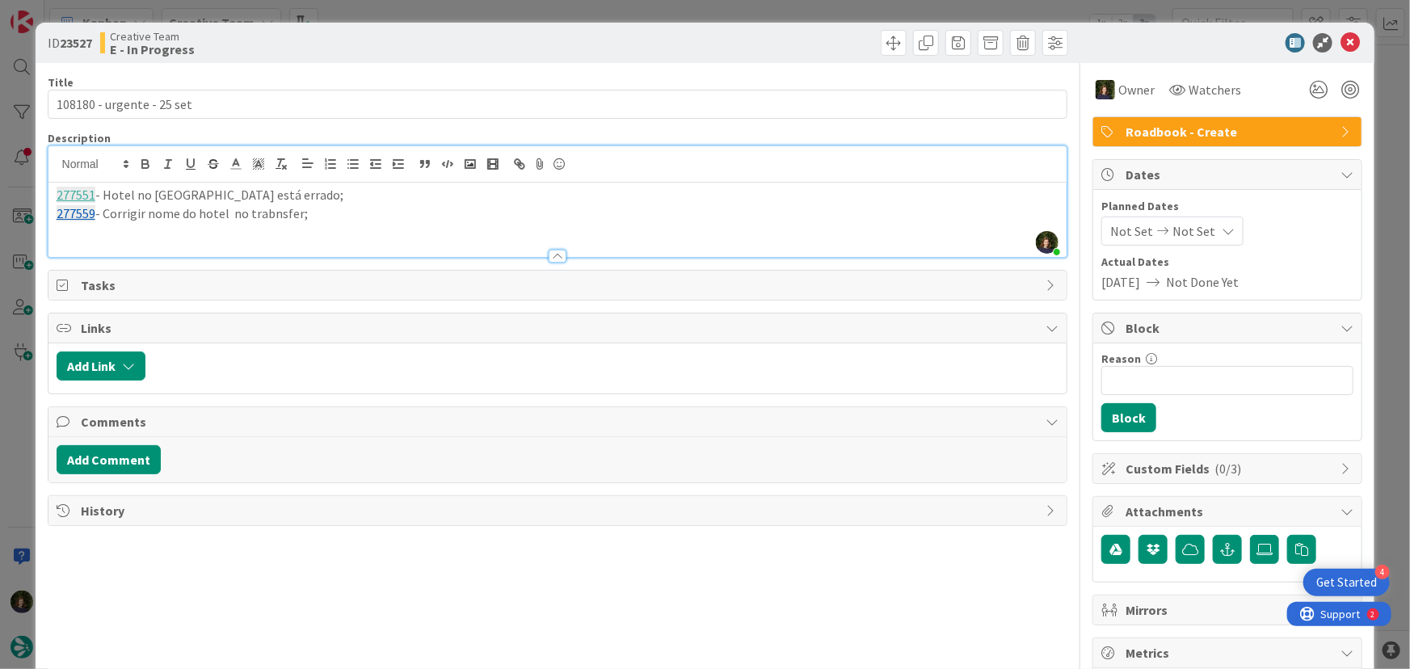
click at [268, 214] on p "277559 - Corrigir nome do hotel no trabnsfer;" at bounding box center [558, 213] width 1003 height 19
click at [318, 217] on p "277559 - Corrigir nome do hotel no transfer;" at bounding box center [558, 213] width 1003 height 19
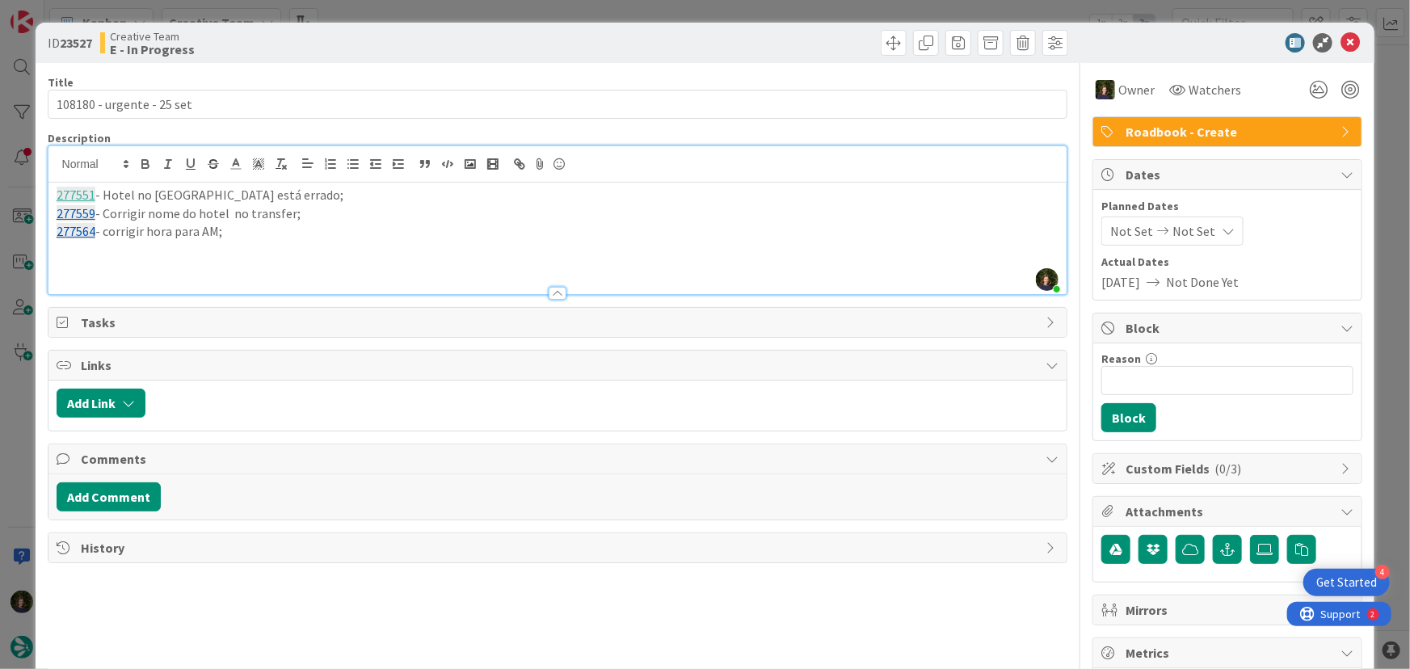
drag, startPoint x: 315, startPoint y: 217, endPoint x: 50, endPoint y: 214, distance: 265.0
click at [50, 214] on div "277551 - [GEOGRAPHIC_DATA] está errado; 277559 - [GEOGRAPHIC_DATA] nome do hote…" at bounding box center [557, 239] width 1019 height 112
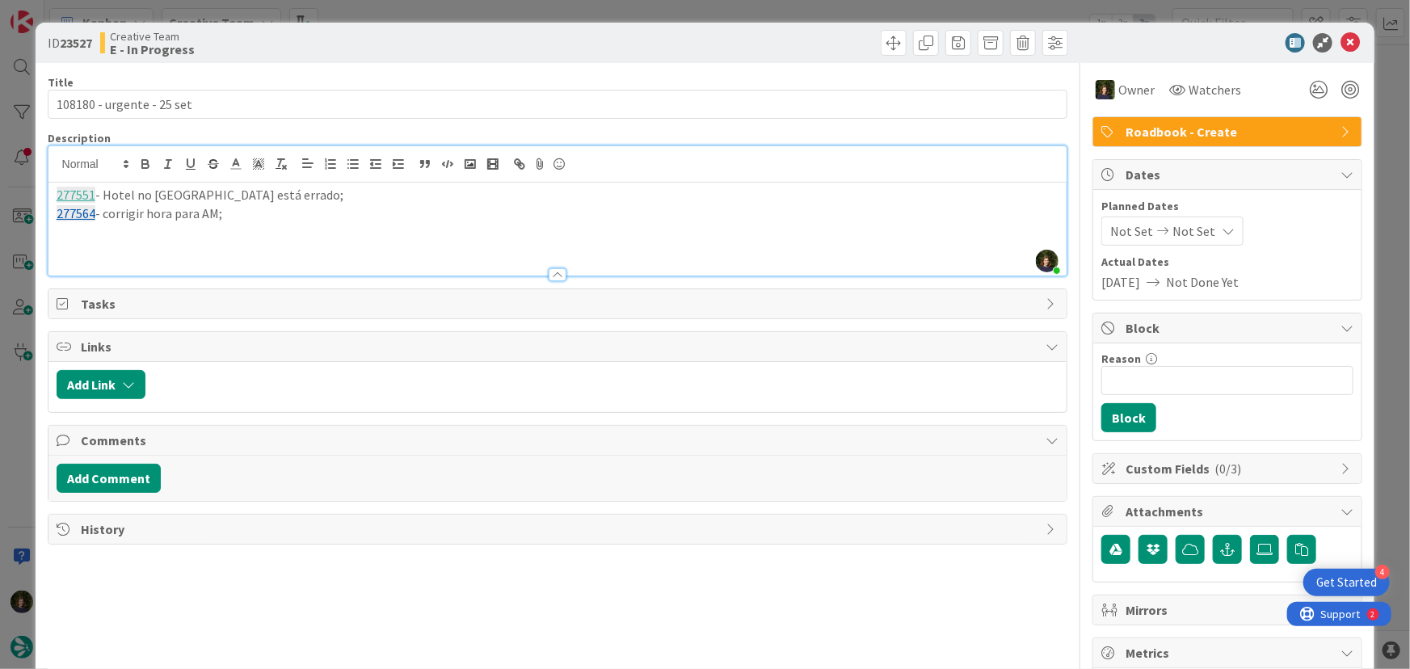
click at [304, 229] on p at bounding box center [558, 231] width 1003 height 19
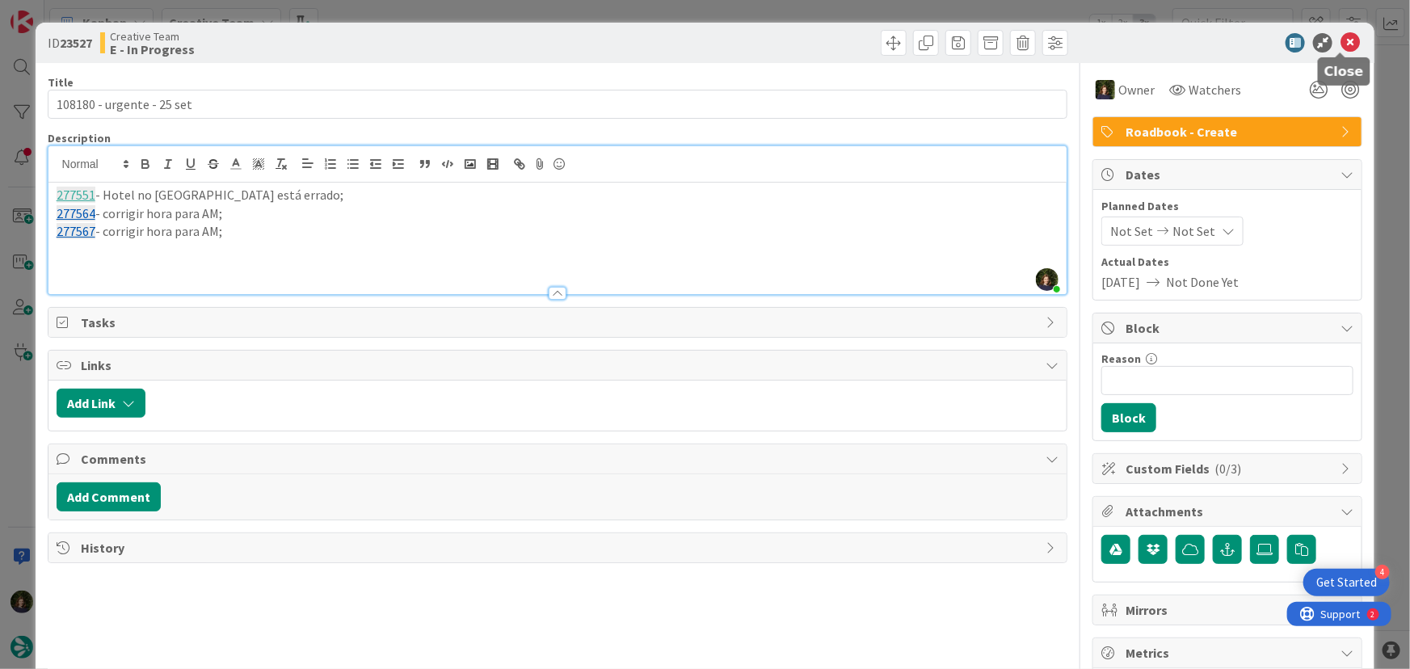
drag, startPoint x: 1341, startPoint y: 44, endPoint x: 1280, endPoint y: 84, distance: 72.8
click at [1342, 44] on icon at bounding box center [1350, 42] width 19 height 19
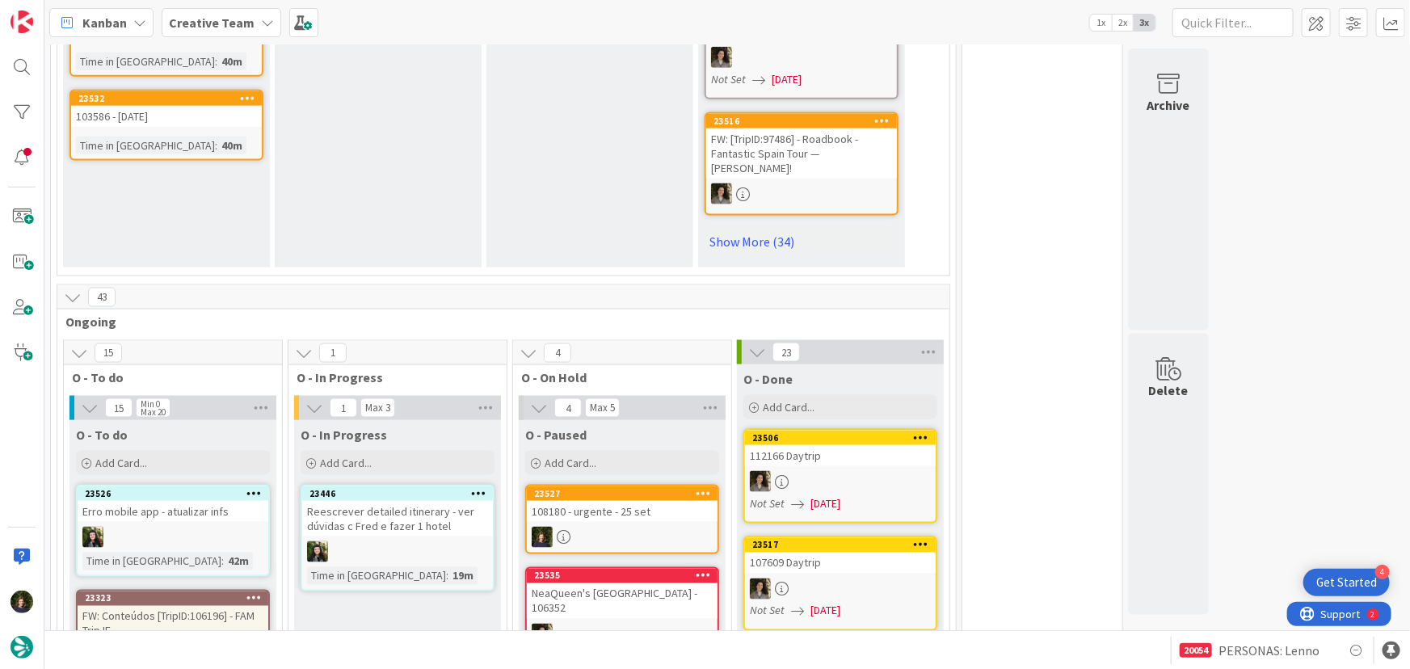
scroll to position [1068, 0]
